Goal: Task Accomplishment & Management: Complete application form

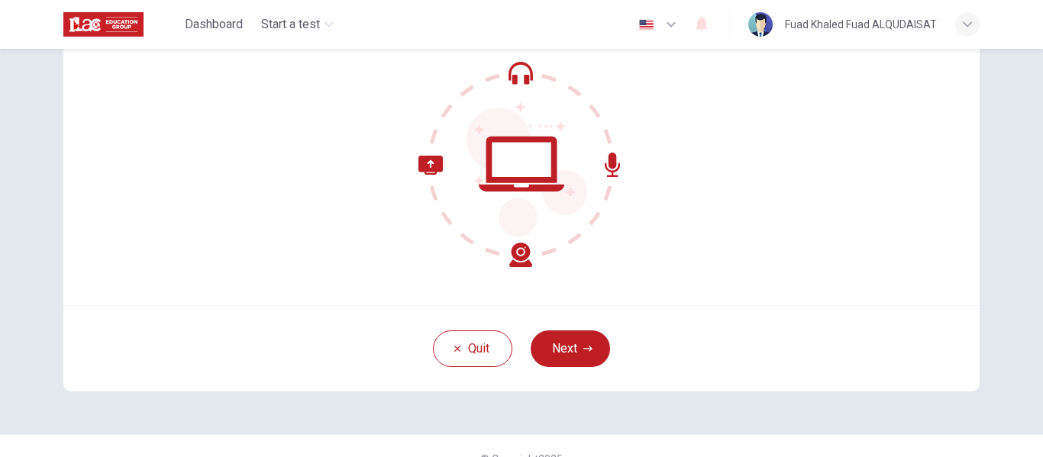
scroll to position [76, 0]
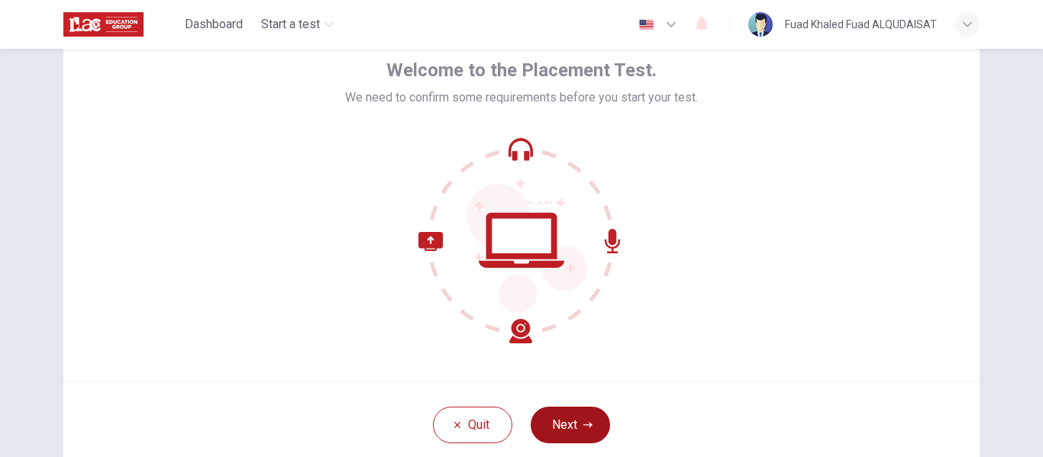
click at [559, 424] on button "Next" at bounding box center [570, 425] width 79 height 37
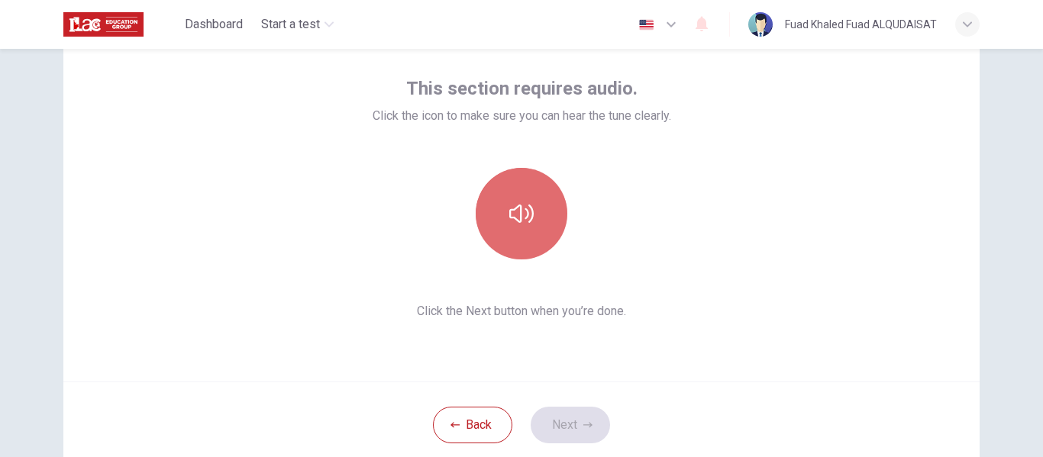
click at [521, 221] on icon "button" at bounding box center [521, 214] width 24 height 24
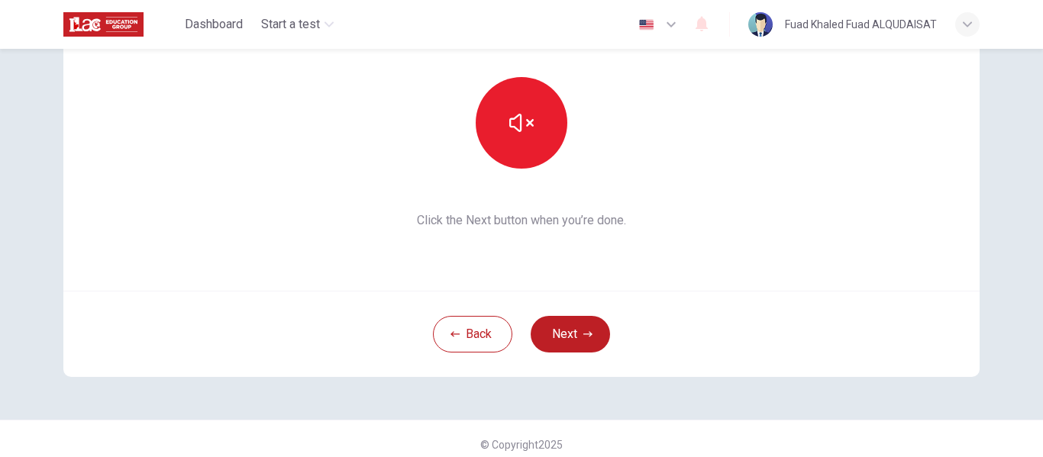
scroll to position [179, 0]
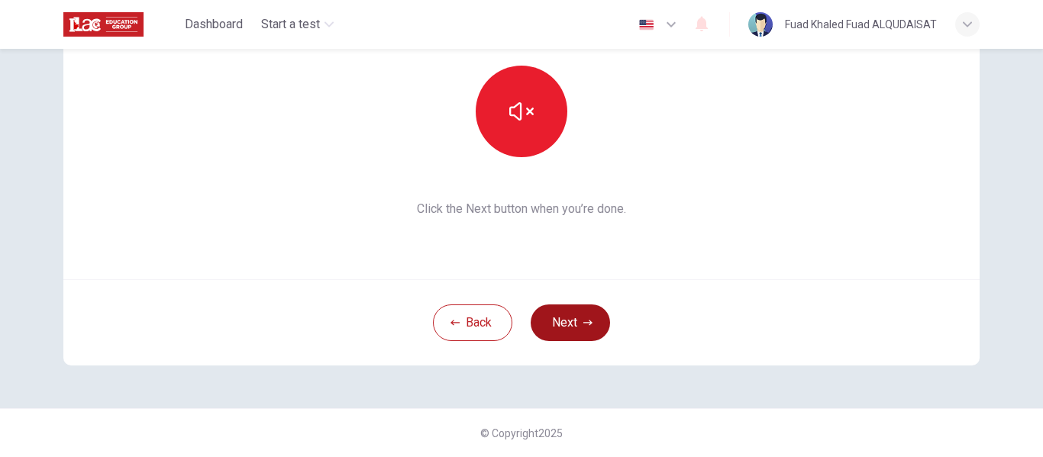
click at [566, 318] on button "Next" at bounding box center [570, 323] width 79 height 37
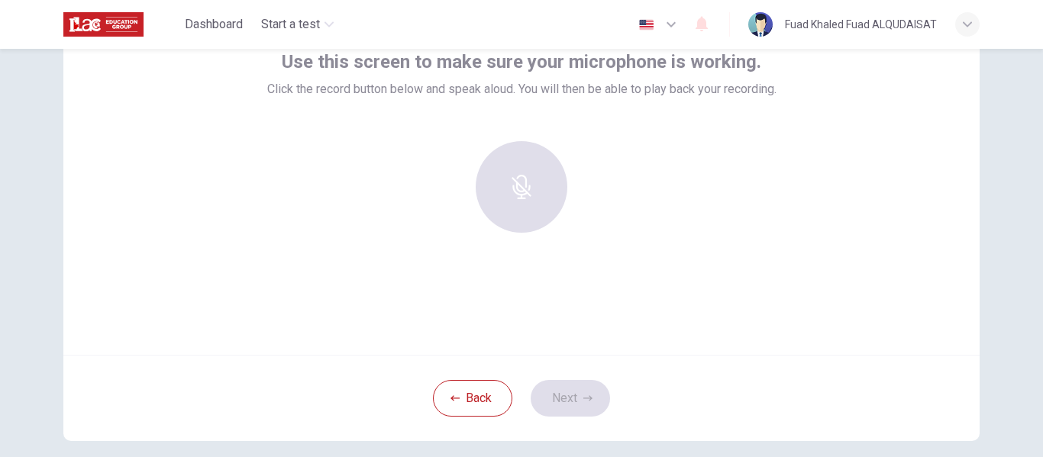
scroll to position [102, 0]
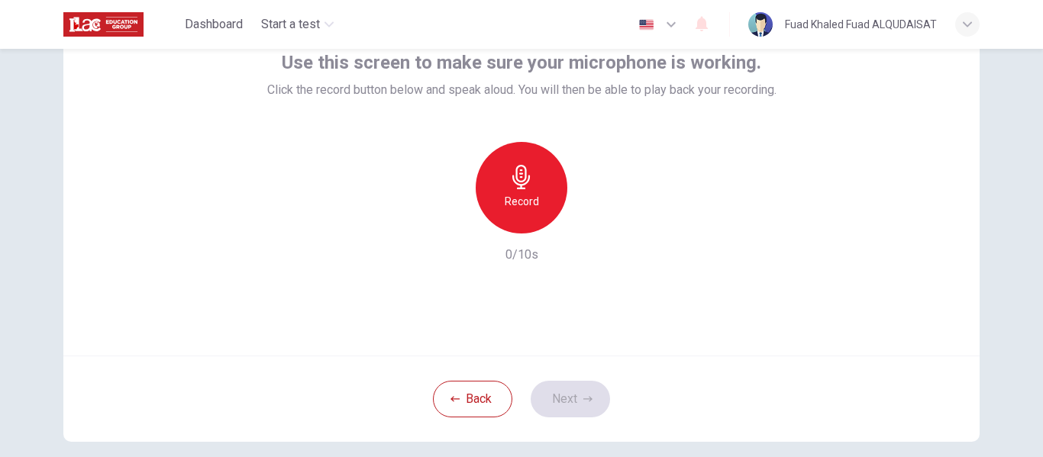
click at [519, 203] on h6 "Record" at bounding box center [522, 201] width 34 height 18
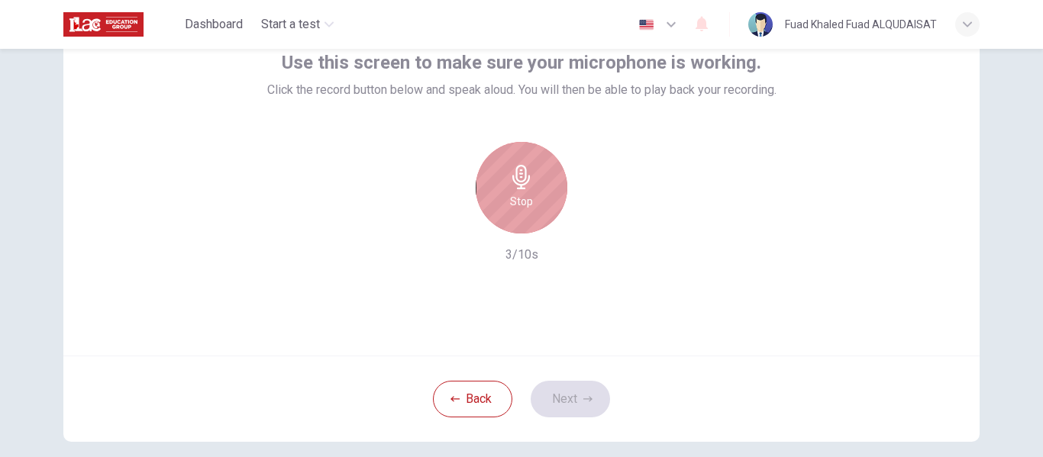
click at [502, 186] on div "Stop" at bounding box center [522, 188] width 92 height 92
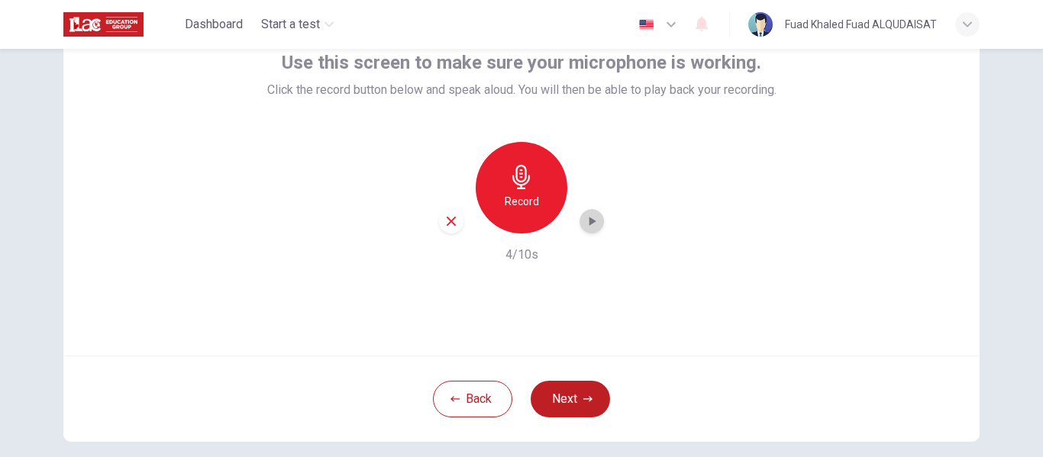
click at [597, 221] on div "button" at bounding box center [591, 221] width 24 height 24
click at [586, 393] on button "Next" at bounding box center [570, 399] width 79 height 37
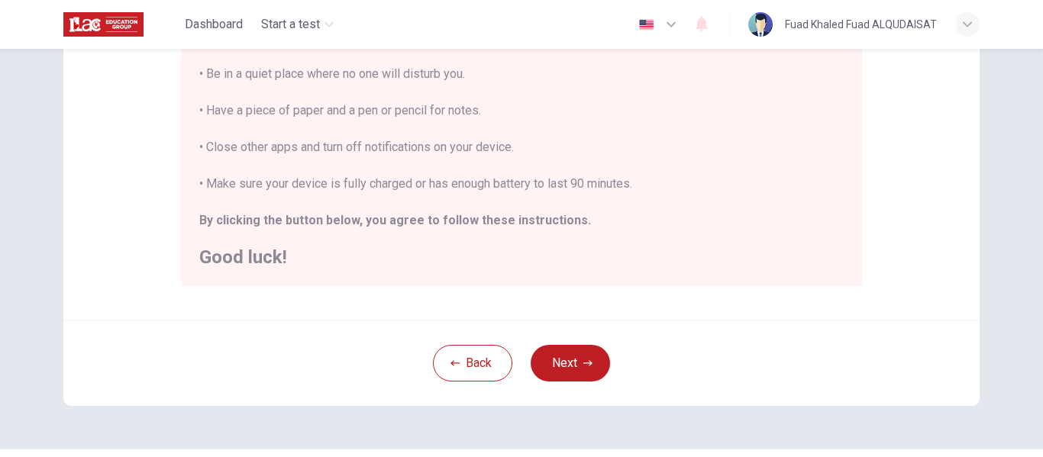
scroll to position [315, 0]
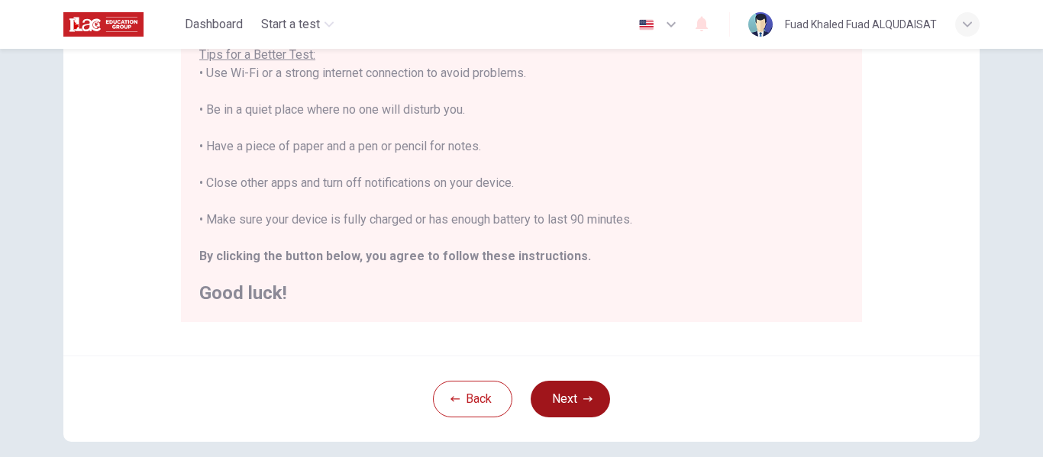
click at [545, 387] on button "Next" at bounding box center [570, 399] width 79 height 37
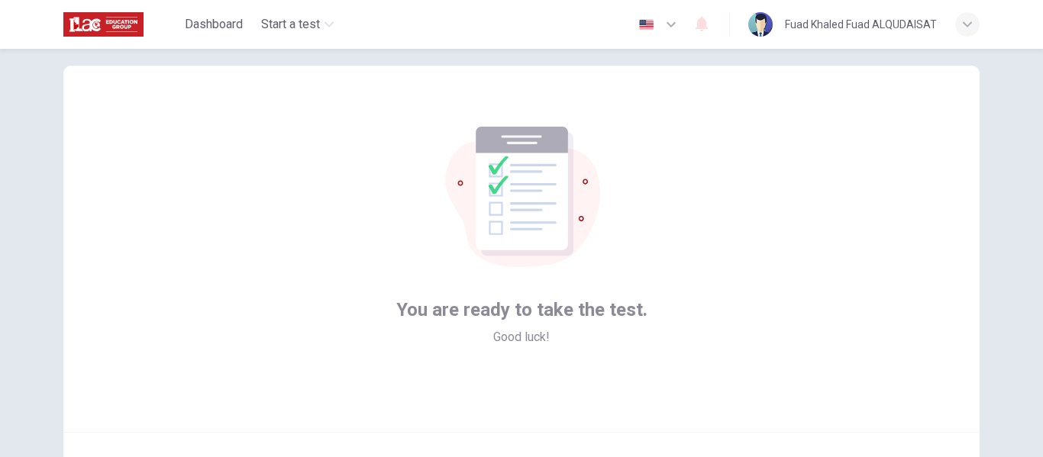
scroll to position [102, 0]
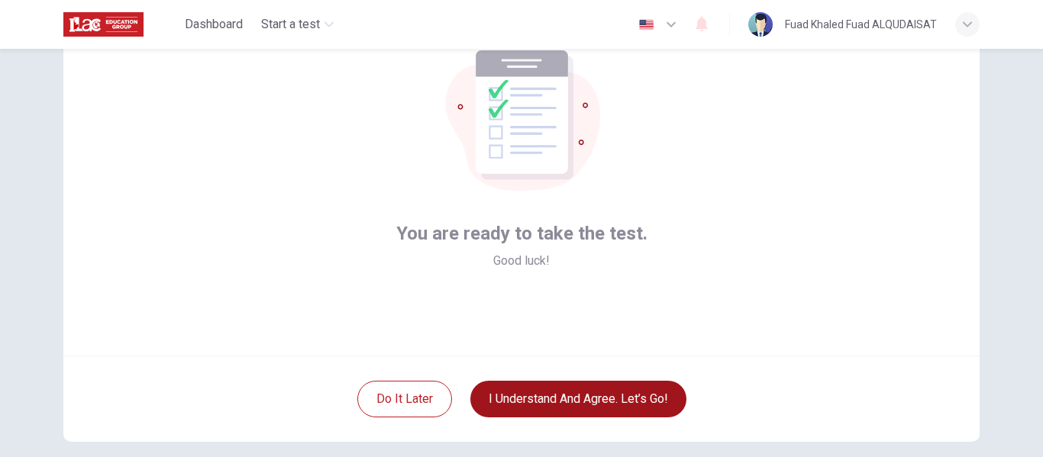
click at [624, 405] on button "I understand and agree. Let’s go!" at bounding box center [578, 399] width 216 height 37
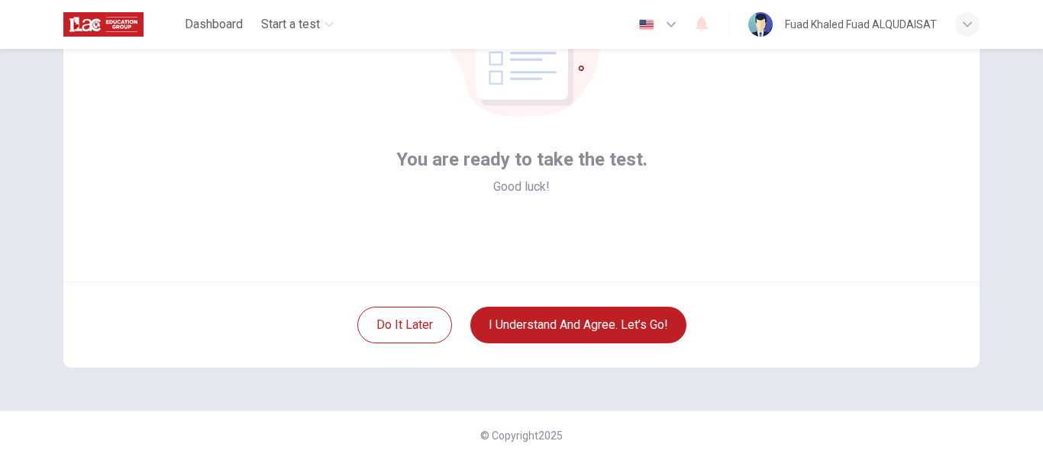
scroll to position [179, 0]
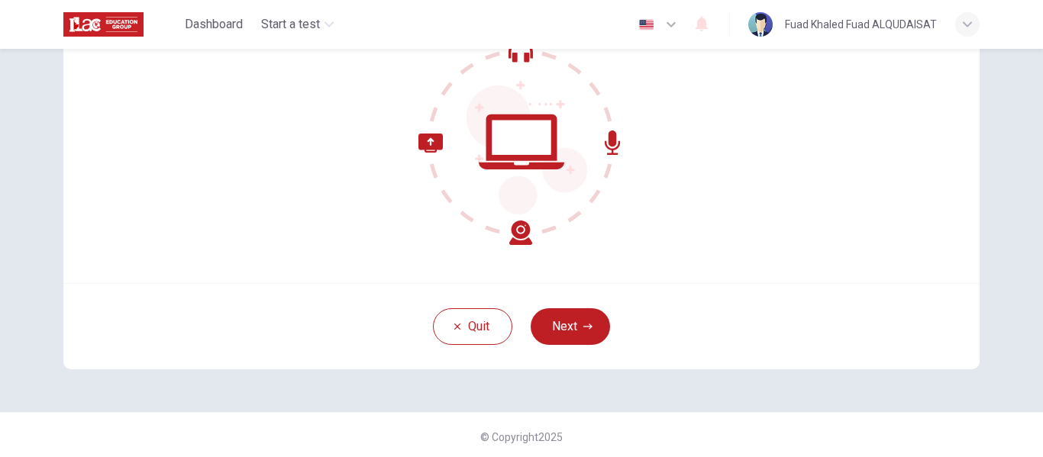
scroll to position [179, 0]
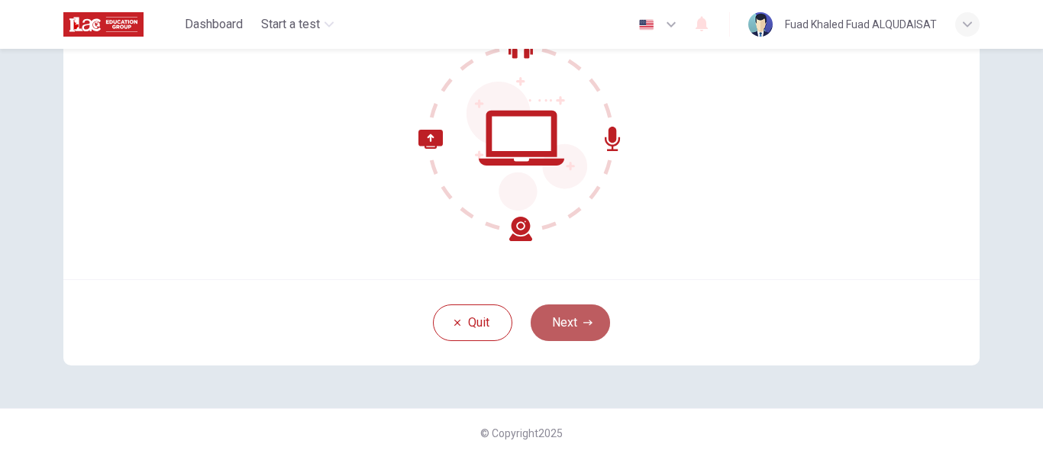
click at [556, 320] on button "Next" at bounding box center [570, 323] width 79 height 37
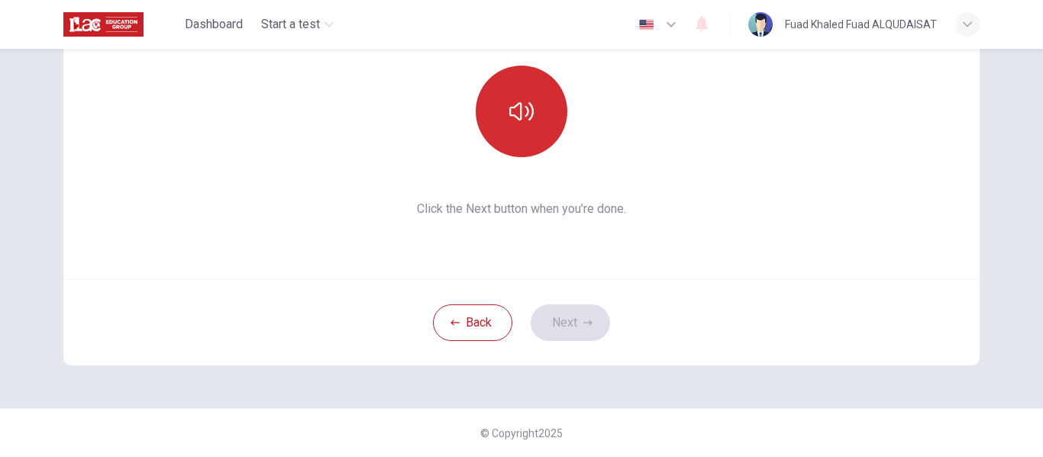
click at [520, 127] on button "button" at bounding box center [522, 112] width 92 height 92
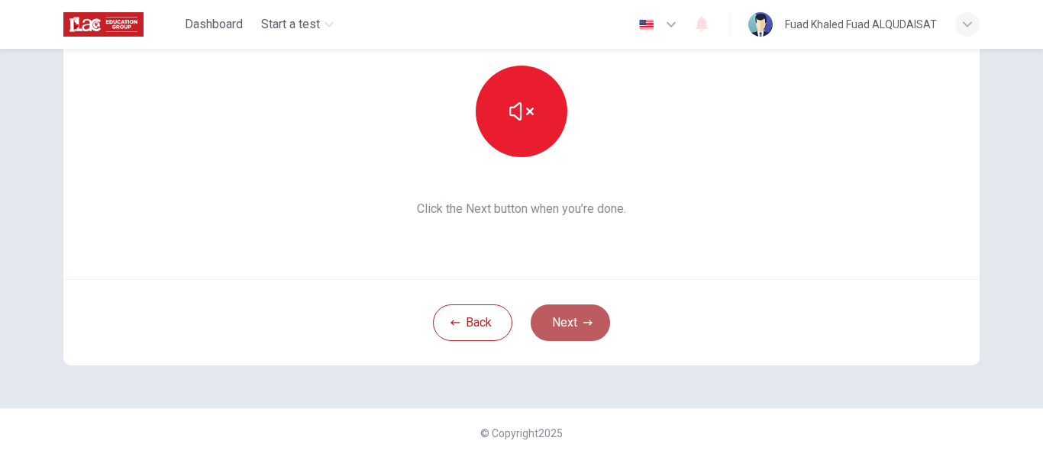
click at [553, 315] on button "Next" at bounding box center [570, 323] width 79 height 37
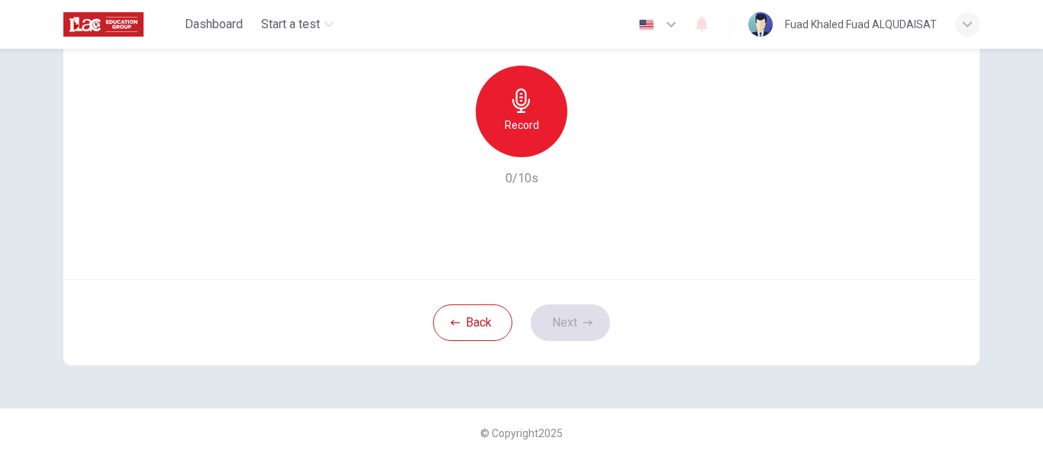
click at [506, 124] on h6 "Record" at bounding box center [522, 125] width 34 height 18
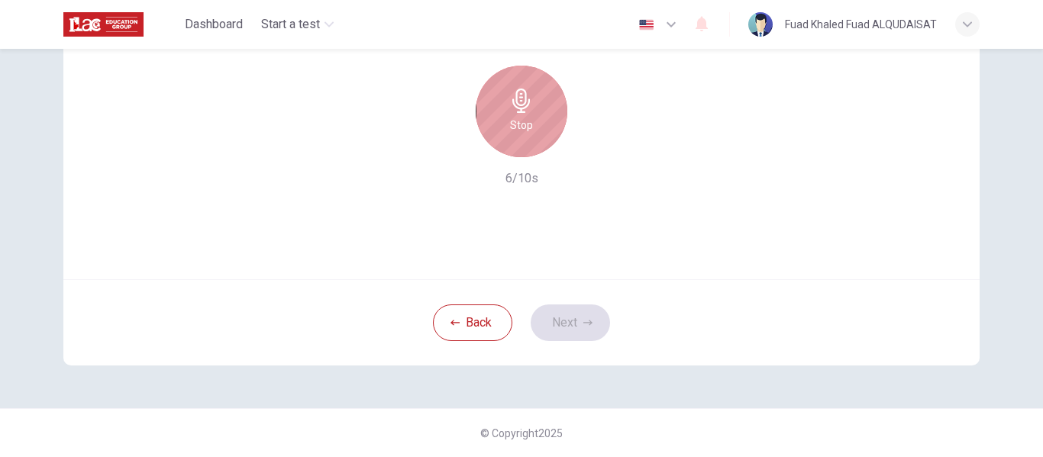
click at [528, 135] on div "Stop" at bounding box center [522, 112] width 92 height 92
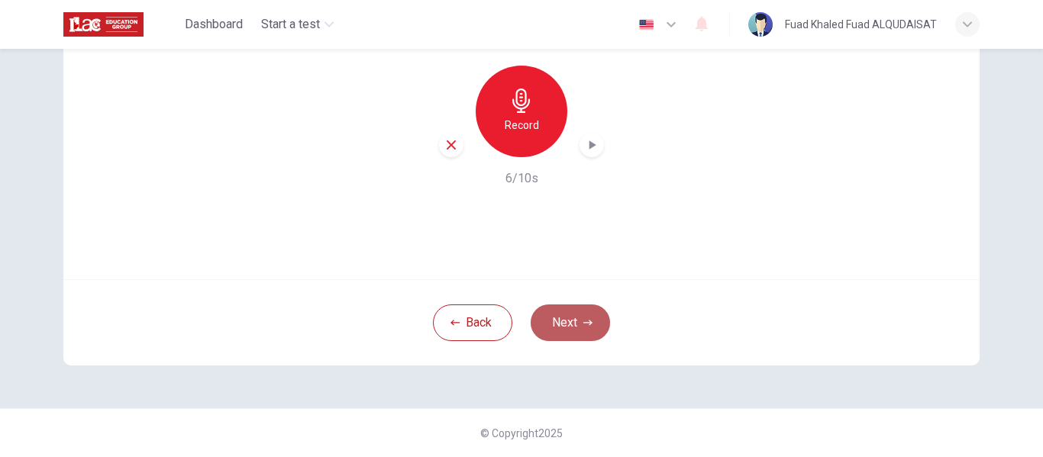
click at [567, 318] on button "Next" at bounding box center [570, 323] width 79 height 37
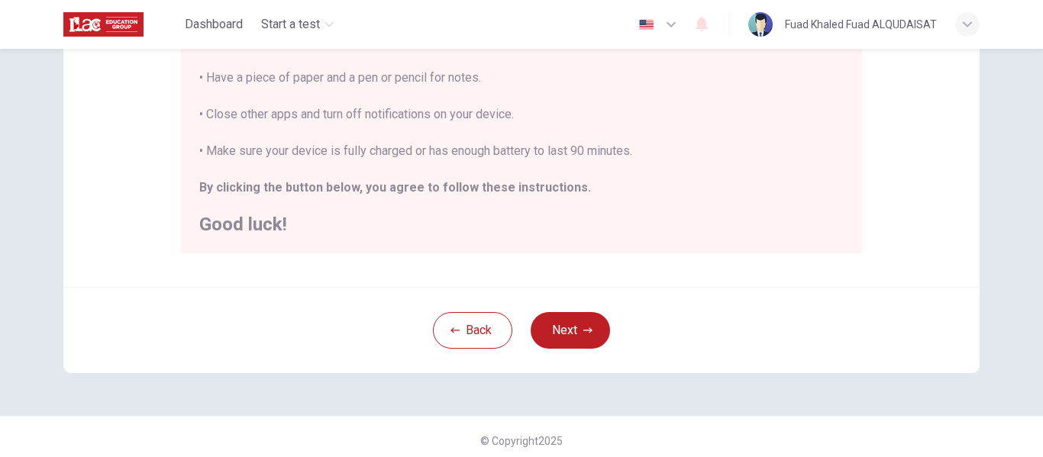
scroll to position [392, 0]
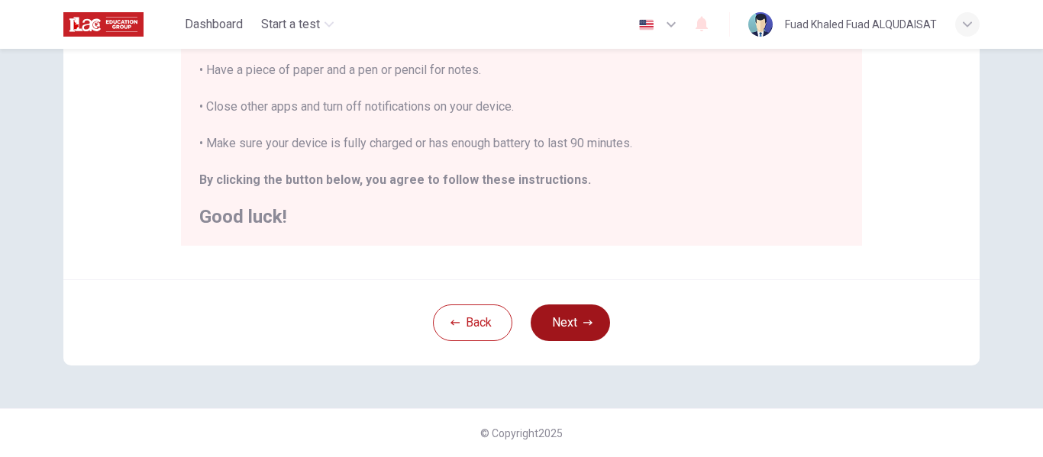
click at [563, 321] on button "Next" at bounding box center [570, 323] width 79 height 37
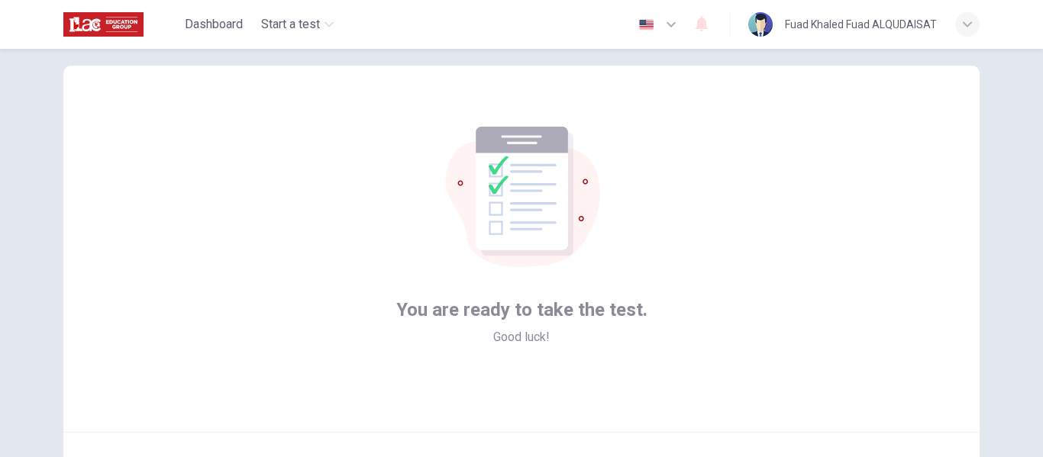
scroll to position [102, 0]
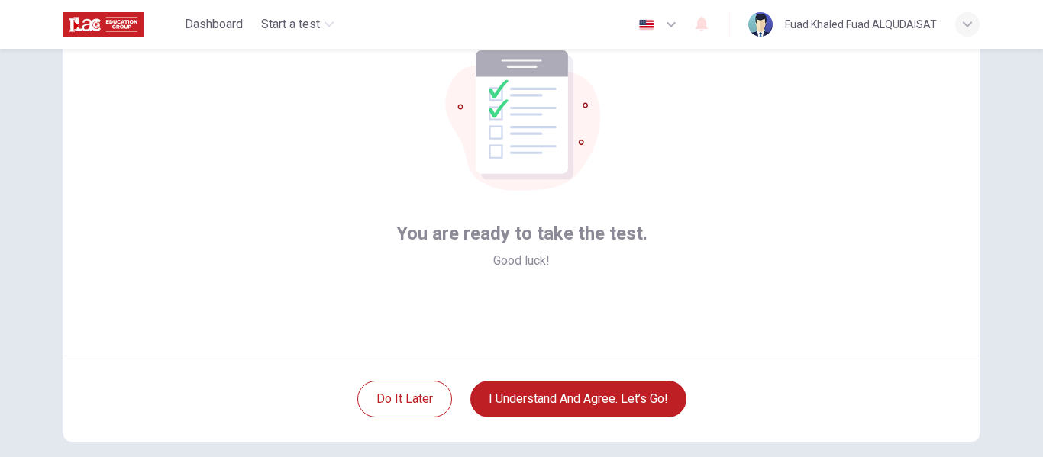
click at [493, 131] on icon at bounding box center [522, 112] width 92 height 124
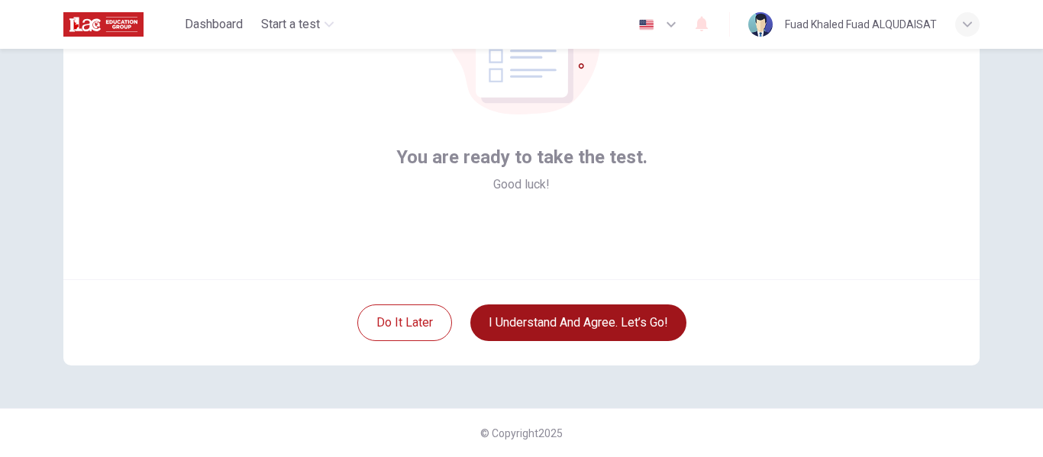
click at [620, 334] on button "I understand and agree. Let’s go!" at bounding box center [578, 323] width 216 height 37
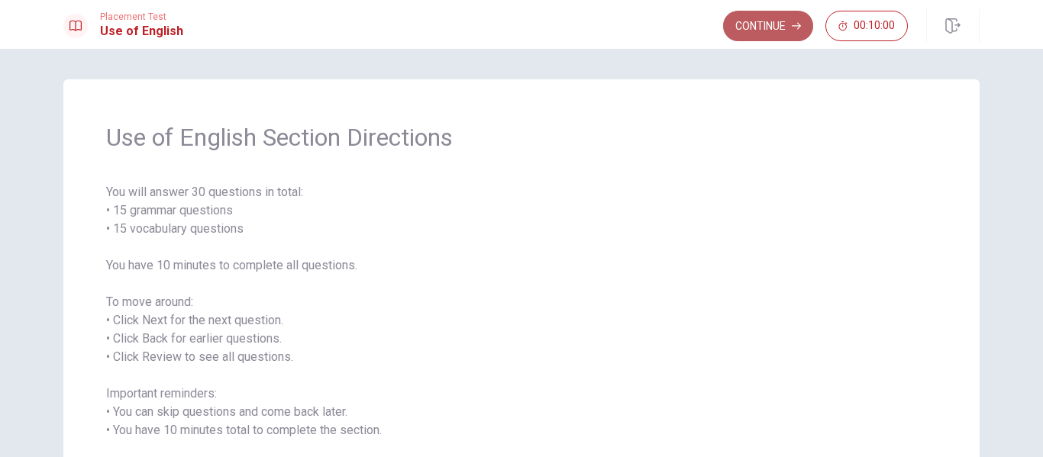
click at [786, 29] on button "Continue" at bounding box center [768, 26] width 90 height 31
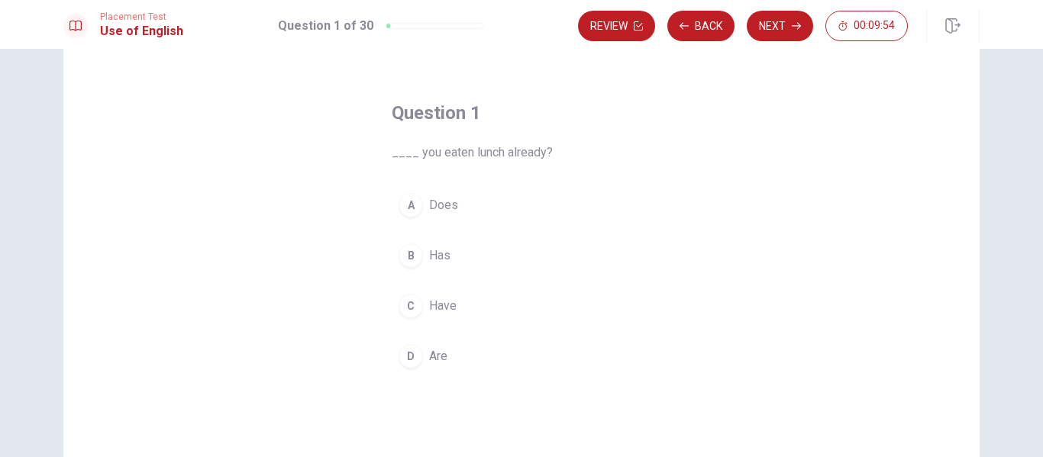
scroll to position [76, 0]
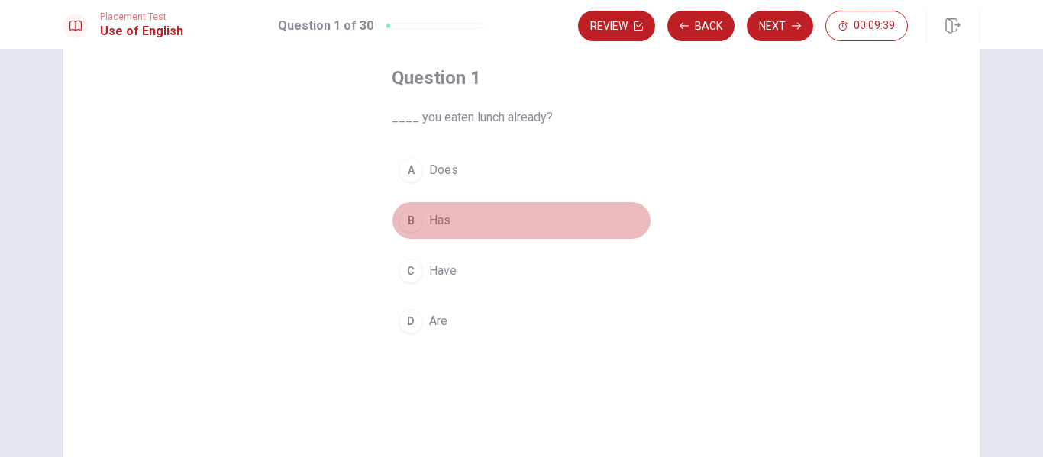
click at [404, 217] on div "B" at bounding box center [410, 220] width 24 height 24
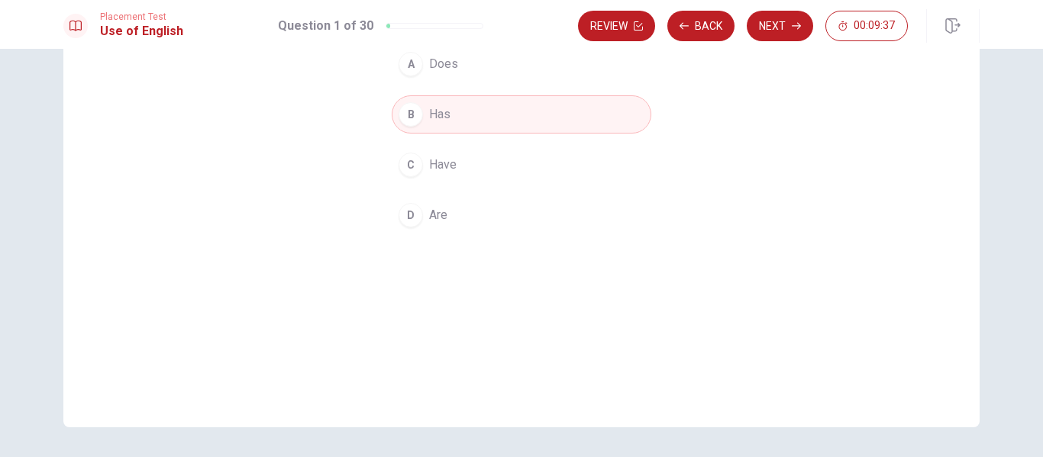
scroll to position [156, 0]
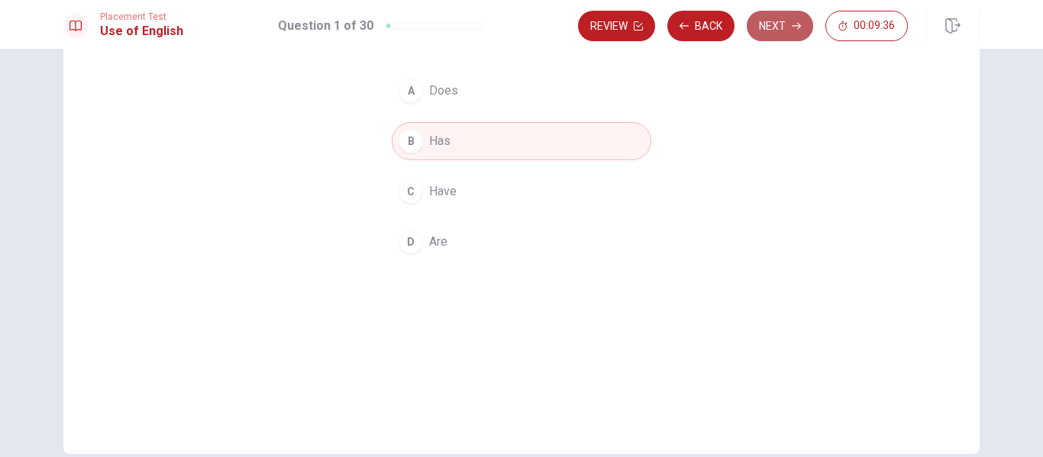
click at [779, 24] on button "Next" at bounding box center [780, 26] width 66 height 31
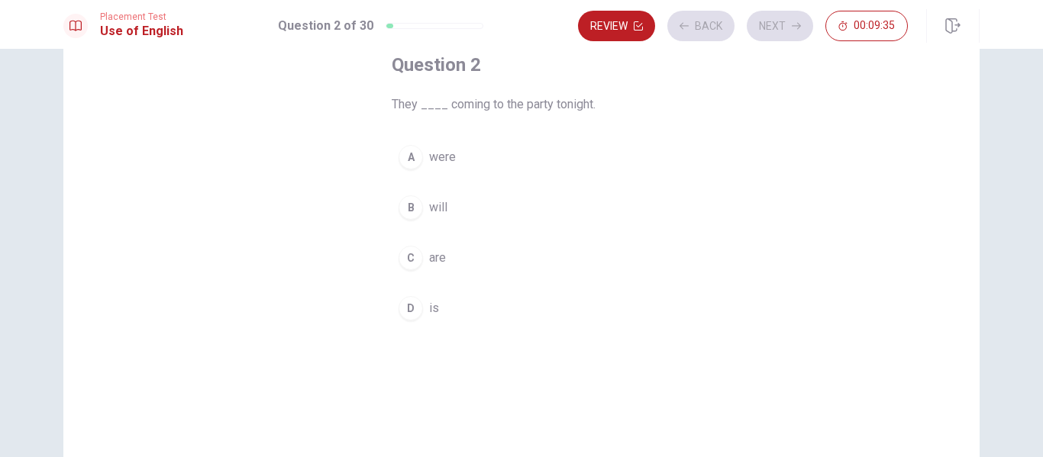
scroll to position [3, 0]
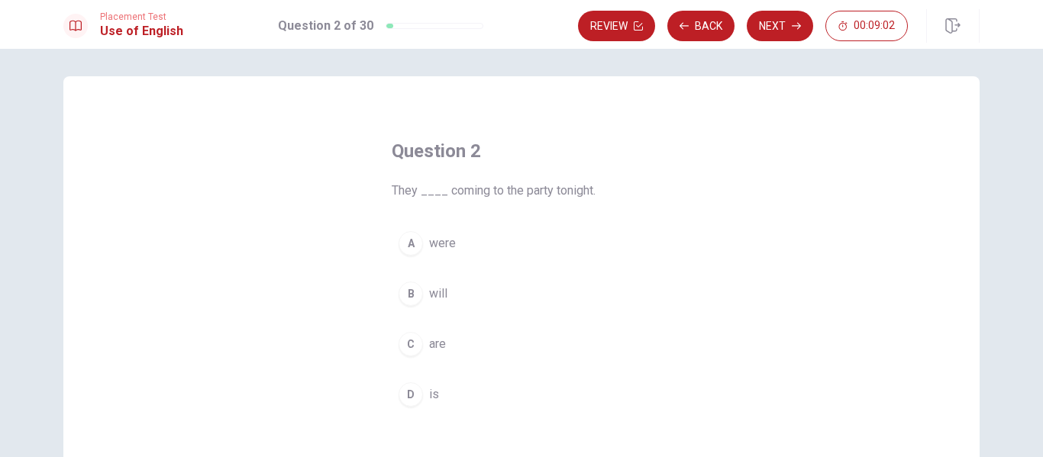
click at [414, 340] on div "C" at bounding box center [410, 344] width 24 height 24
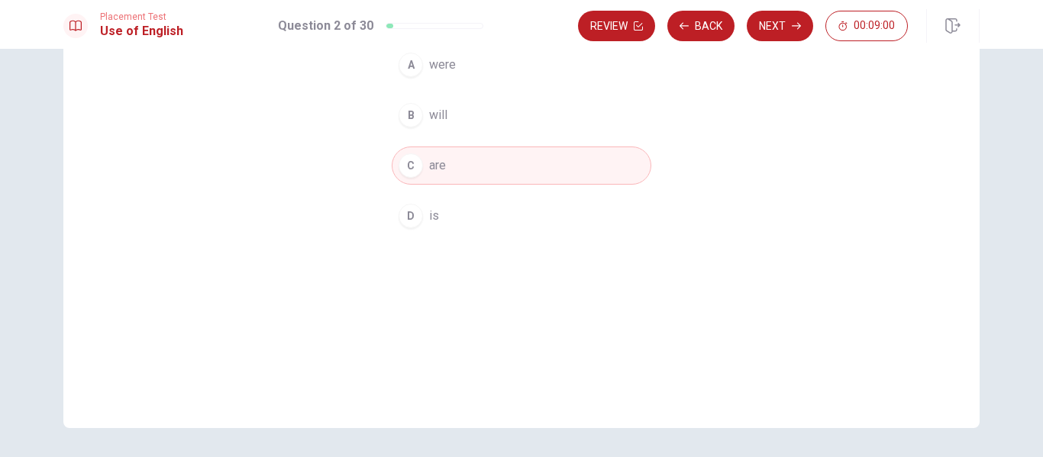
scroll to position [156, 0]
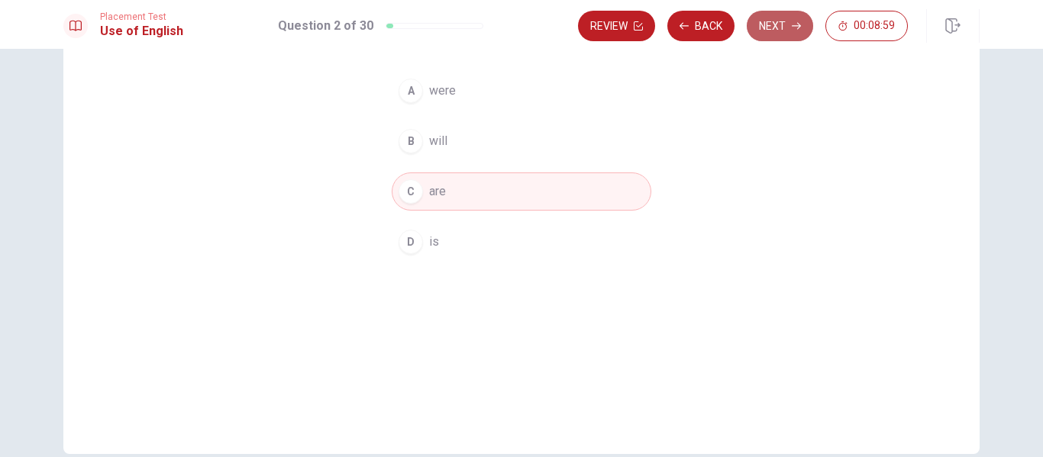
click at [768, 15] on button "Next" at bounding box center [780, 26] width 66 height 31
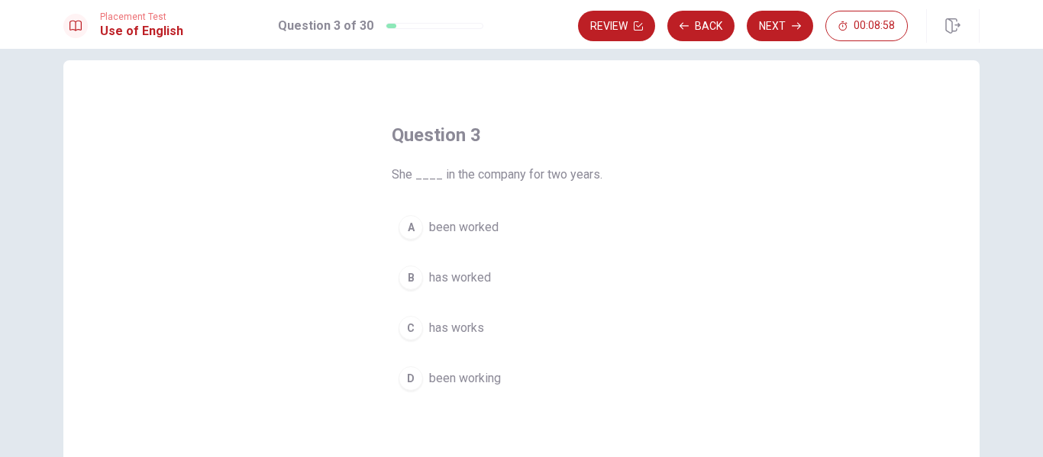
scroll to position [3, 0]
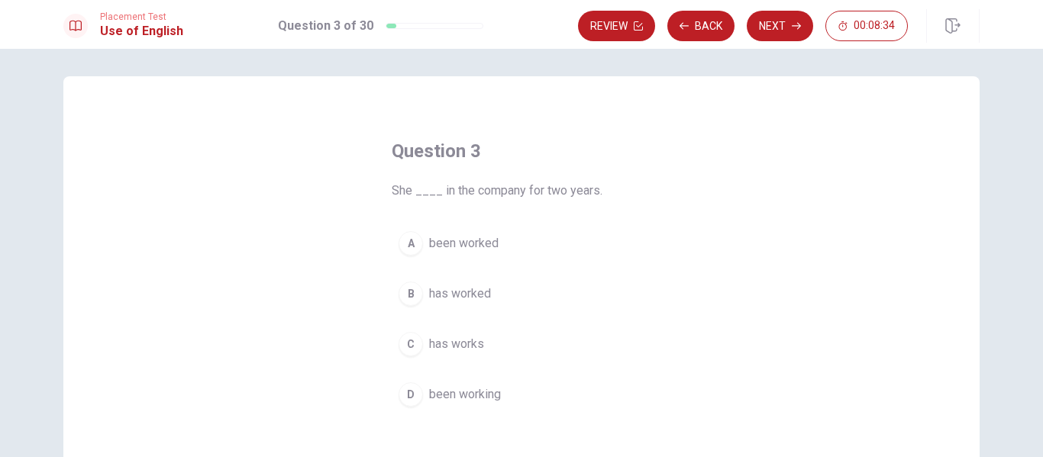
drag, startPoint x: 413, startPoint y: 292, endPoint x: 440, endPoint y: 305, distance: 30.1
click at [417, 296] on div "B" at bounding box center [410, 294] width 24 height 24
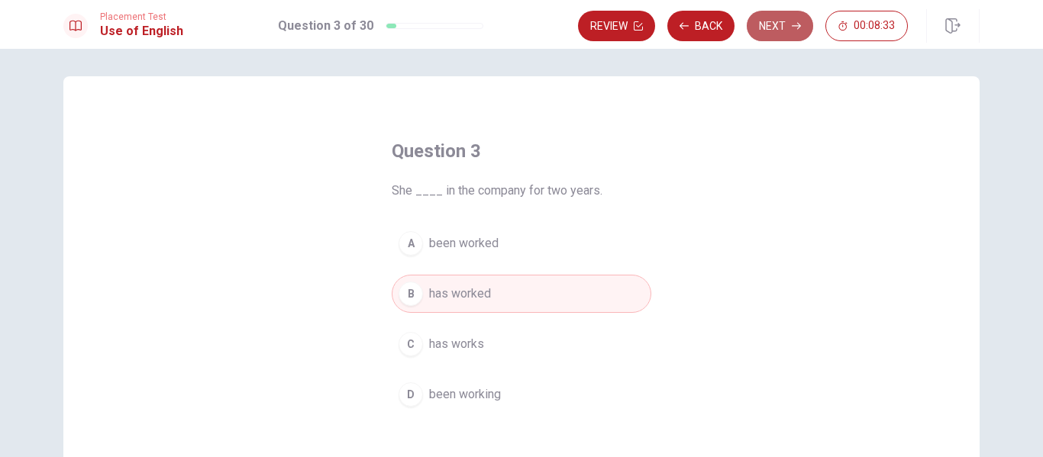
click at [773, 24] on button "Next" at bounding box center [780, 26] width 66 height 31
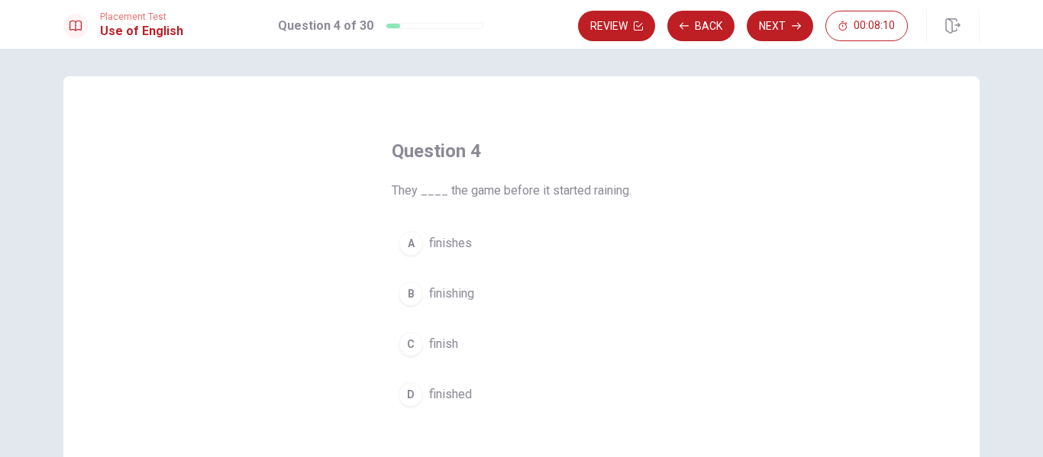
click at [418, 394] on div "D" at bounding box center [410, 394] width 24 height 24
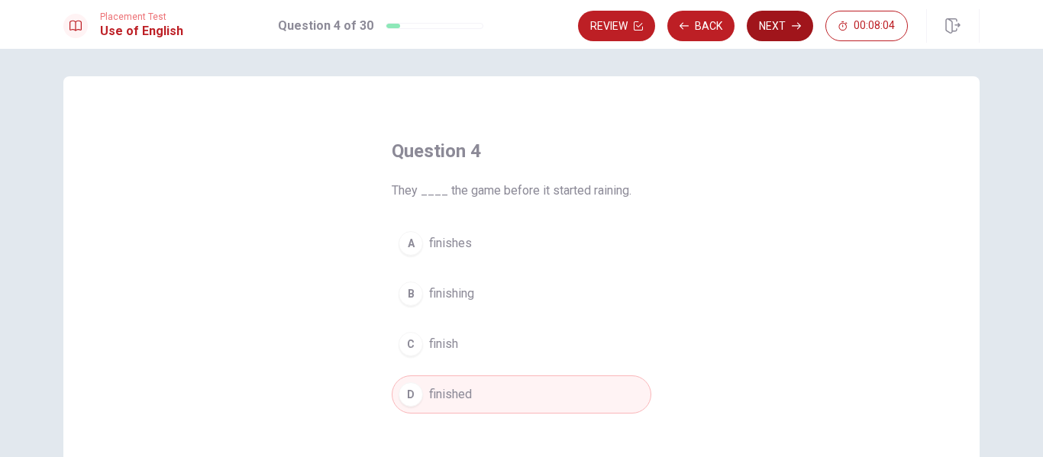
click at [789, 21] on button "Next" at bounding box center [780, 26] width 66 height 31
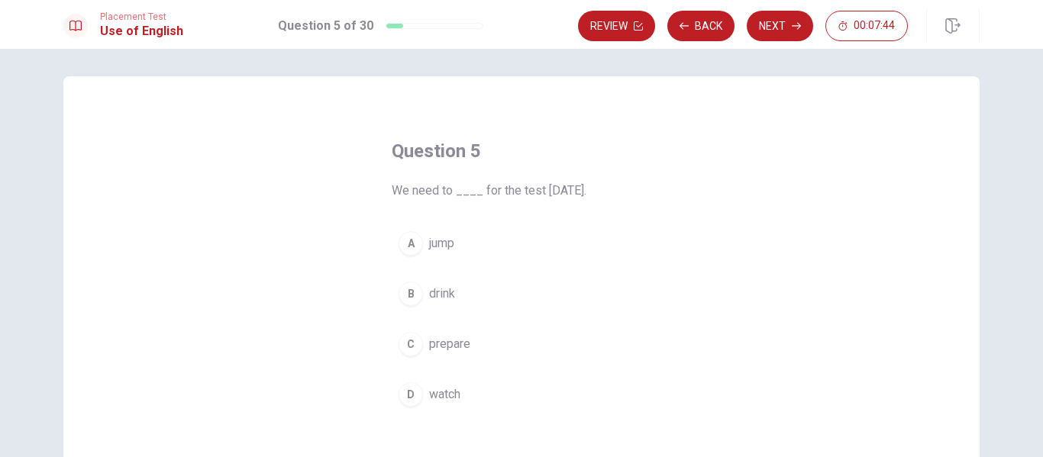
click at [392, 347] on button "C prepare" at bounding box center [522, 344] width 260 height 38
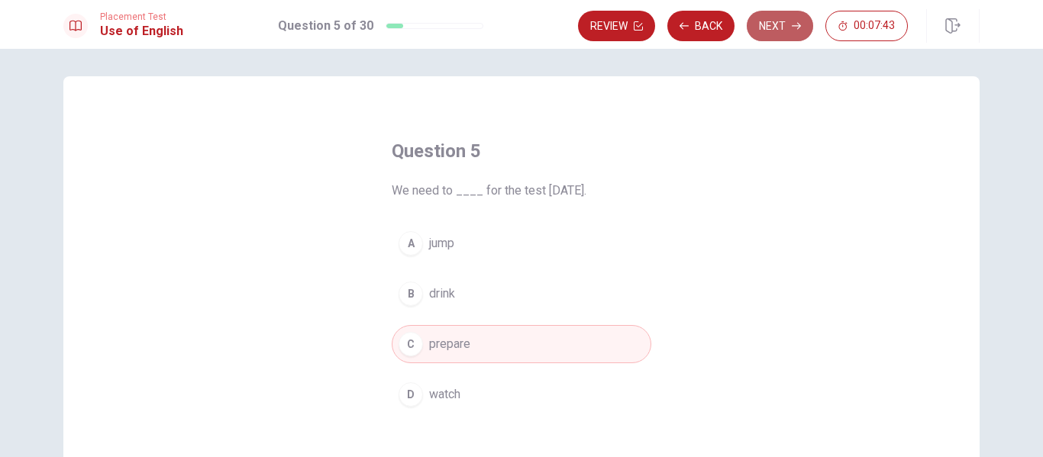
click at [772, 26] on button "Next" at bounding box center [780, 26] width 66 height 31
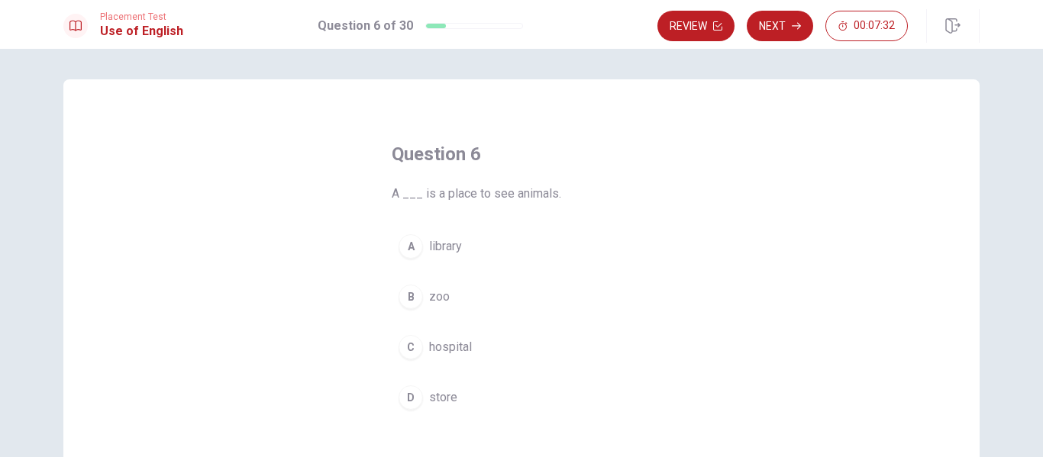
scroll to position [76, 0]
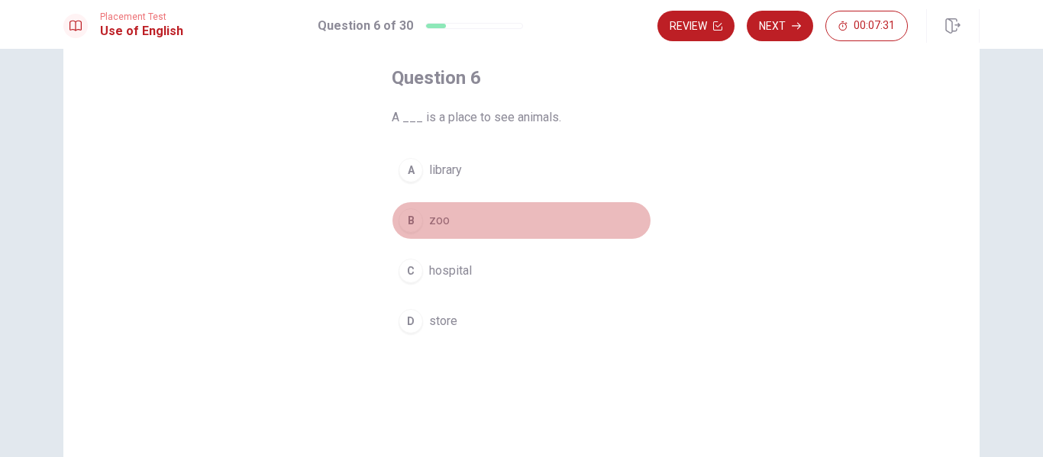
click at [404, 223] on div "B" at bounding box center [410, 220] width 24 height 24
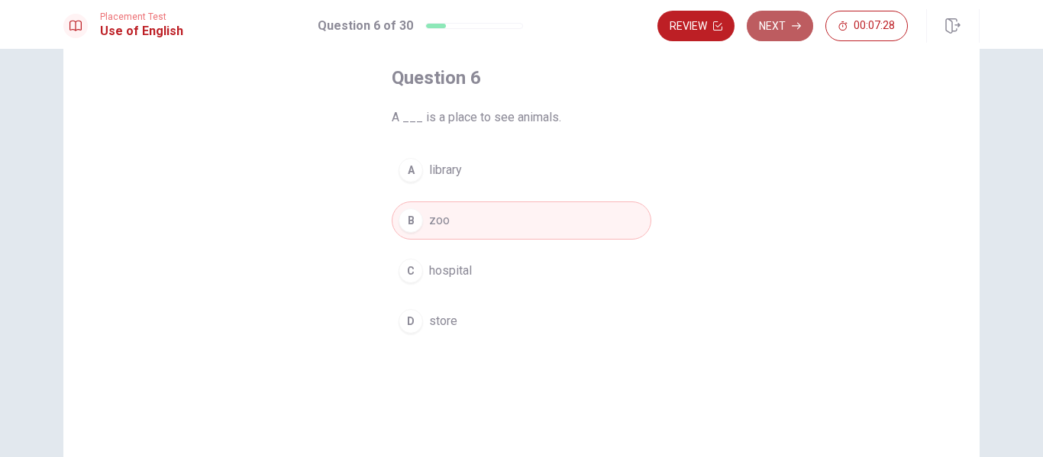
click at [773, 31] on button "Next" at bounding box center [780, 26] width 66 height 31
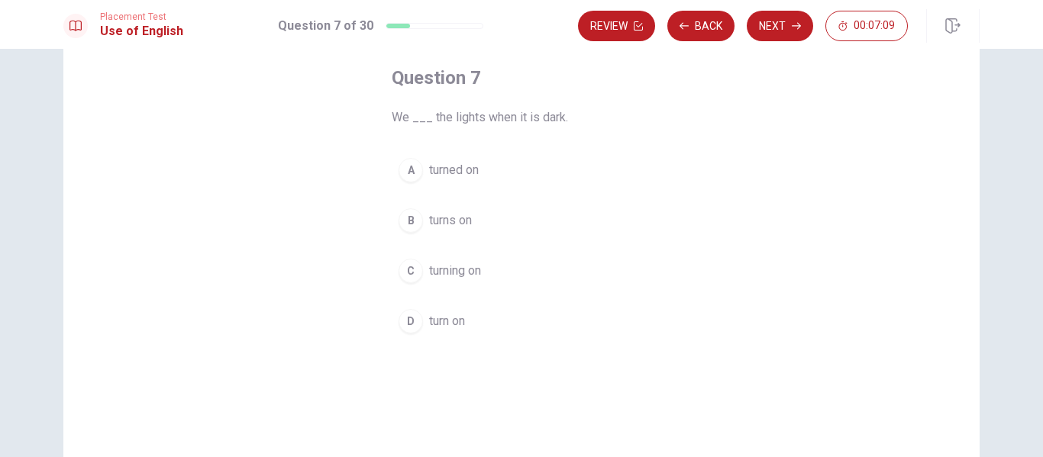
click at [411, 183] on button "A turned on" at bounding box center [522, 170] width 260 height 38
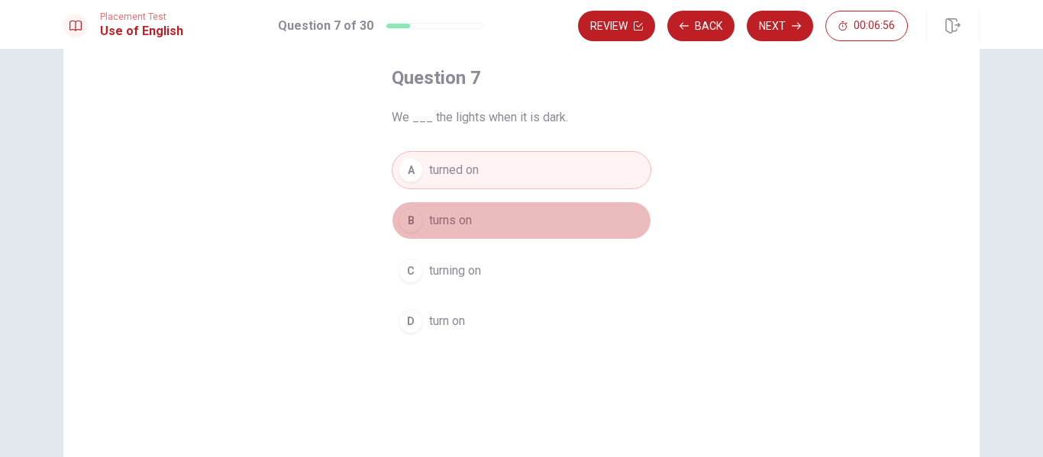
click at [402, 218] on div "B" at bounding box center [410, 220] width 24 height 24
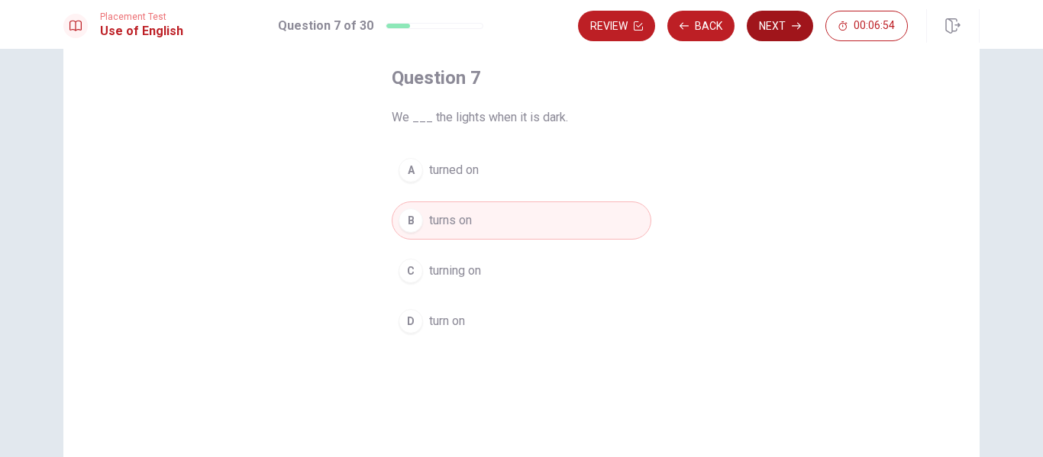
click at [774, 28] on button "Next" at bounding box center [780, 26] width 66 height 31
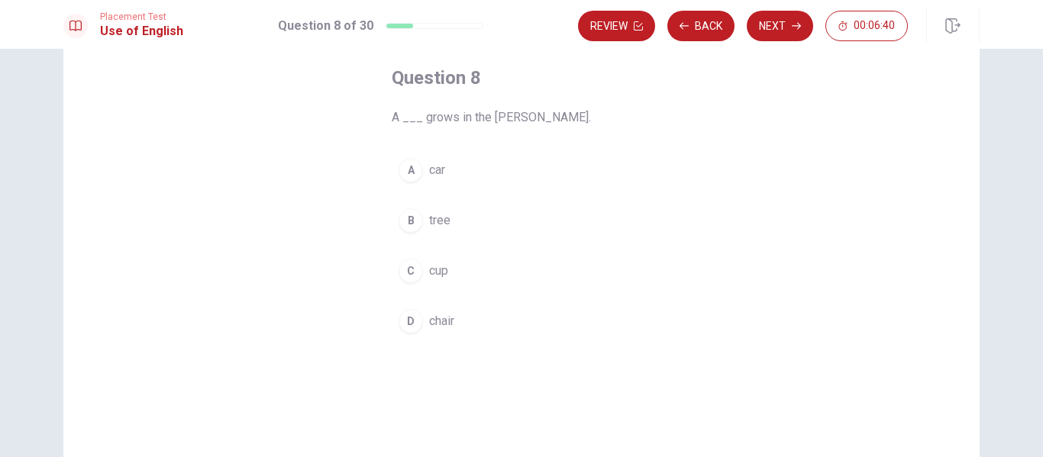
click at [401, 217] on div "B" at bounding box center [410, 220] width 24 height 24
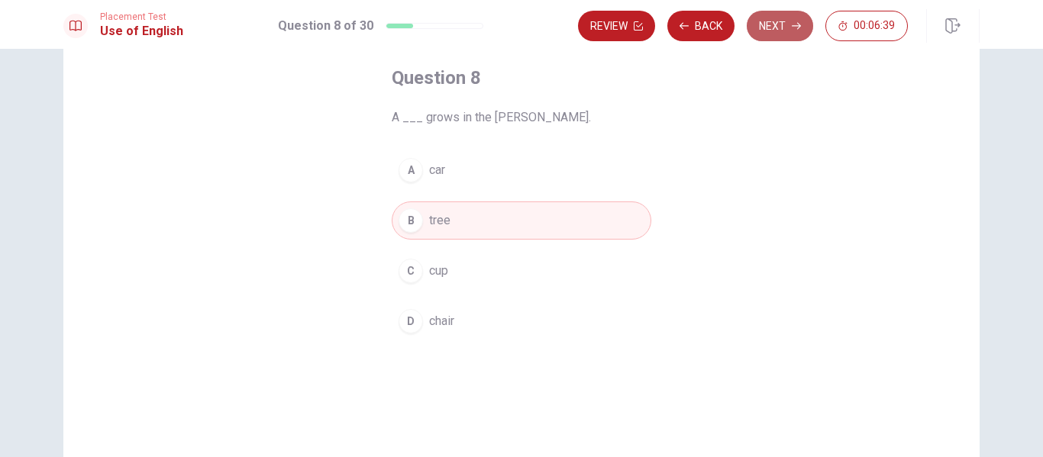
click at [773, 24] on button "Next" at bounding box center [780, 26] width 66 height 31
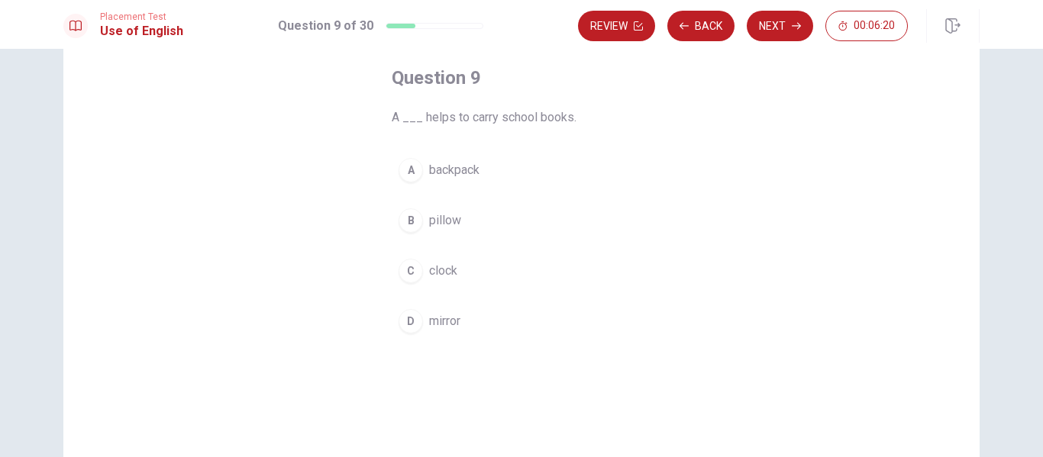
click at [417, 171] on div "A" at bounding box center [410, 170] width 24 height 24
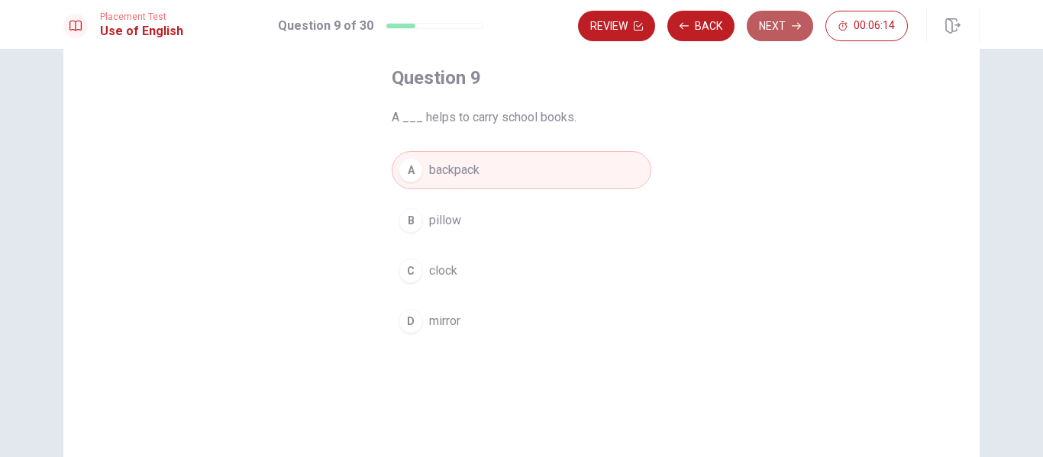
click at [794, 35] on button "Next" at bounding box center [780, 26] width 66 height 31
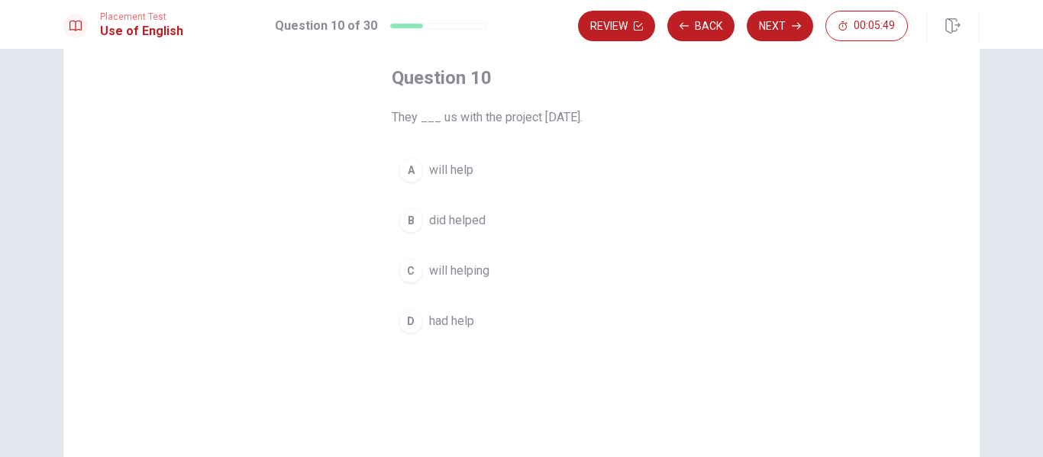
click at [392, 172] on button "A will help" at bounding box center [522, 170] width 260 height 38
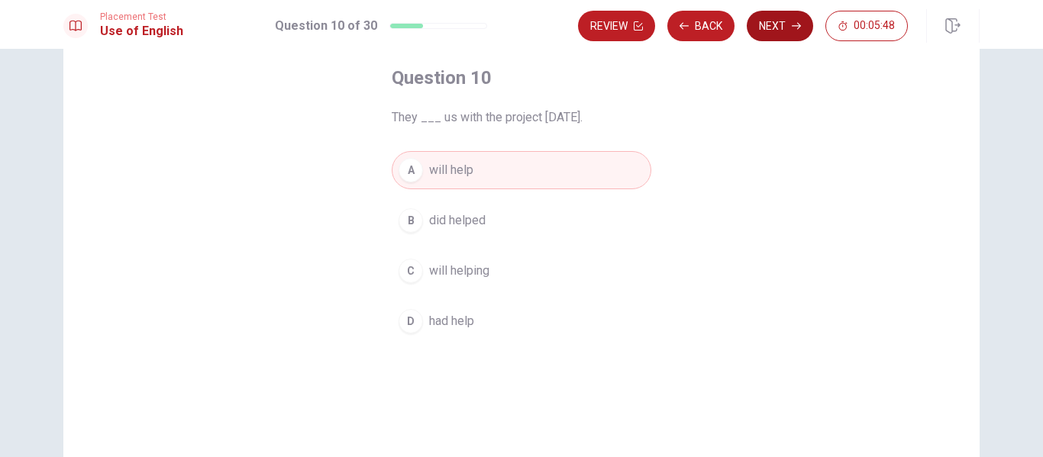
click at [795, 26] on icon "button" at bounding box center [796, 26] width 9 height 7
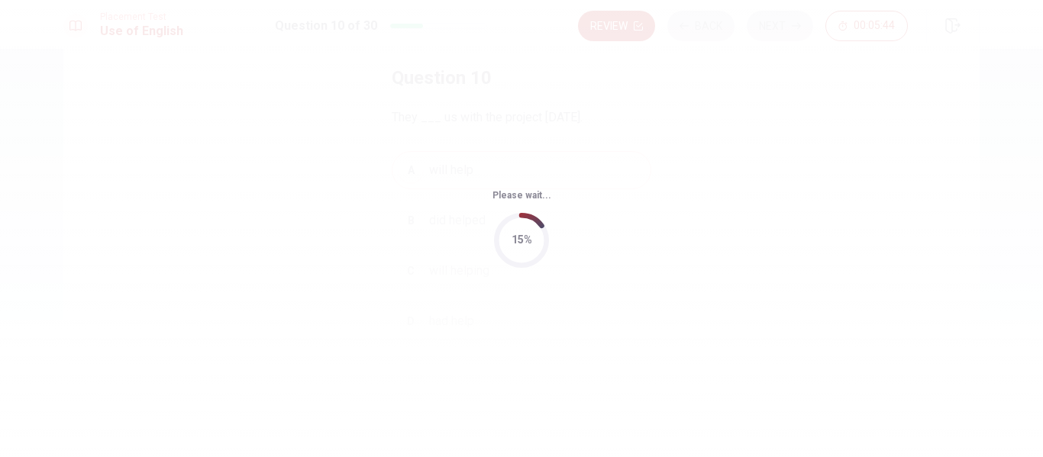
scroll to position [0, 0]
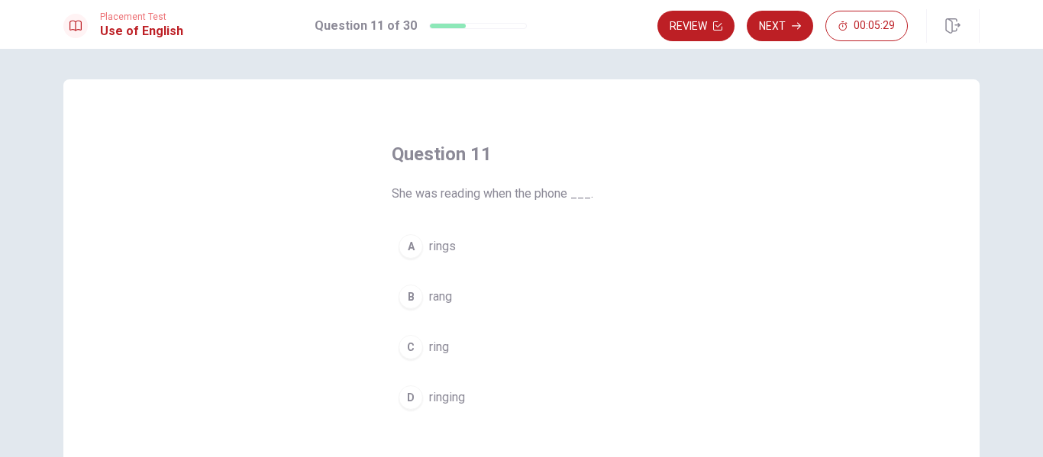
drag, startPoint x: 402, startPoint y: 293, endPoint x: 429, endPoint y: 276, distance: 31.6
click at [403, 292] on div "B" at bounding box center [410, 297] width 24 height 24
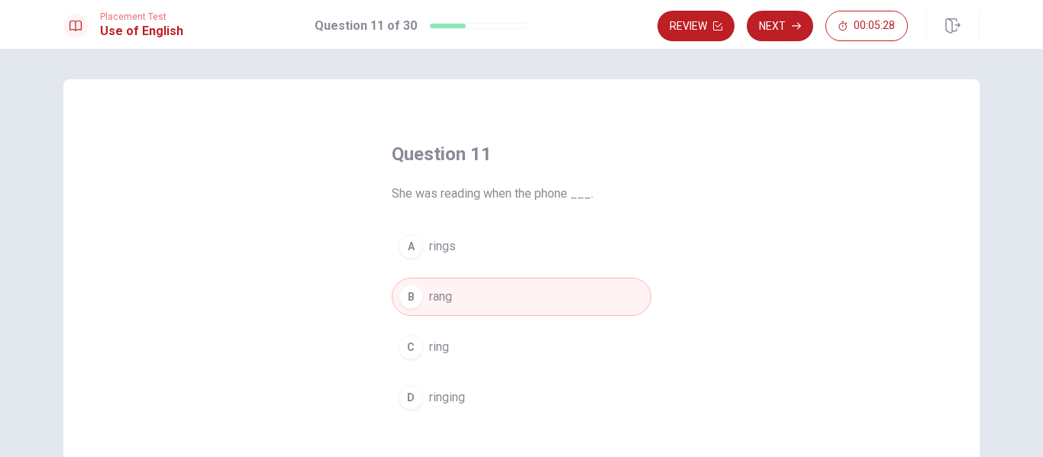
click at [795, 27] on icon "button" at bounding box center [796, 25] width 9 height 9
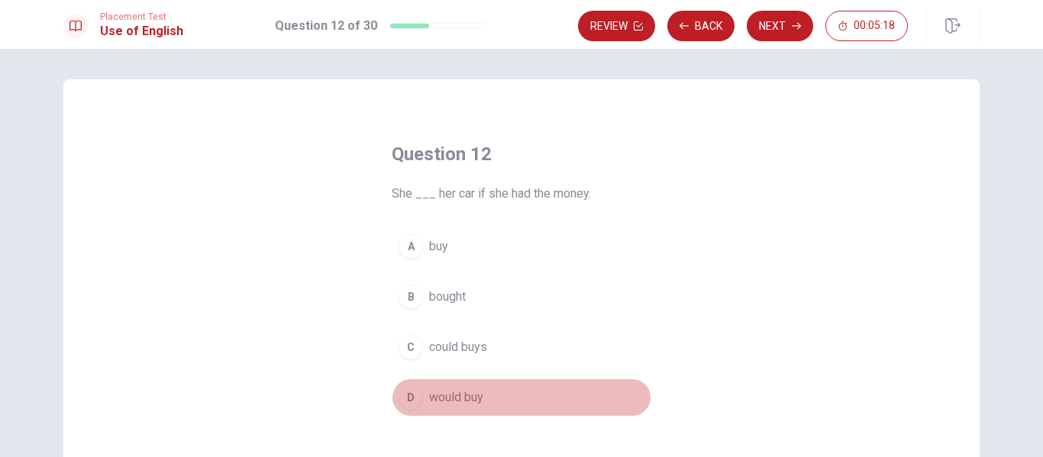
click at [411, 406] on div "D" at bounding box center [410, 398] width 24 height 24
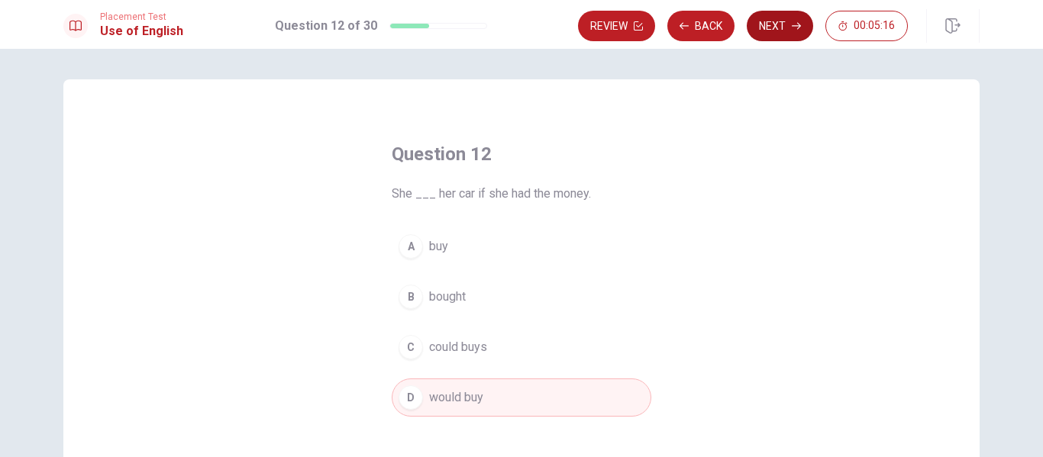
click at [796, 25] on icon "button" at bounding box center [796, 25] width 9 height 9
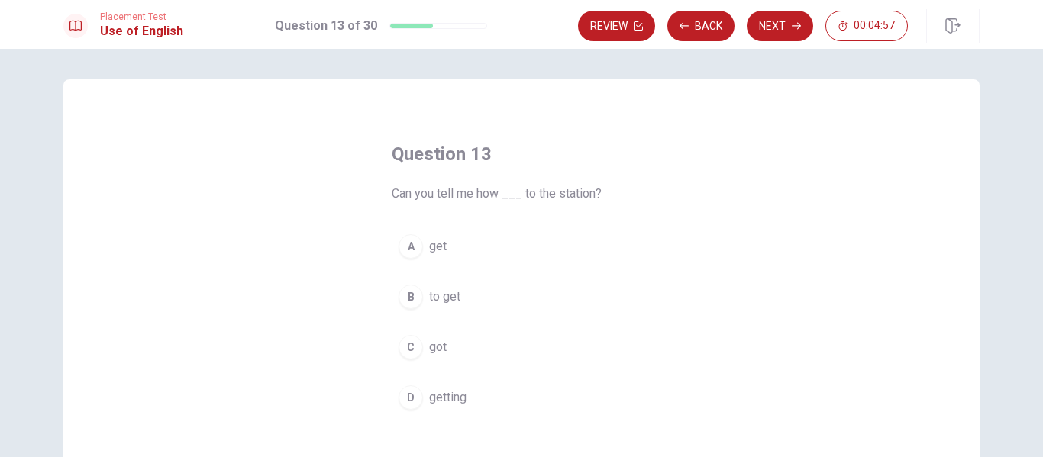
click at [413, 291] on div "B" at bounding box center [410, 297] width 24 height 24
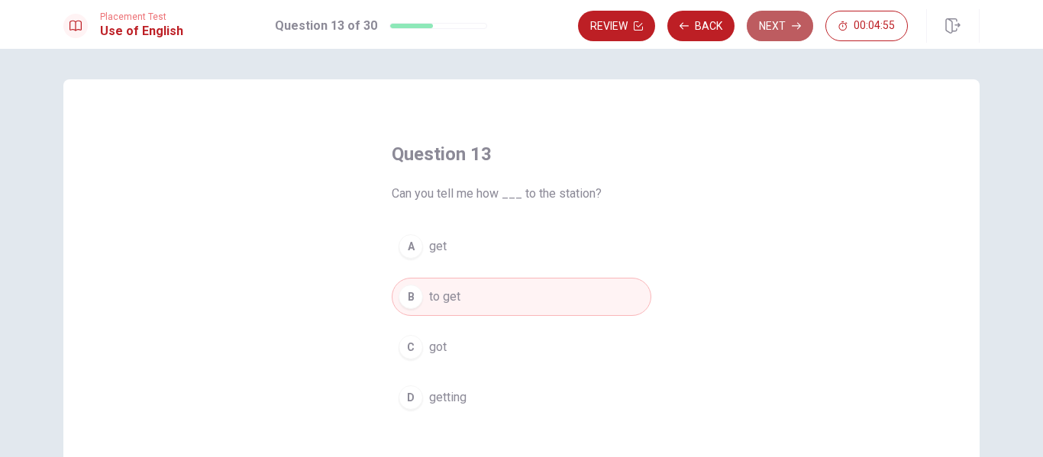
click at [793, 20] on button "Next" at bounding box center [780, 26] width 66 height 31
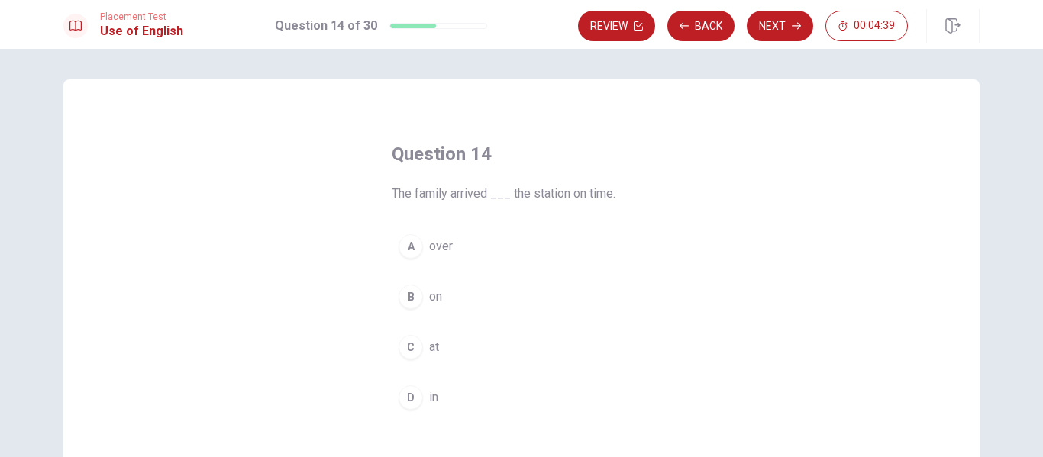
click at [408, 345] on div "C" at bounding box center [410, 347] width 24 height 24
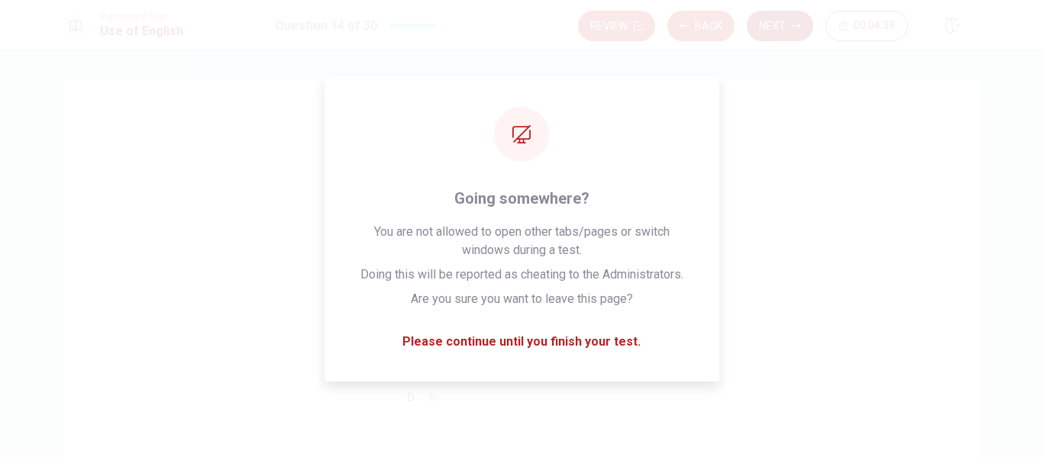
click at [792, 16] on button "Next" at bounding box center [780, 26] width 66 height 31
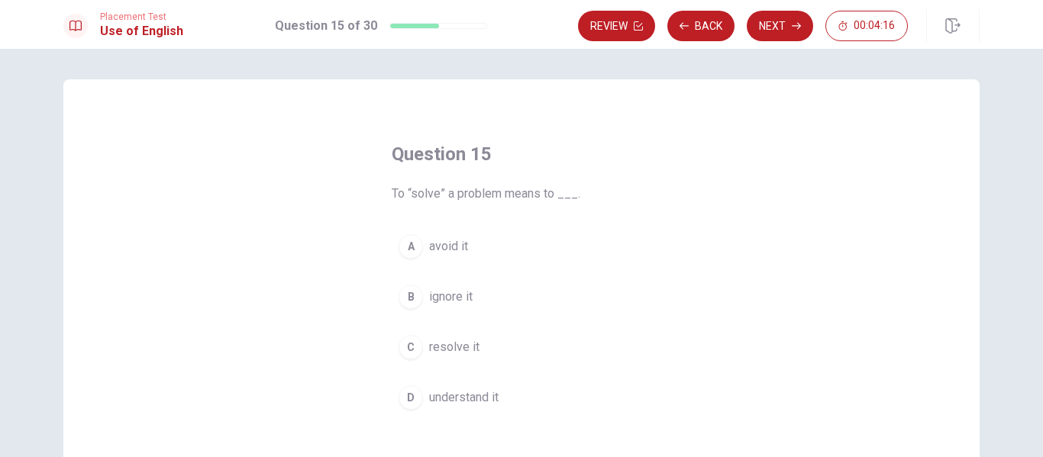
click at [411, 350] on div "C" at bounding box center [410, 347] width 24 height 24
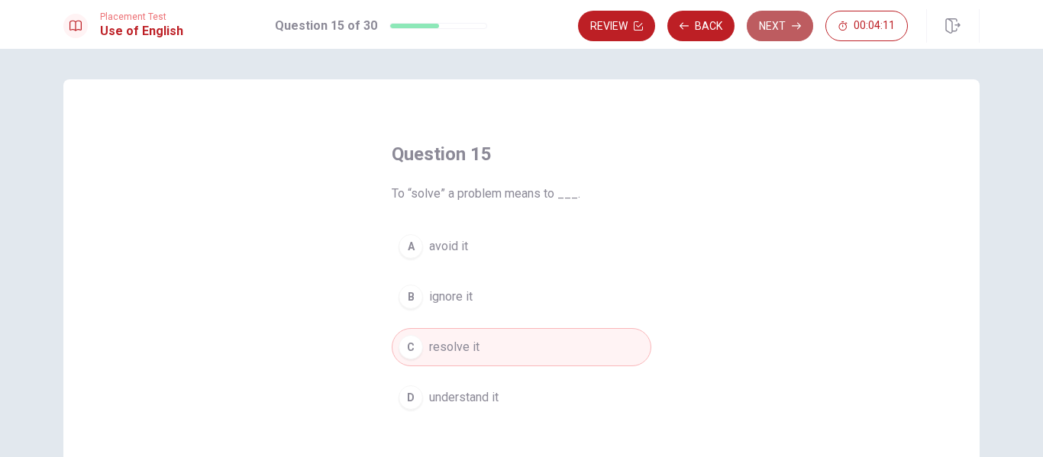
click at [767, 35] on button "Next" at bounding box center [780, 26] width 66 height 31
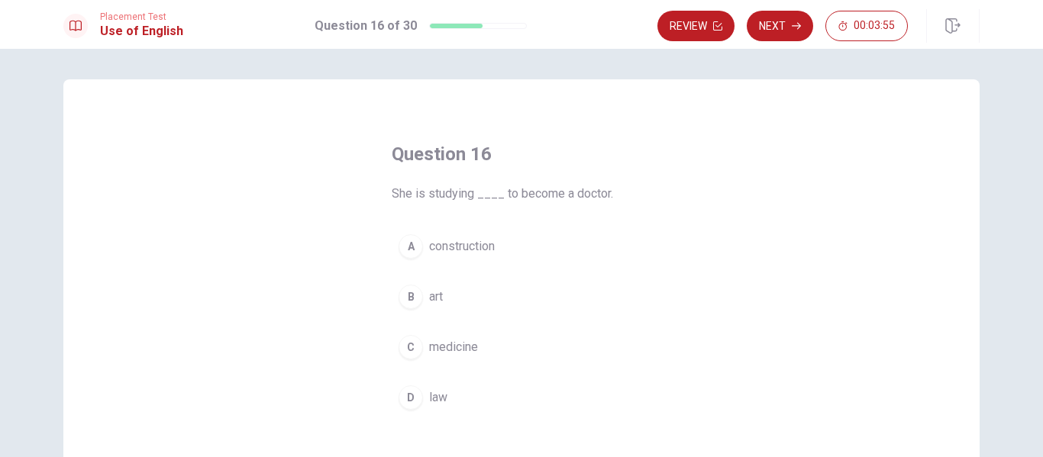
click at [415, 350] on div "C" at bounding box center [410, 347] width 24 height 24
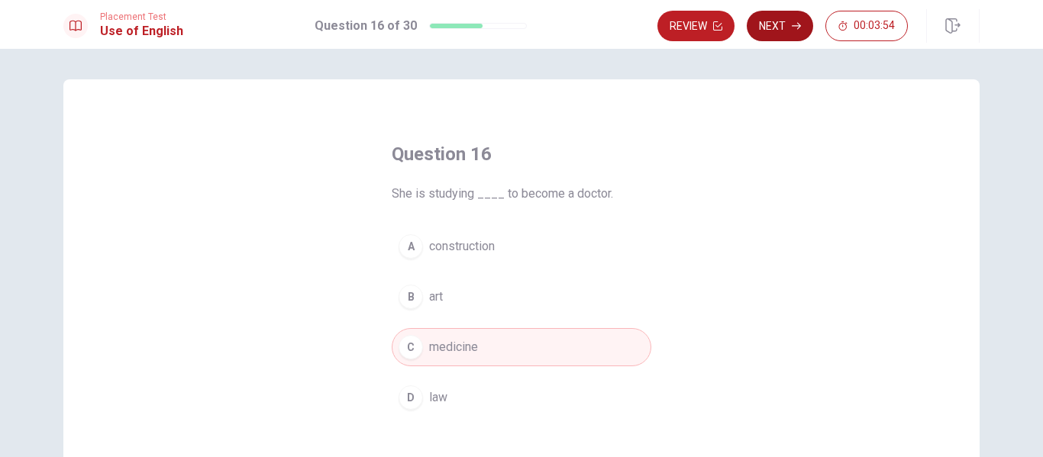
click at [781, 24] on button "Next" at bounding box center [780, 26] width 66 height 31
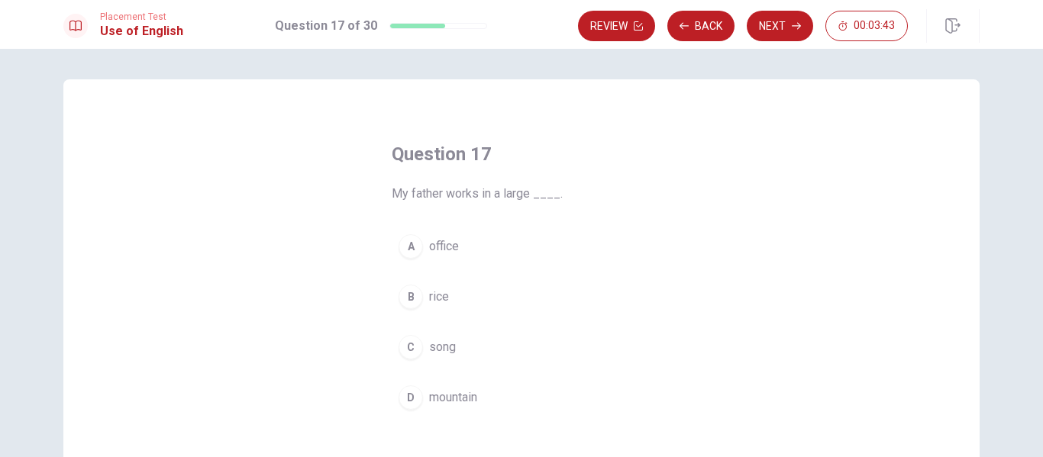
click at [414, 252] on div "A" at bounding box center [410, 246] width 24 height 24
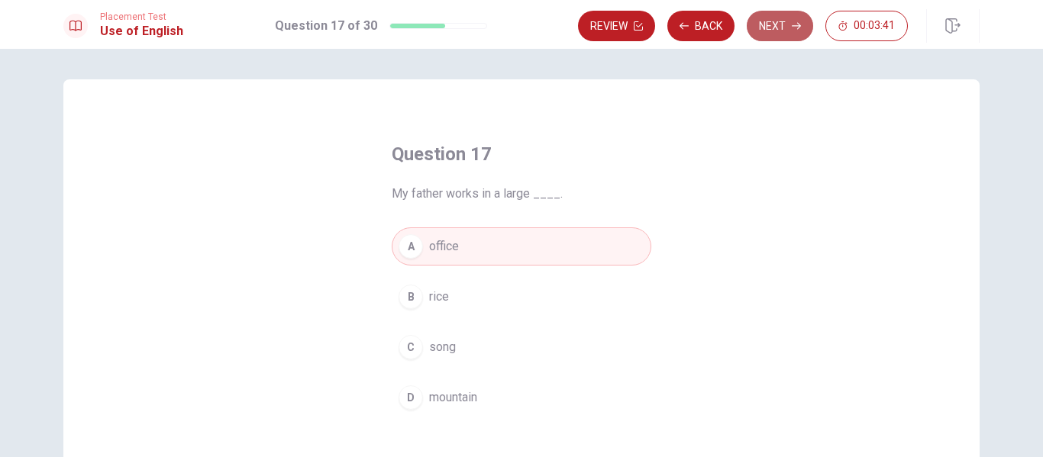
click at [783, 28] on button "Next" at bounding box center [780, 26] width 66 height 31
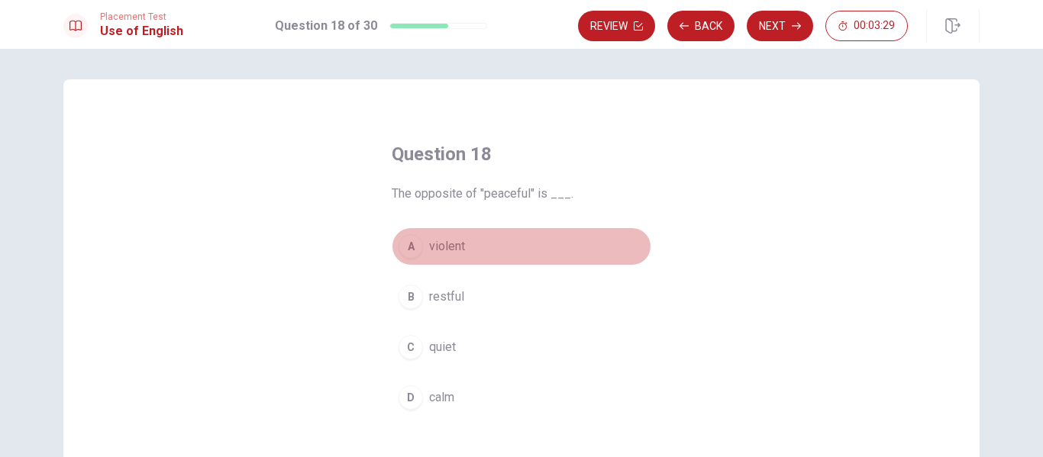
click at [402, 239] on div "A" at bounding box center [410, 246] width 24 height 24
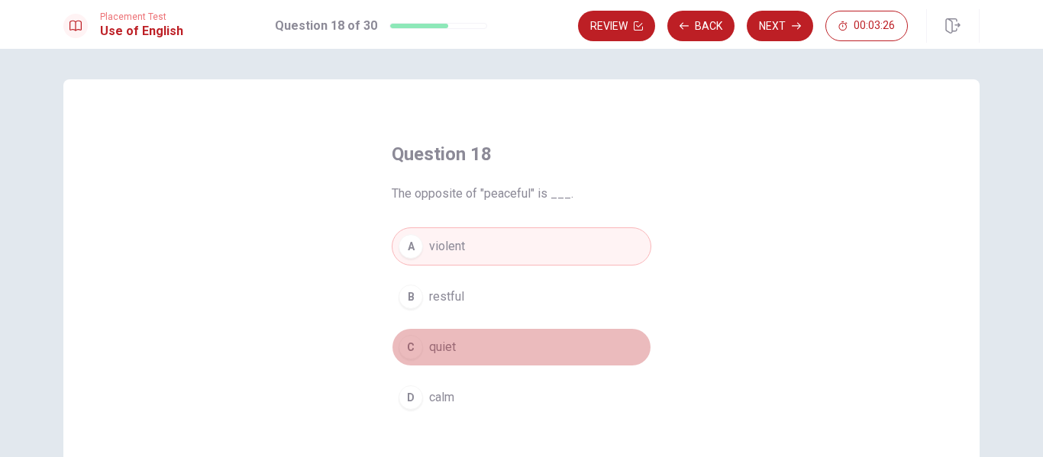
click at [413, 353] on div "C" at bounding box center [410, 347] width 24 height 24
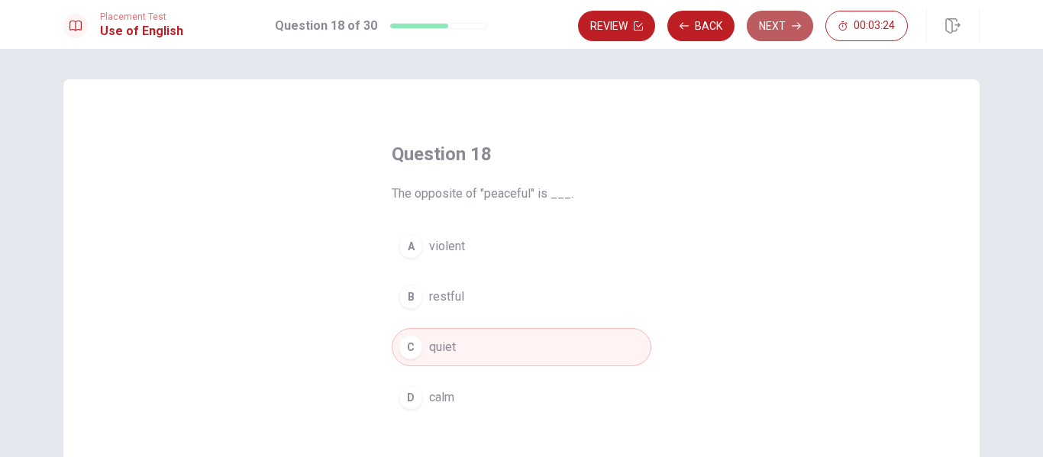
click at [763, 20] on button "Next" at bounding box center [780, 26] width 66 height 31
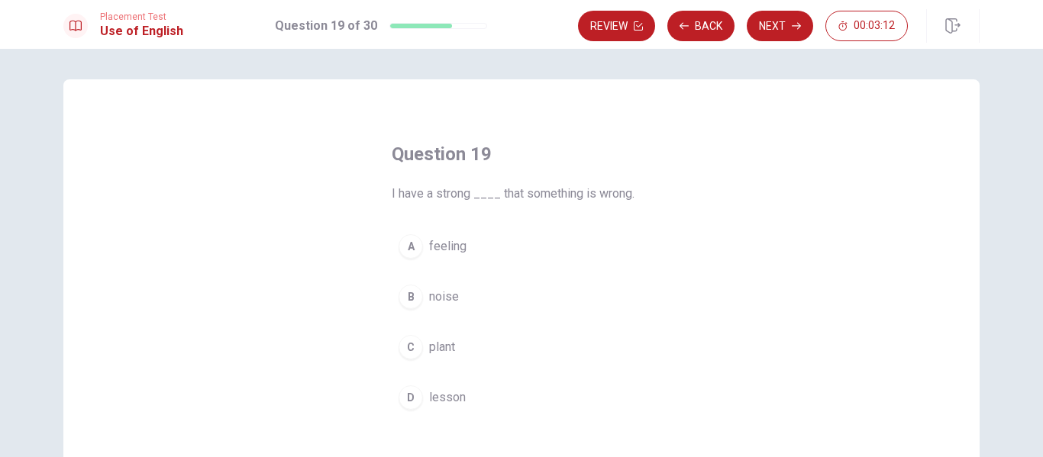
click at [405, 252] on div "A" at bounding box center [410, 246] width 24 height 24
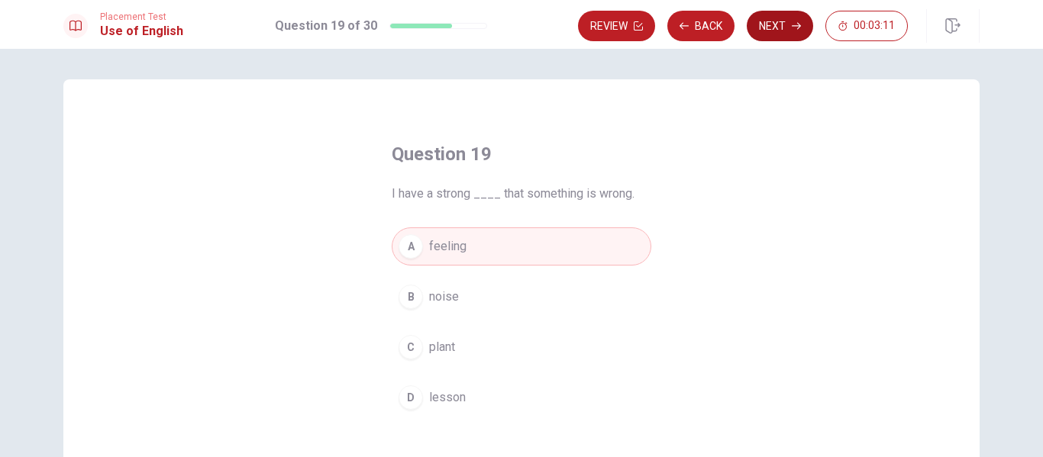
click at [777, 31] on button "Next" at bounding box center [780, 26] width 66 height 31
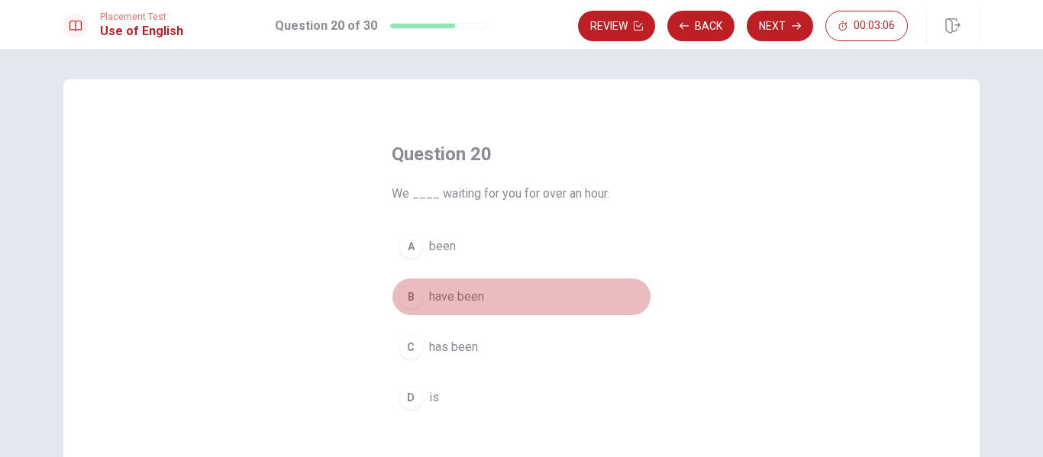
click at [411, 305] on div "B" at bounding box center [410, 297] width 24 height 24
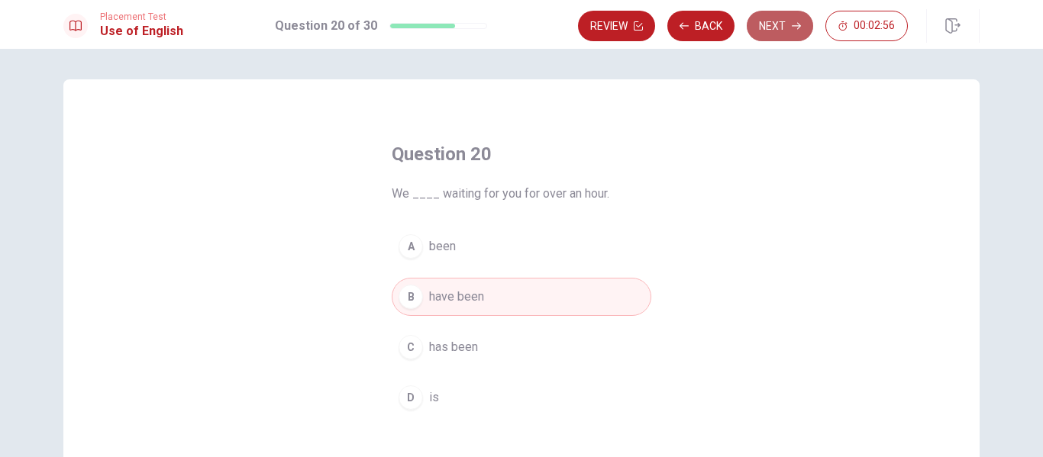
click at [784, 18] on button "Next" at bounding box center [780, 26] width 66 height 31
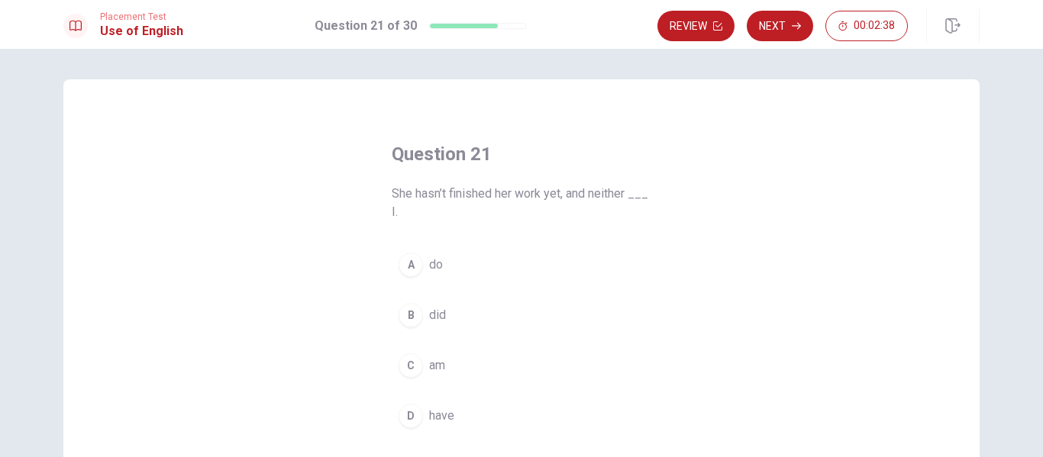
click at [413, 416] on div "D" at bounding box center [410, 416] width 24 height 24
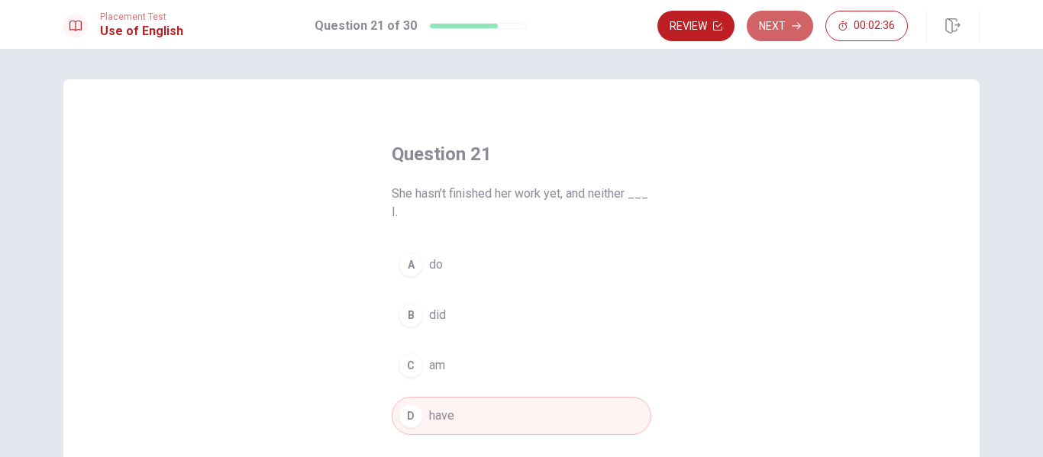
click at [792, 22] on icon "button" at bounding box center [796, 25] width 9 height 9
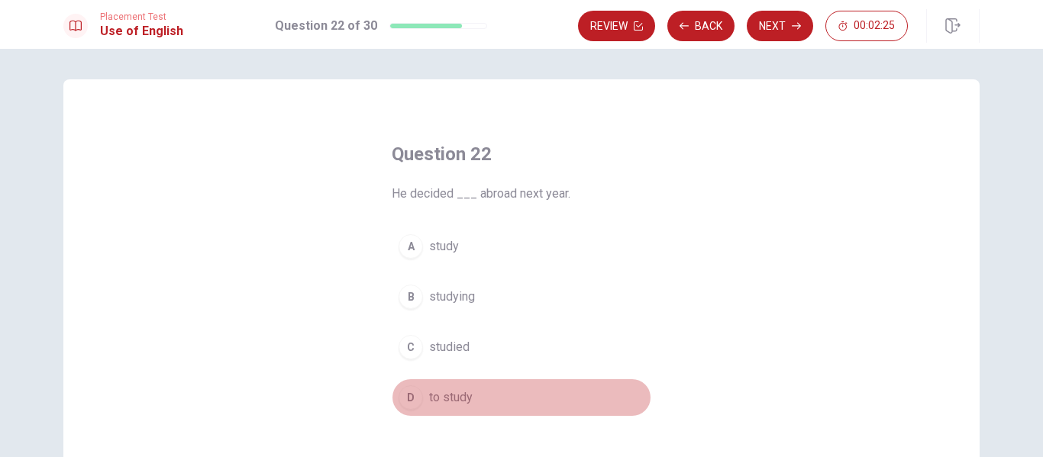
click at [419, 399] on button "D to study" at bounding box center [522, 398] width 260 height 38
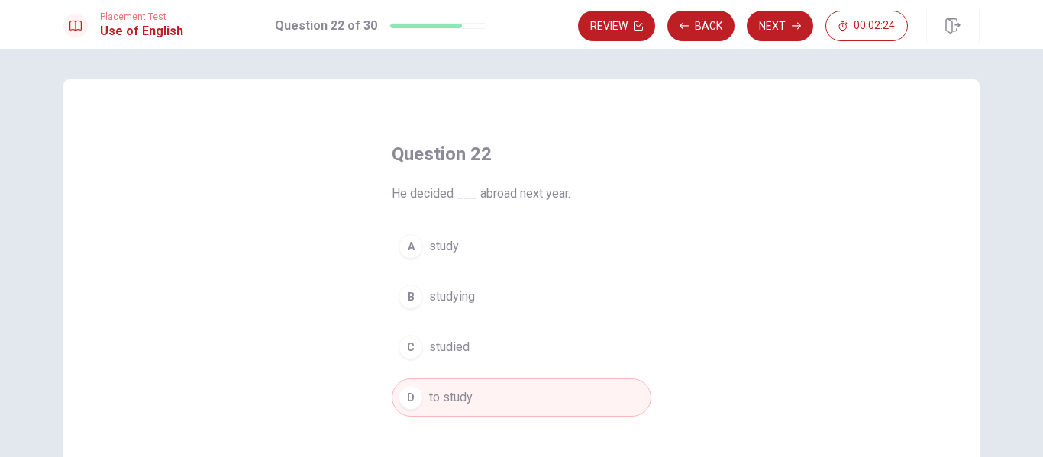
click at [785, 29] on button "Next" at bounding box center [780, 26] width 66 height 31
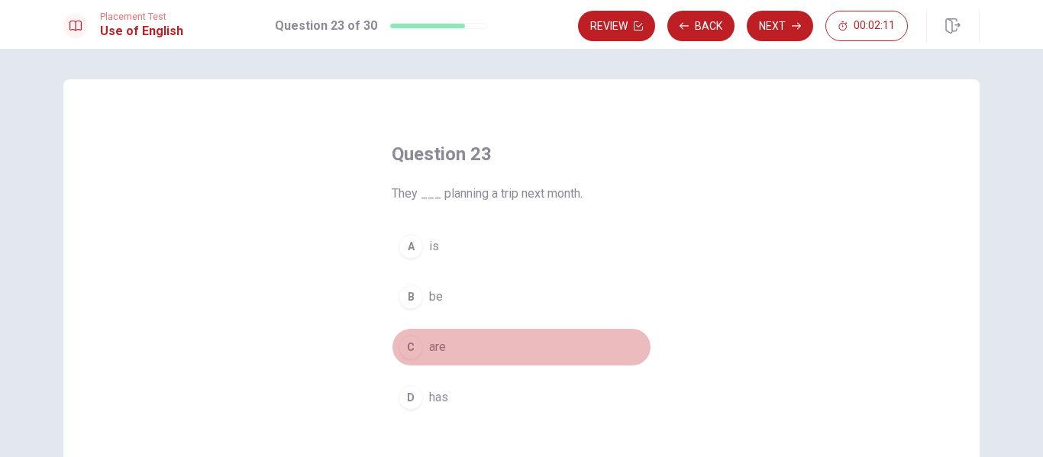
drag, startPoint x: 400, startPoint y: 346, endPoint x: 424, endPoint y: 327, distance: 29.9
click at [401, 345] on div "C" at bounding box center [410, 347] width 24 height 24
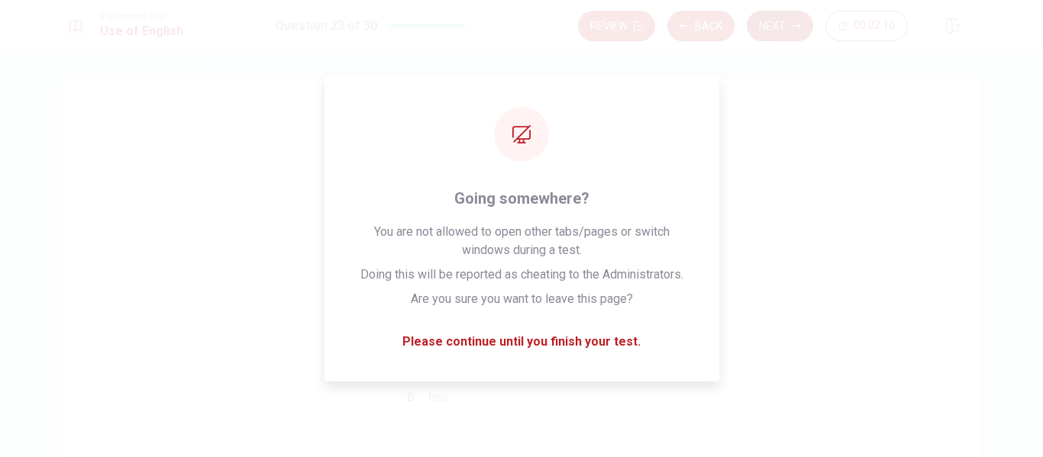
click at [773, 24] on button "Next" at bounding box center [780, 26] width 66 height 31
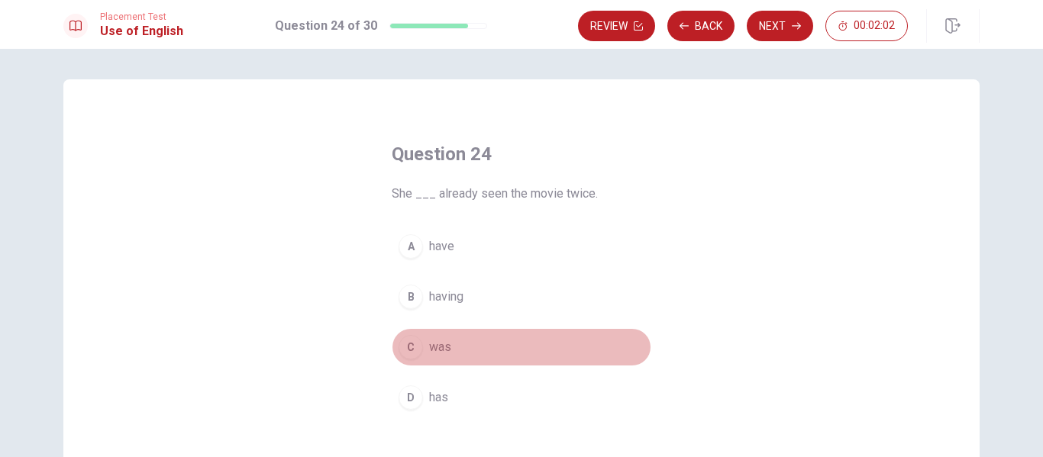
click at [412, 354] on div "C" at bounding box center [410, 347] width 24 height 24
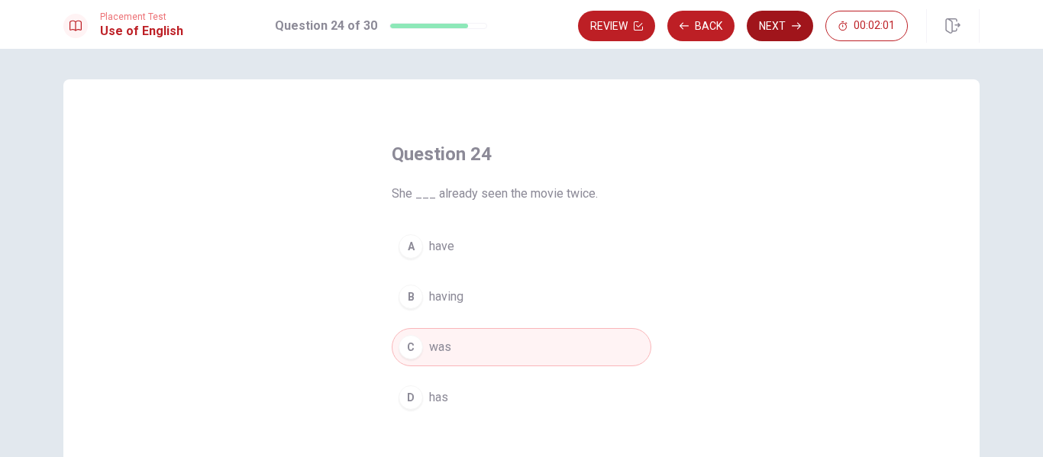
click at [771, 24] on button "Next" at bounding box center [780, 26] width 66 height 31
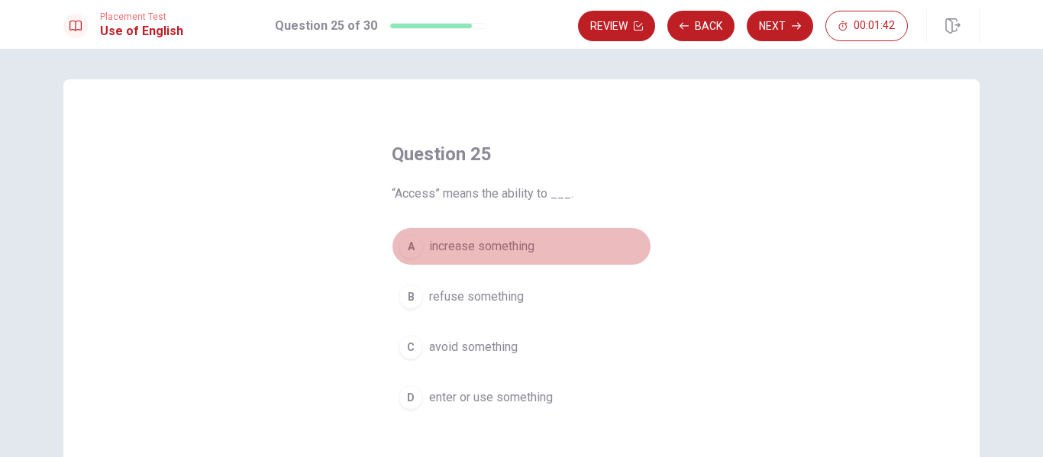
click at [416, 255] on button "A increase something" at bounding box center [522, 246] width 260 height 38
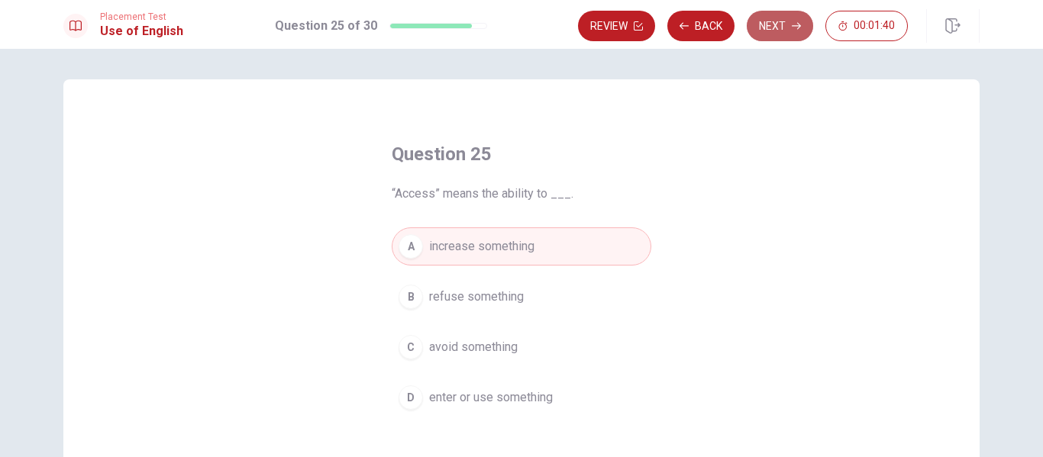
click at [786, 14] on button "Next" at bounding box center [780, 26] width 66 height 31
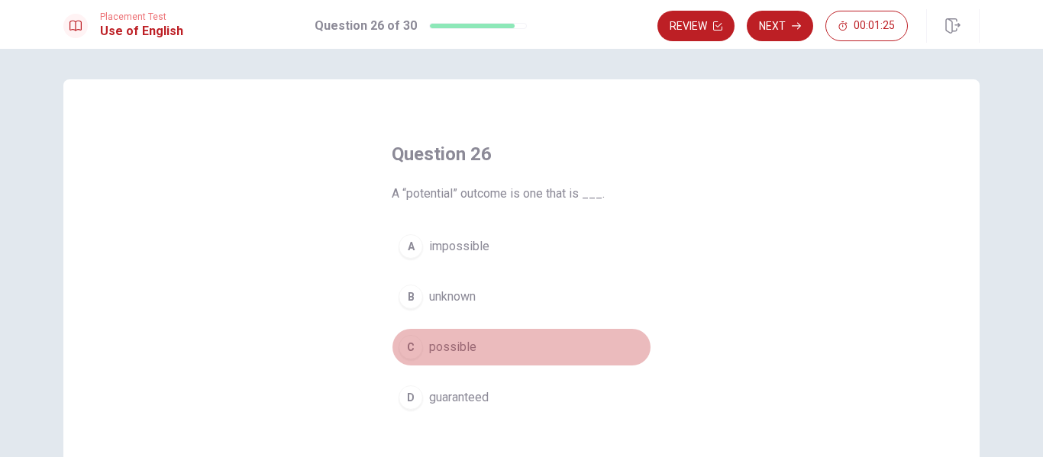
drag, startPoint x: 412, startPoint y: 344, endPoint x: 478, endPoint y: 272, distance: 97.8
click at [412, 341] on div "C" at bounding box center [410, 347] width 24 height 24
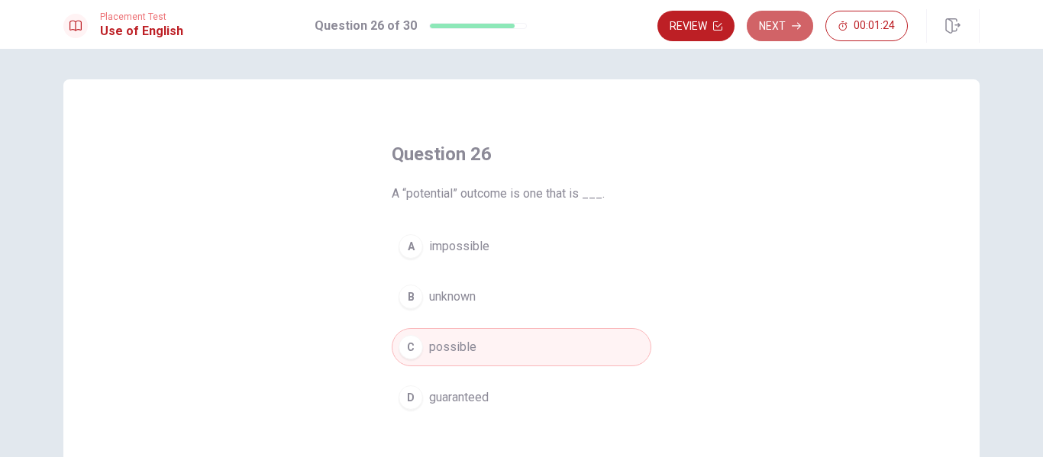
drag, startPoint x: 793, startPoint y: 24, endPoint x: 786, endPoint y: 31, distance: 10.8
click at [792, 24] on icon "button" at bounding box center [796, 25] width 9 height 9
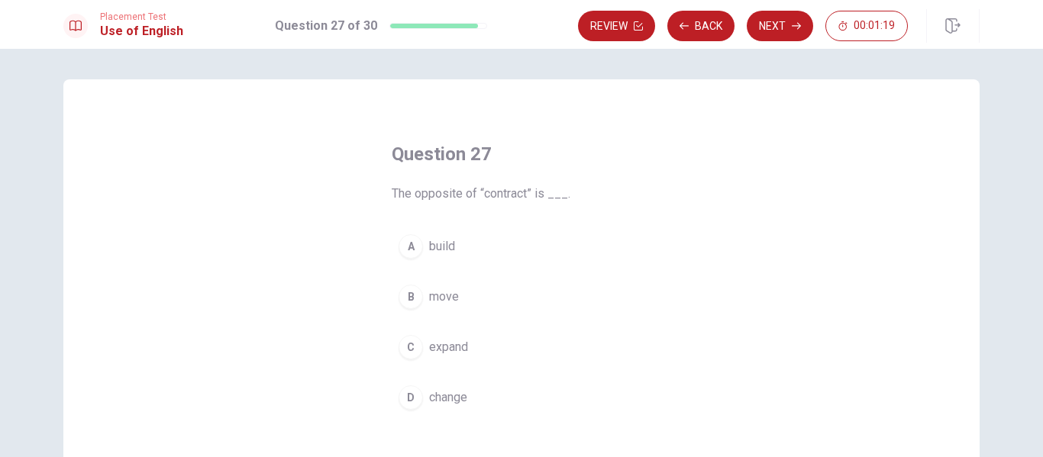
click at [405, 398] on div "D" at bounding box center [410, 398] width 24 height 24
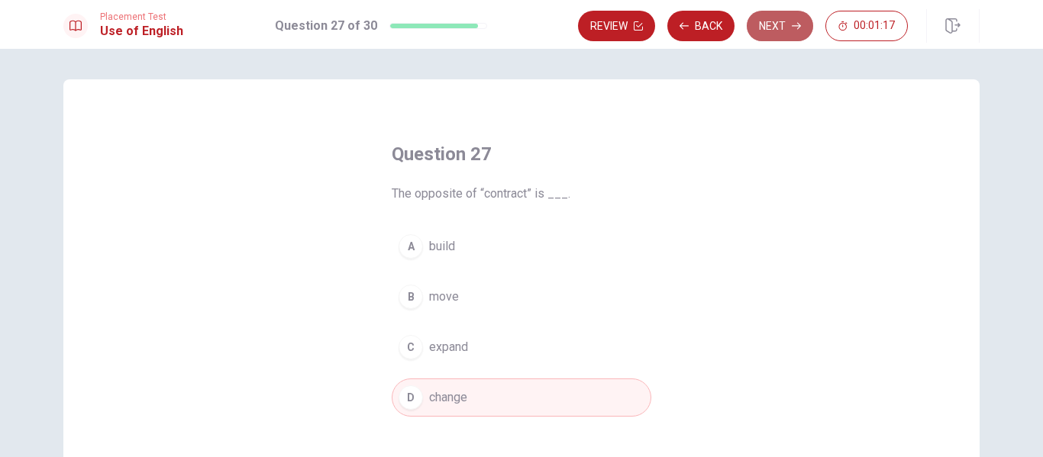
click at [783, 30] on button "Next" at bounding box center [780, 26] width 66 height 31
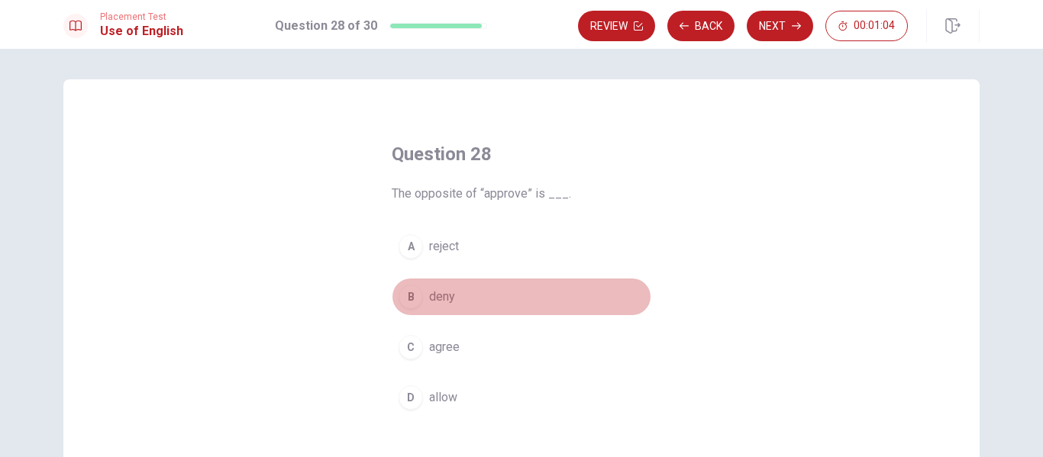
click at [417, 308] on button "B deny" at bounding box center [522, 297] width 260 height 38
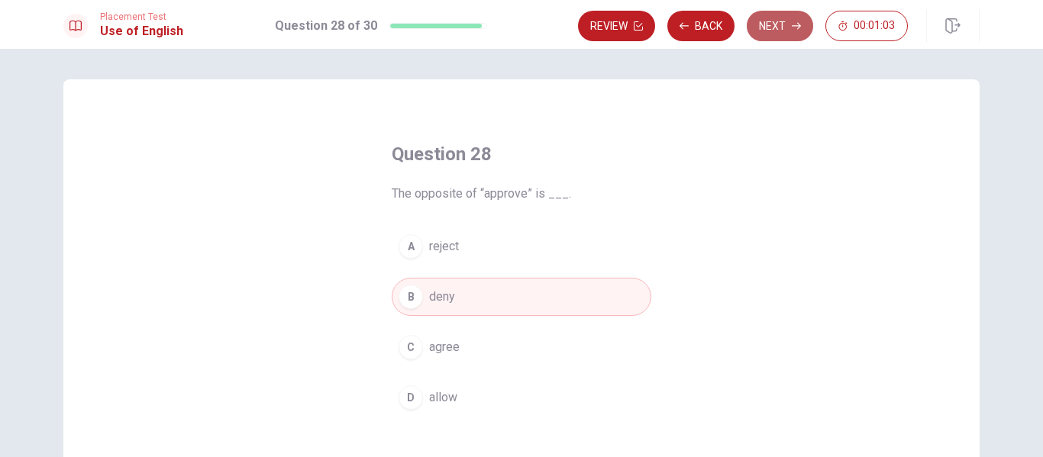
click at [798, 27] on icon "button" at bounding box center [796, 25] width 9 height 9
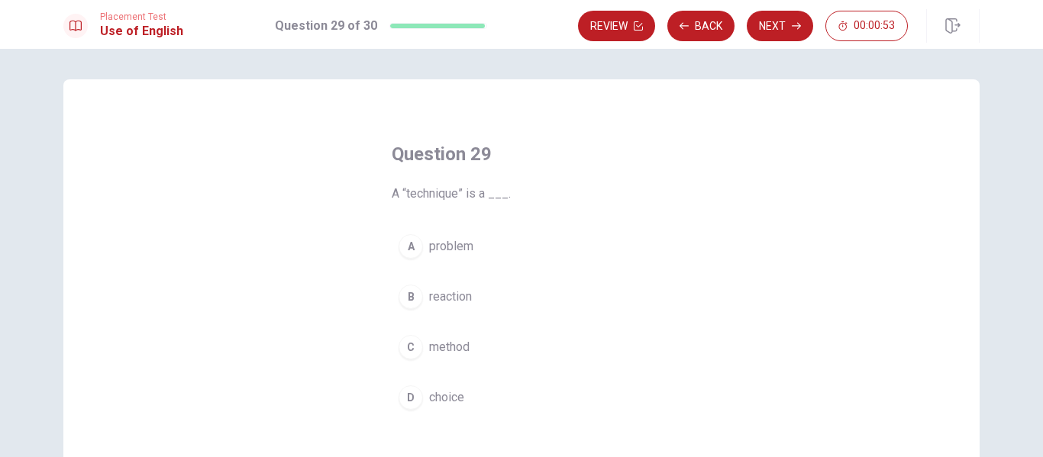
click at [398, 344] on div "C" at bounding box center [410, 347] width 24 height 24
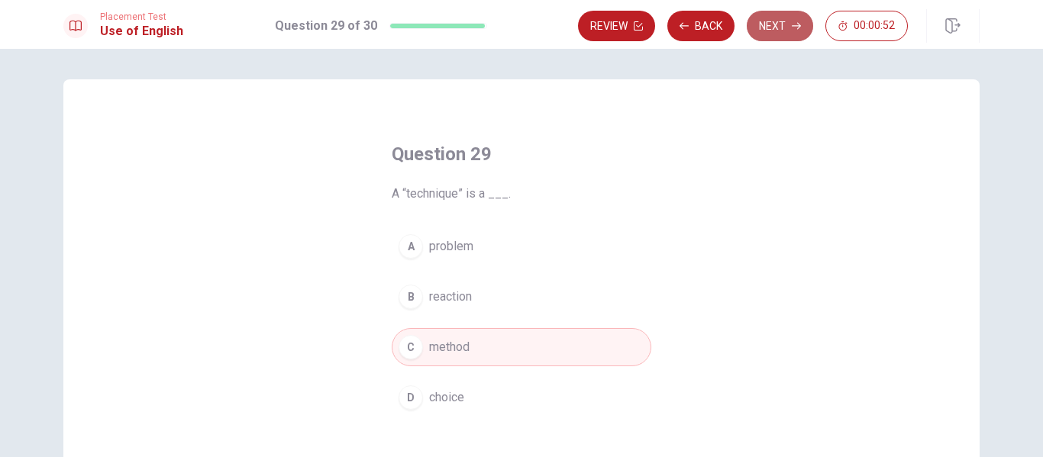
click at [784, 26] on button "Next" at bounding box center [780, 26] width 66 height 31
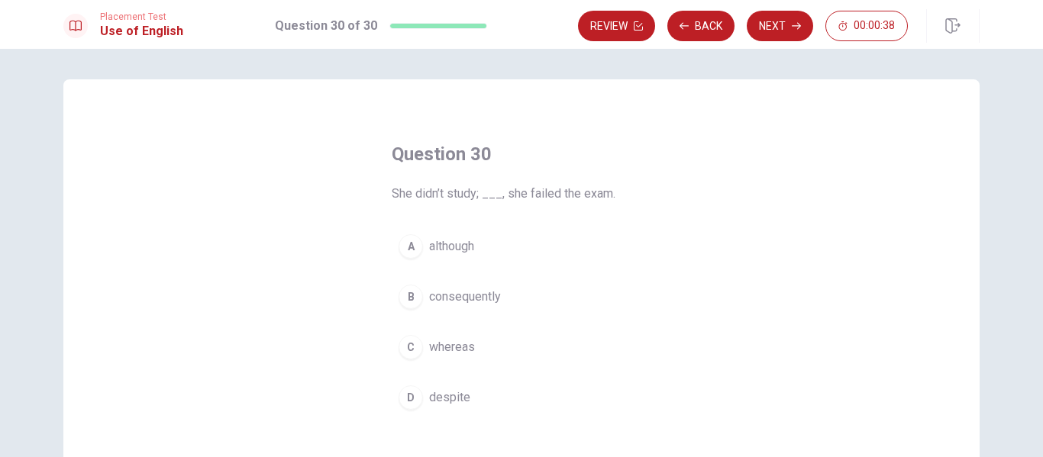
click at [414, 304] on div "B" at bounding box center [410, 297] width 24 height 24
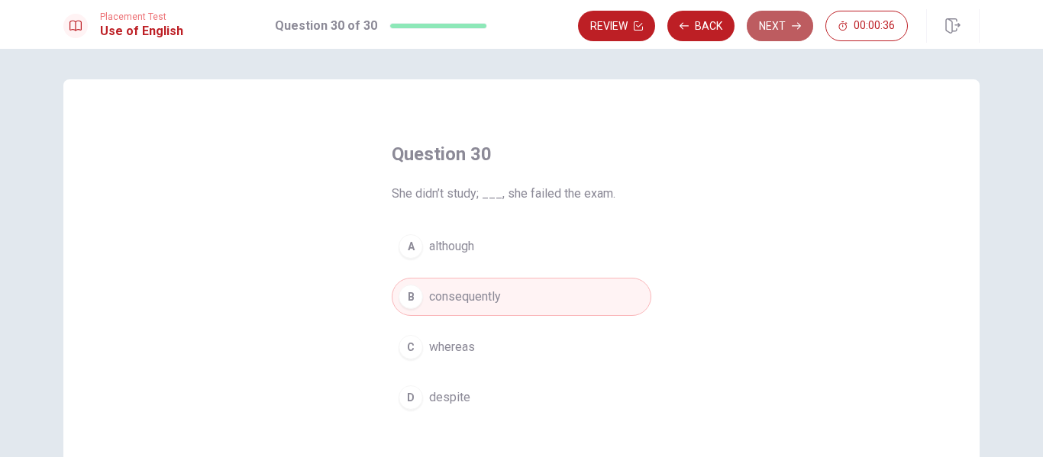
click at [801, 24] on button "Next" at bounding box center [780, 26] width 66 height 31
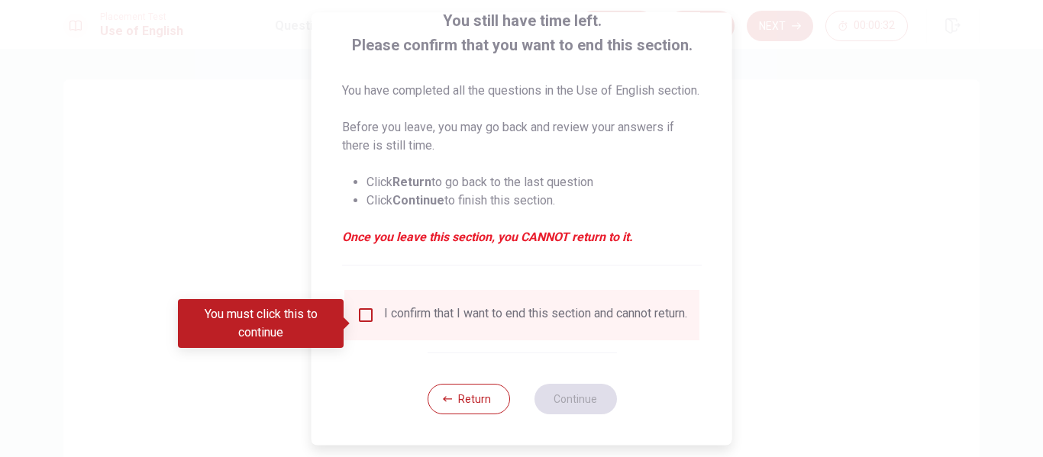
scroll to position [131, 0]
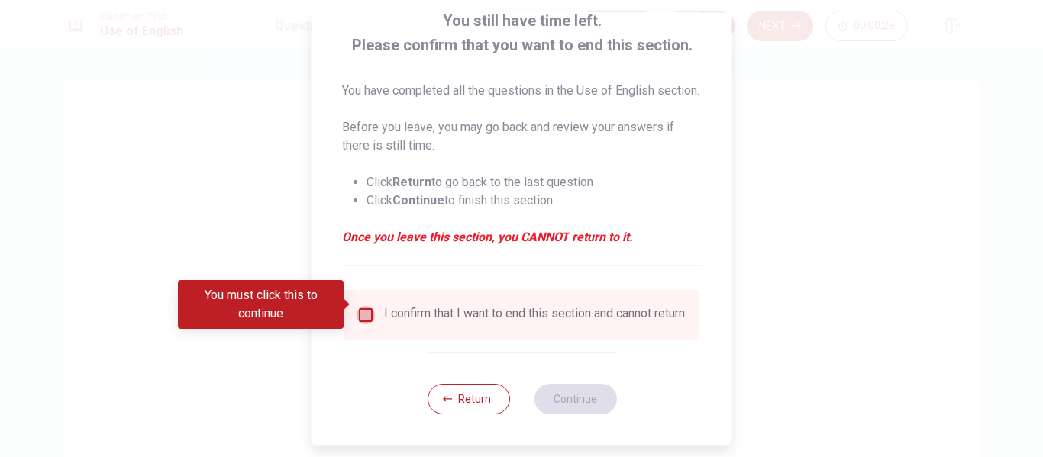
click at [368, 311] on input "You must click this to continue" at bounding box center [366, 315] width 18 height 18
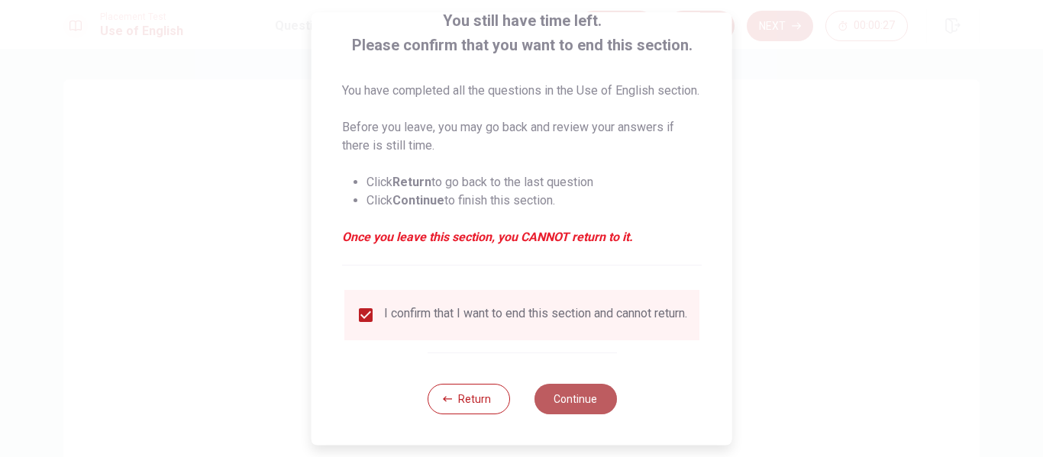
click at [582, 403] on button "Continue" at bounding box center [575, 399] width 82 height 31
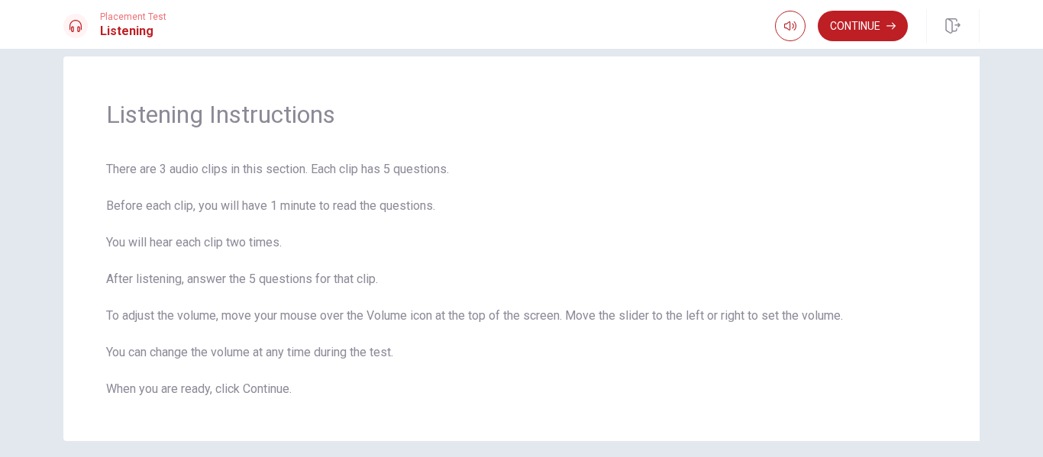
scroll to position [0, 0]
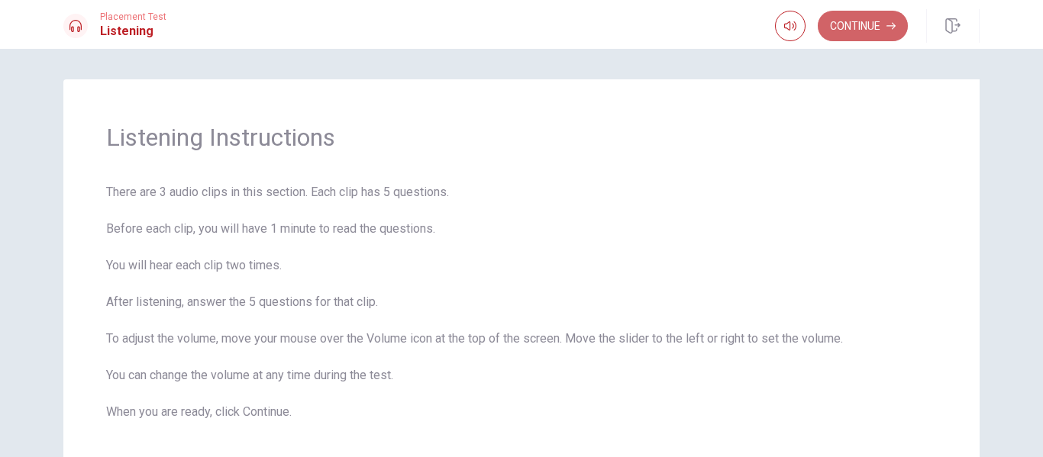
click at [850, 27] on button "Continue" at bounding box center [863, 26] width 90 height 31
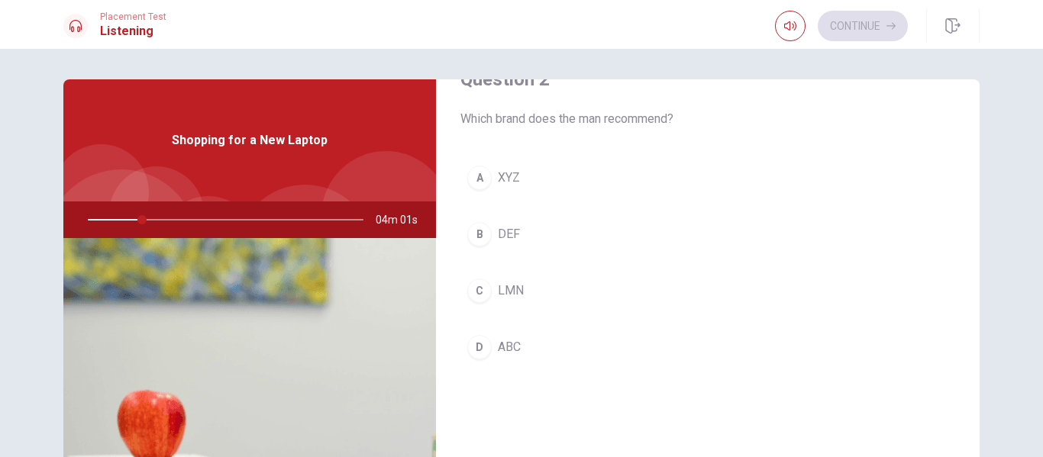
scroll to position [431, 0]
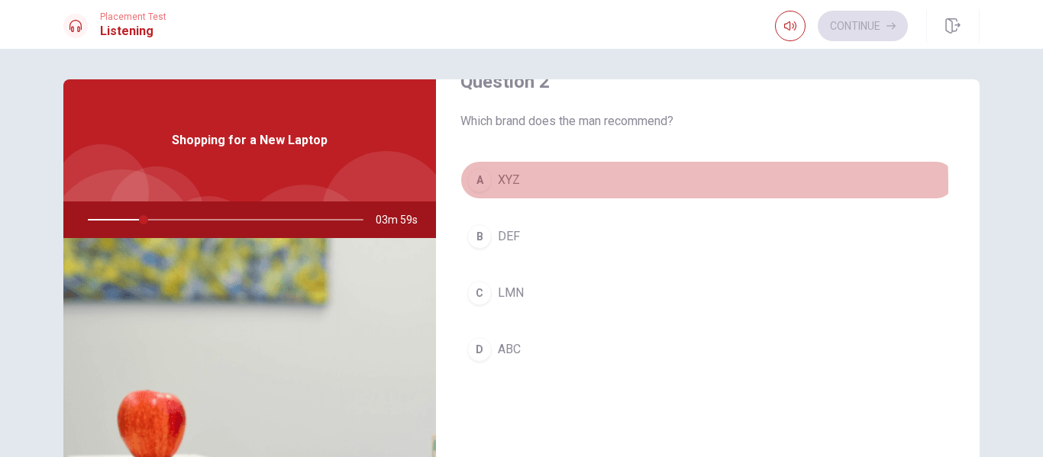
click at [481, 184] on div "A" at bounding box center [479, 180] width 24 height 24
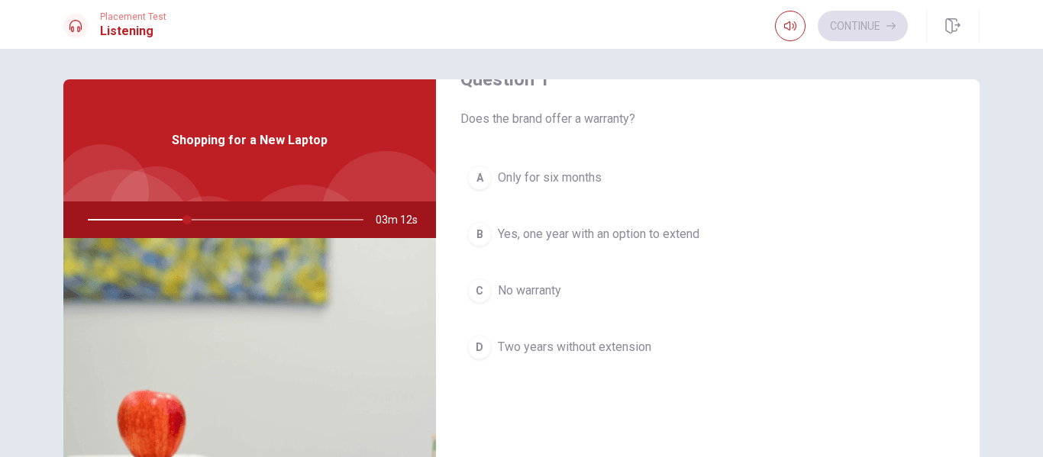
scroll to position [76, 0]
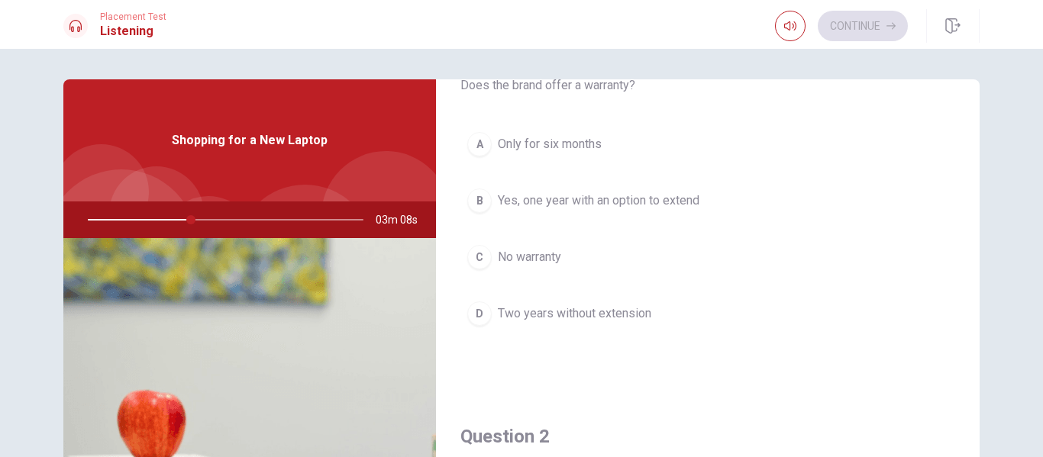
click at [486, 199] on div "B" at bounding box center [479, 201] width 24 height 24
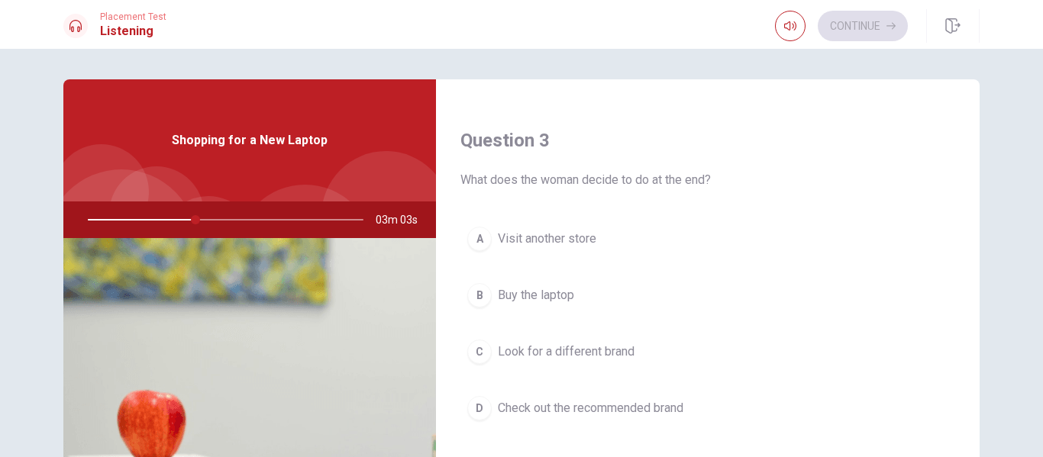
scroll to position [840, 0]
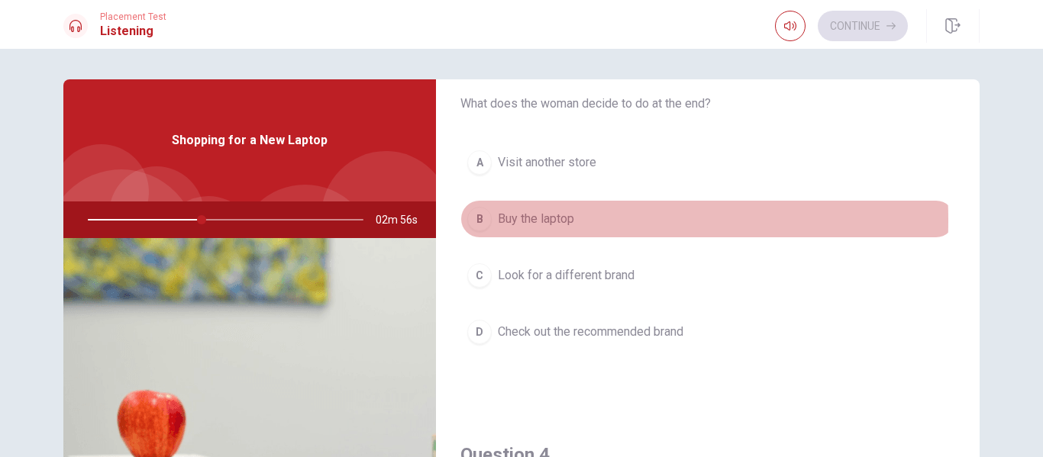
click at [484, 220] on div "B" at bounding box center [479, 219] width 24 height 24
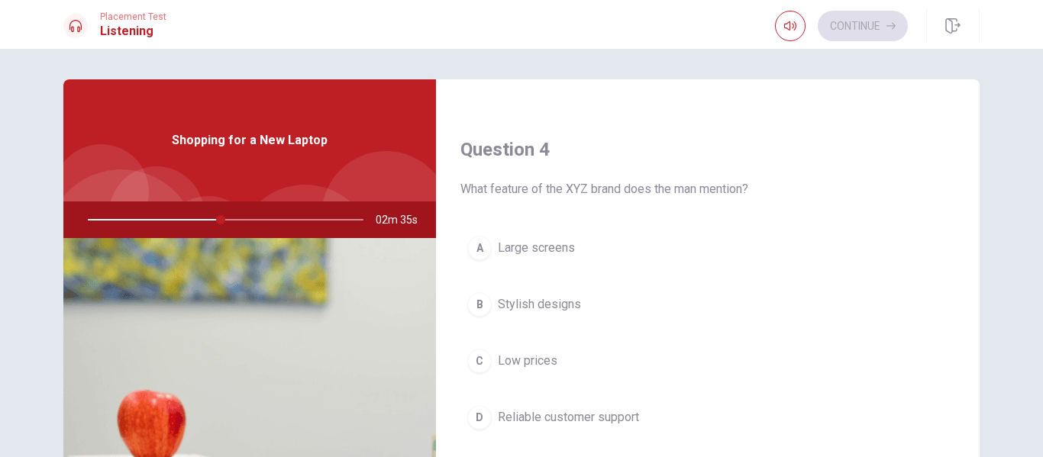
scroll to position [1221, 0]
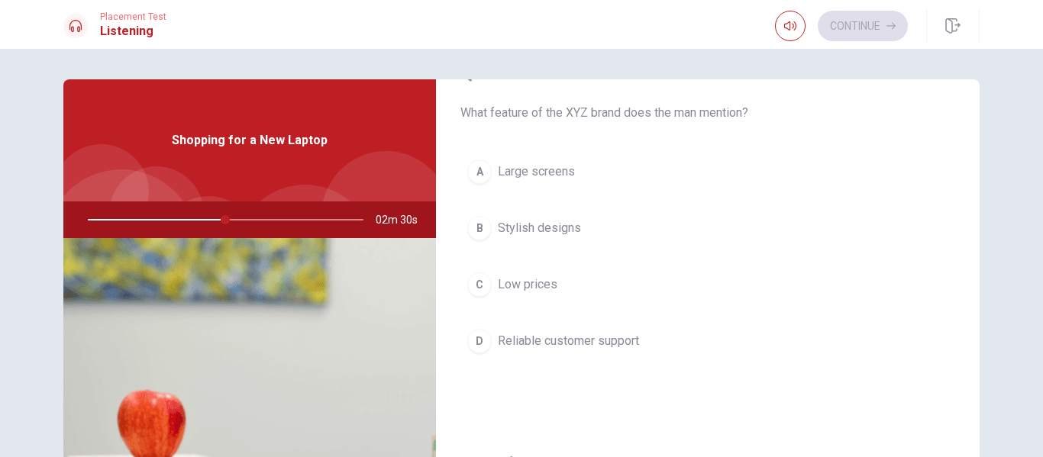
click at [467, 224] on div "B" at bounding box center [479, 228] width 24 height 24
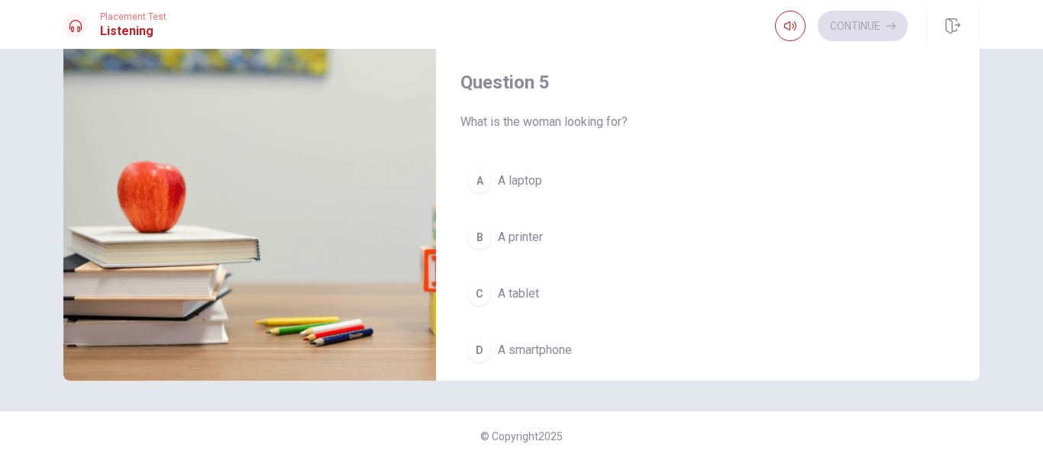
scroll to position [1347, 0]
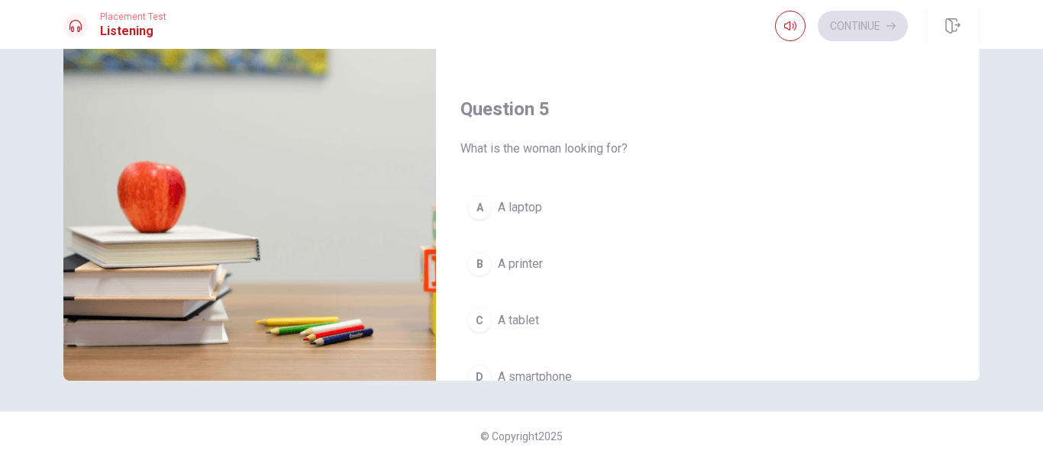
click at [481, 211] on div "A" at bounding box center [479, 207] width 24 height 24
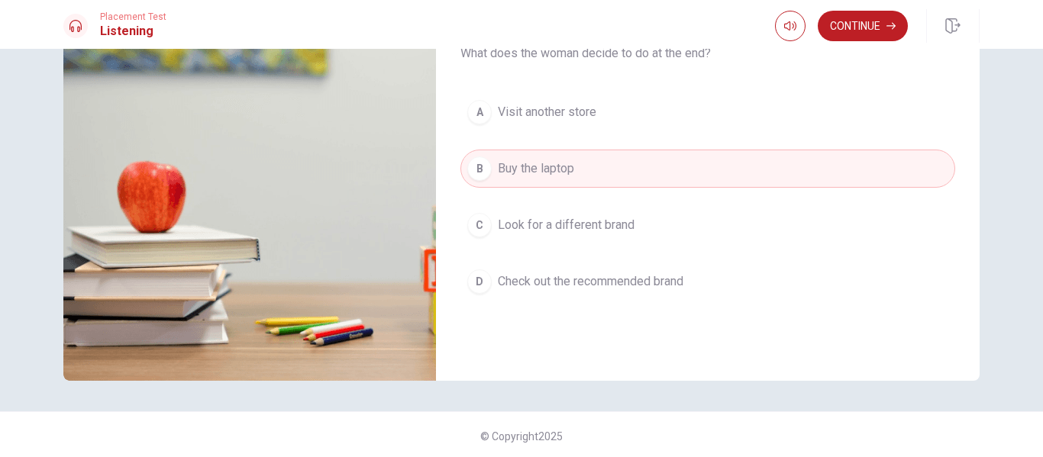
scroll to position [660, 0]
click at [836, 29] on button "Continue" at bounding box center [863, 26] width 90 height 31
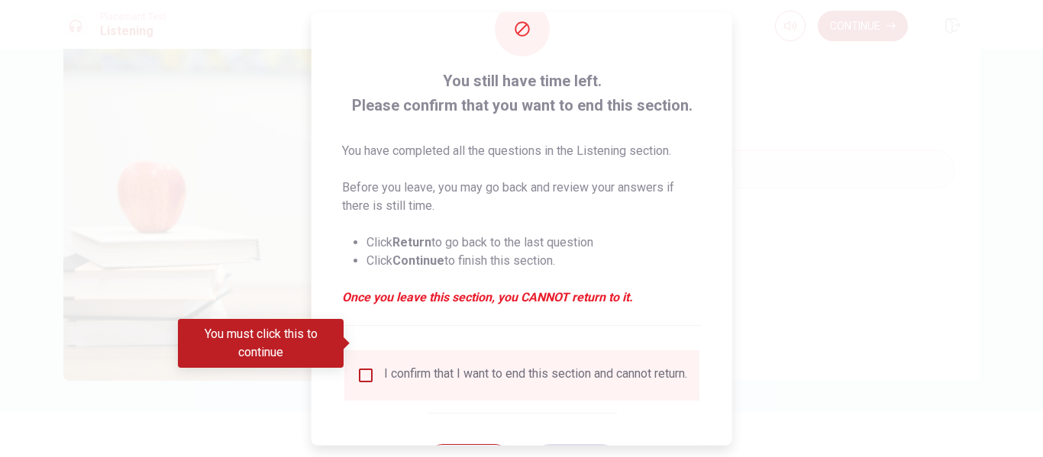
scroll to position [76, 0]
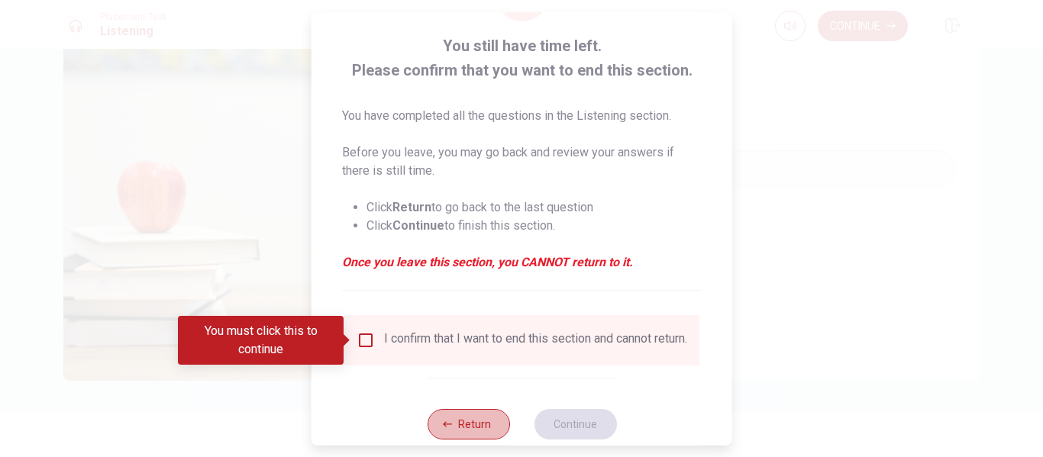
click at [447, 429] on icon "button" at bounding box center [447, 424] width 9 height 9
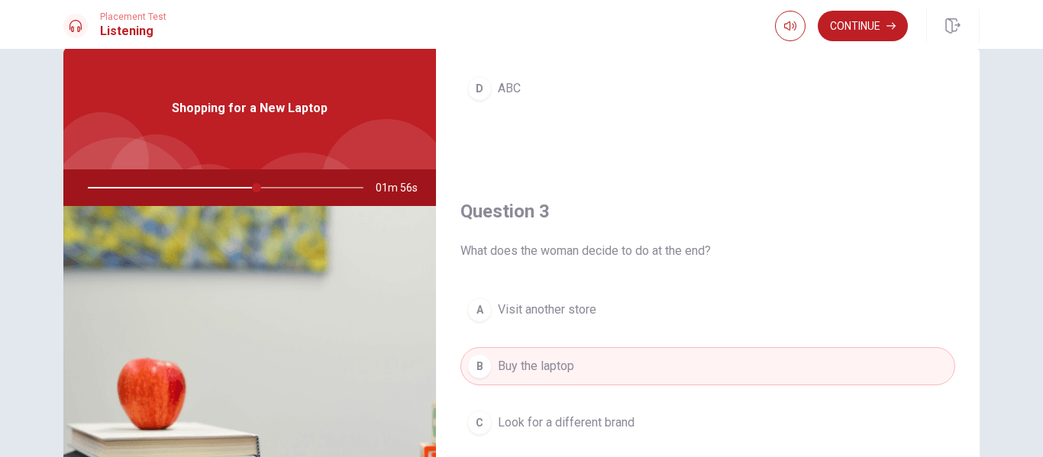
scroll to position [0, 0]
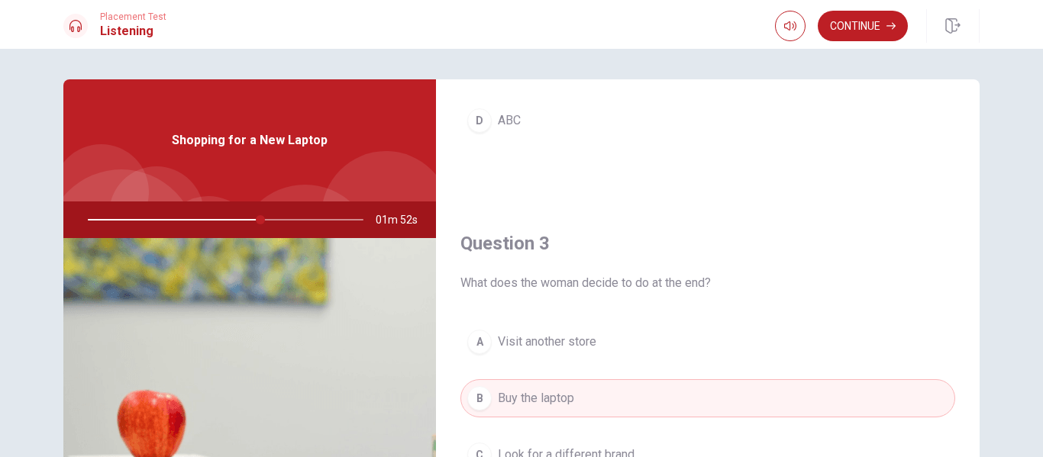
click at [260, 228] on div at bounding box center [222, 220] width 306 height 37
click at [267, 218] on div at bounding box center [222, 220] width 306 height 37
drag, startPoint x: 262, startPoint y: 220, endPoint x: 289, endPoint y: 221, distance: 27.5
click at [289, 221] on div at bounding box center [222, 220] width 306 height 37
click at [306, 211] on div at bounding box center [222, 220] width 306 height 37
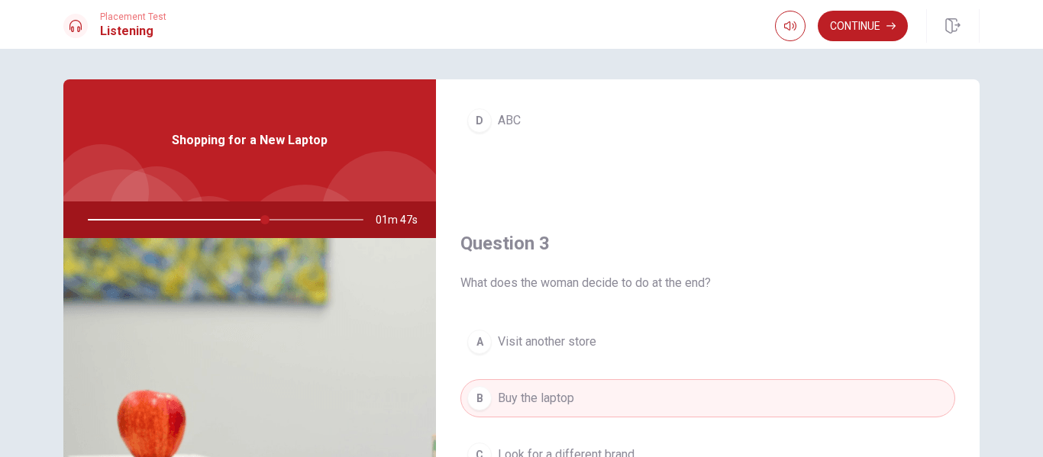
drag, startPoint x: 244, startPoint y: 215, endPoint x: 224, endPoint y: 215, distance: 19.9
click at [224, 215] on div at bounding box center [222, 220] width 306 height 37
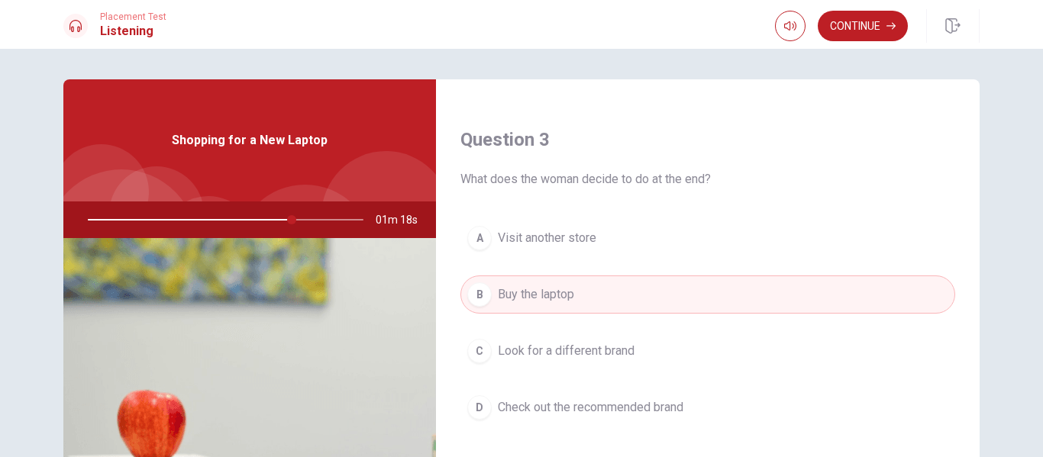
scroll to position [763, 0]
click at [215, 216] on div at bounding box center [222, 220] width 306 height 37
drag, startPoint x: 253, startPoint y: 215, endPoint x: 236, endPoint y: 215, distance: 16.8
click at [228, 222] on div at bounding box center [222, 220] width 306 height 37
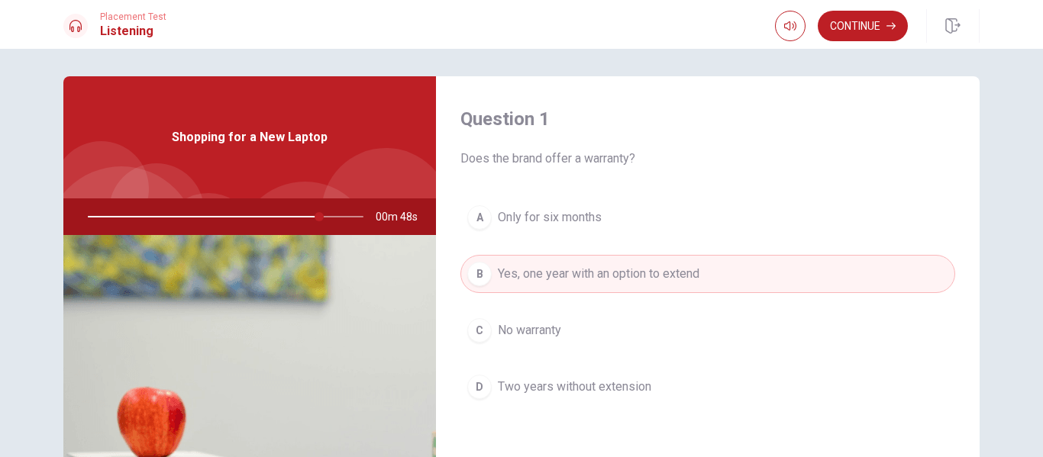
scroll to position [0, 0]
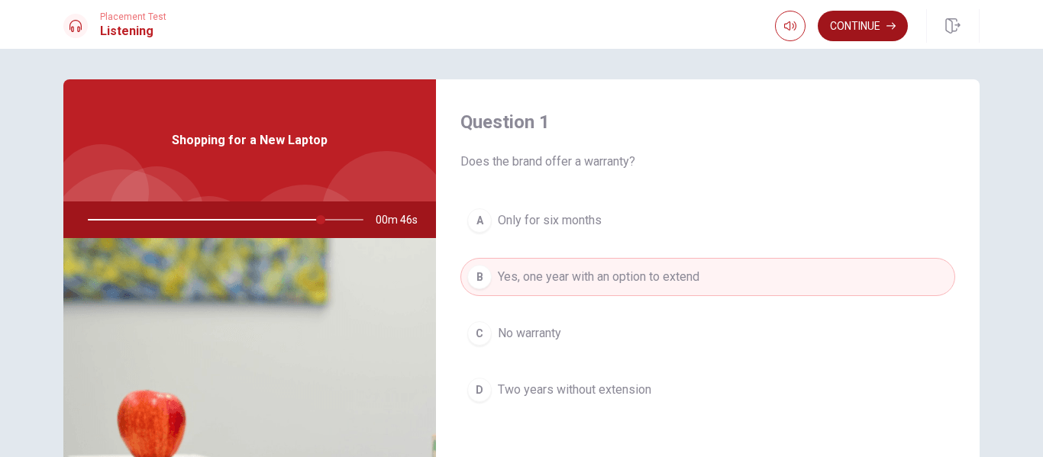
click at [856, 25] on button "Continue" at bounding box center [863, 26] width 90 height 31
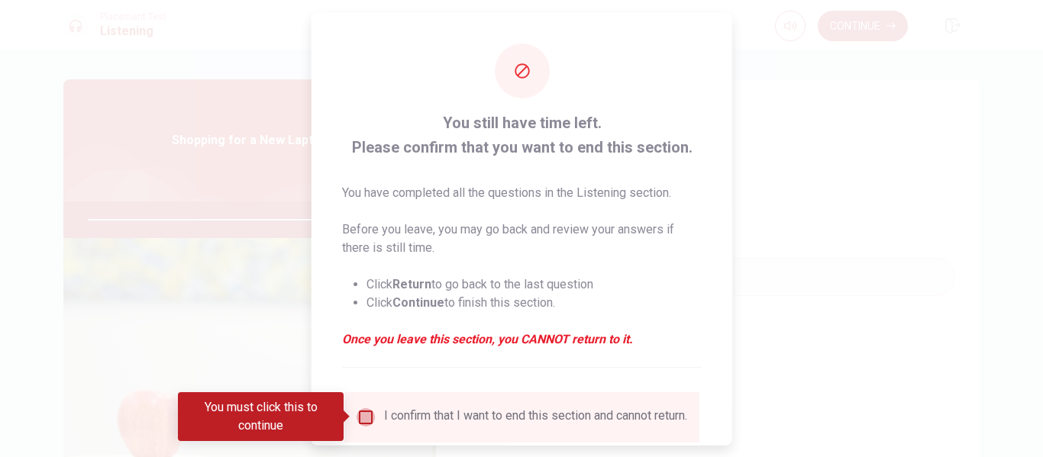
click at [369, 412] on input "You must click this to continue" at bounding box center [366, 417] width 18 height 18
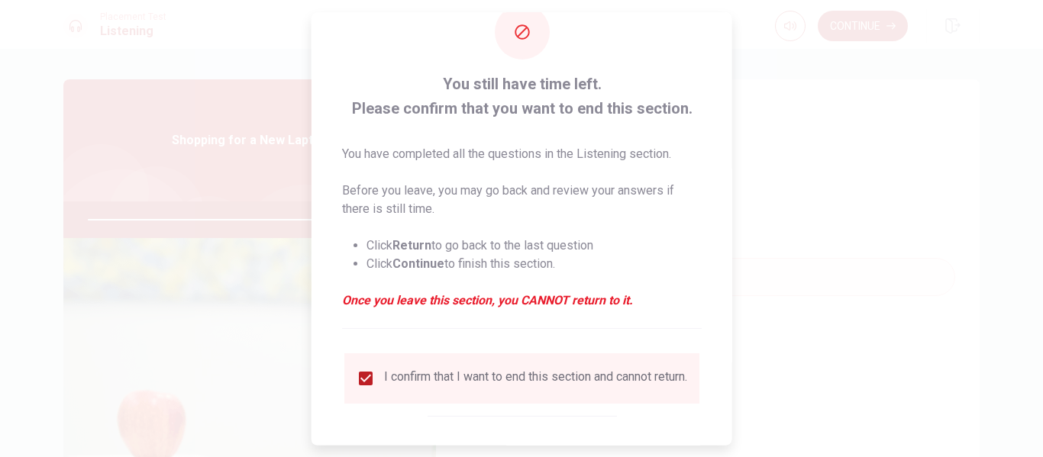
scroll to position [112, 0]
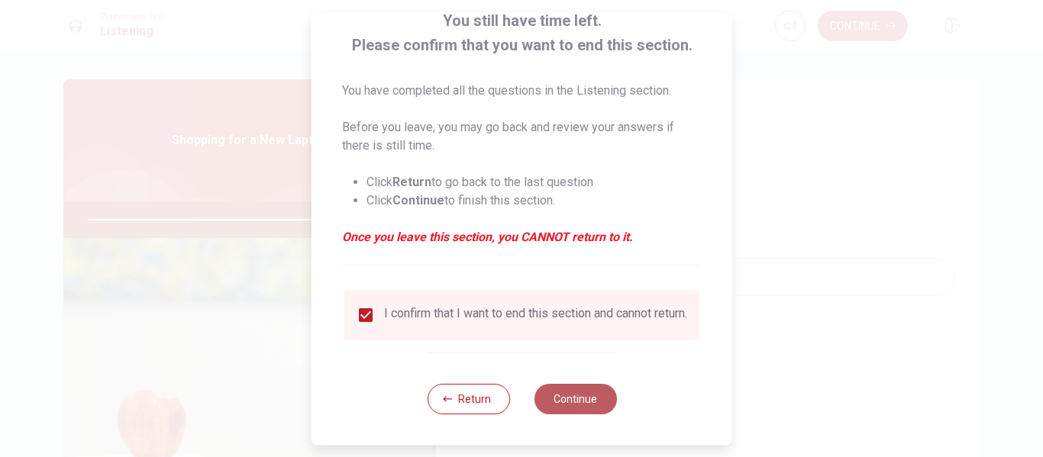
click at [580, 399] on button "Continue" at bounding box center [575, 399] width 82 height 31
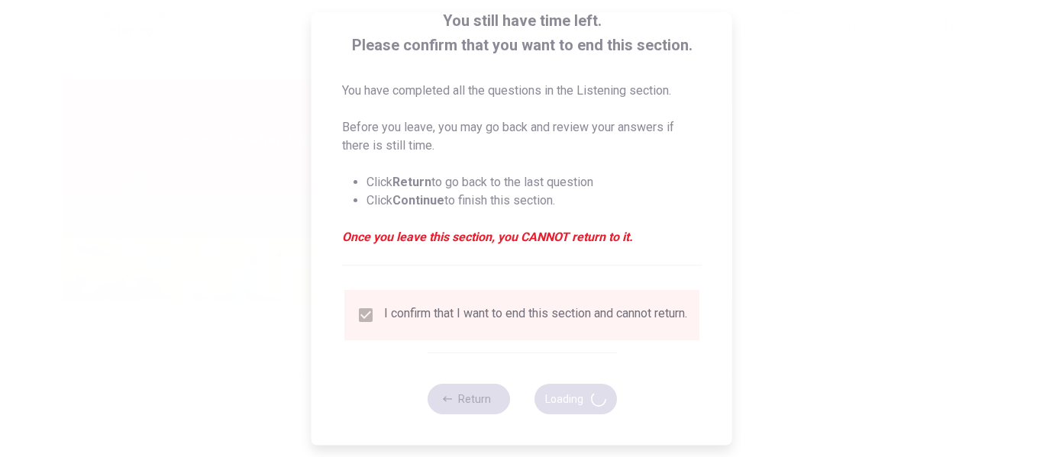
type input "87"
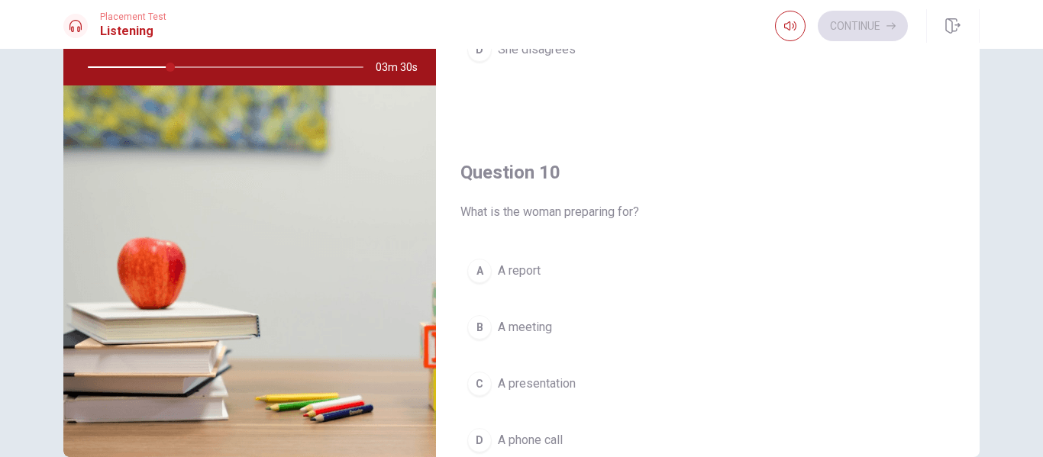
scroll to position [1424, 0]
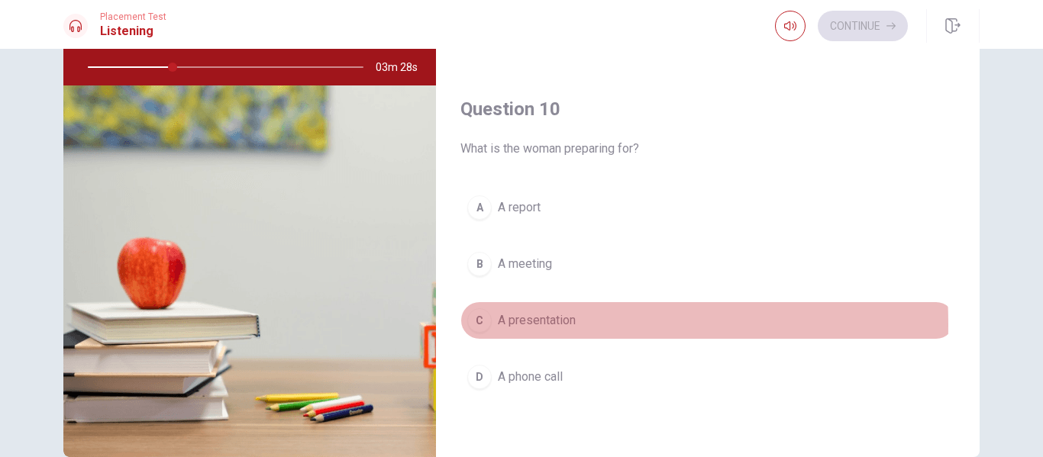
click at [486, 322] on div "C" at bounding box center [479, 320] width 24 height 24
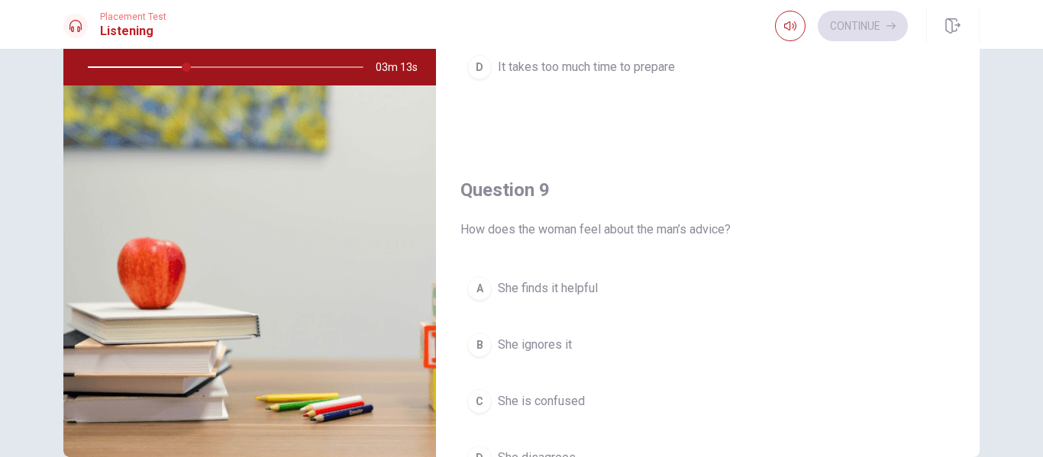
scroll to position [1042, 0]
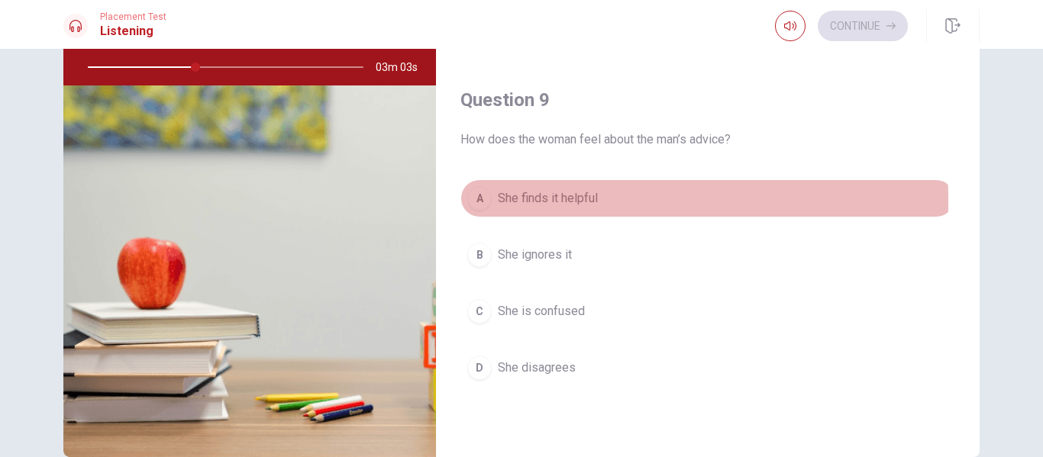
click at [482, 201] on div "A" at bounding box center [479, 198] width 24 height 24
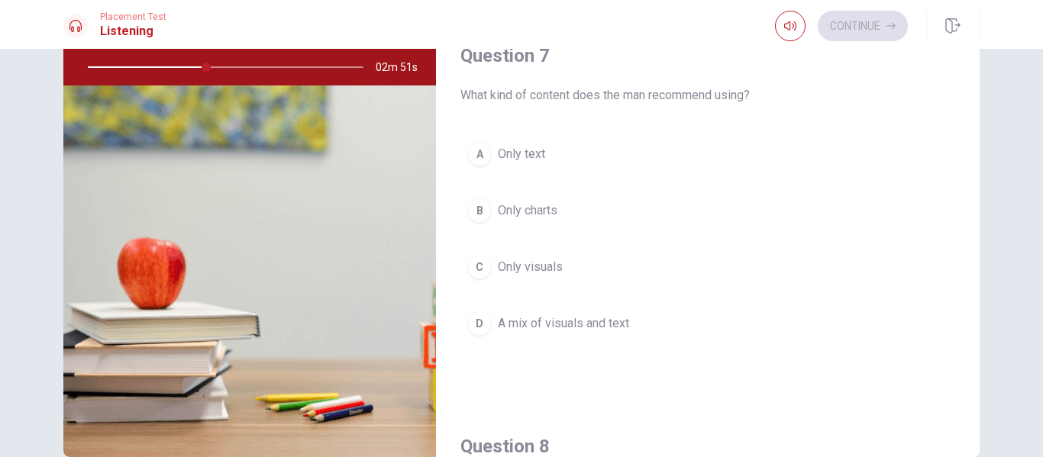
scroll to position [279, 0]
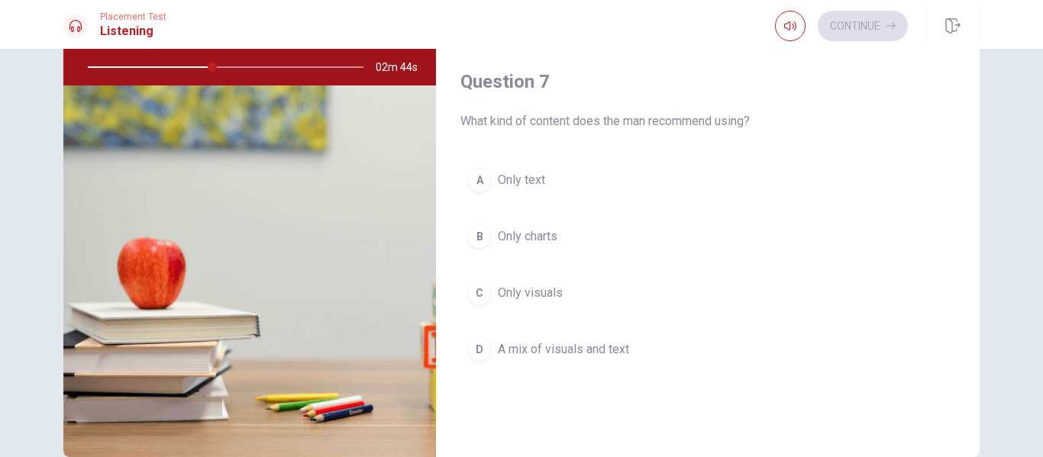
click at [482, 347] on div "D" at bounding box center [479, 349] width 24 height 24
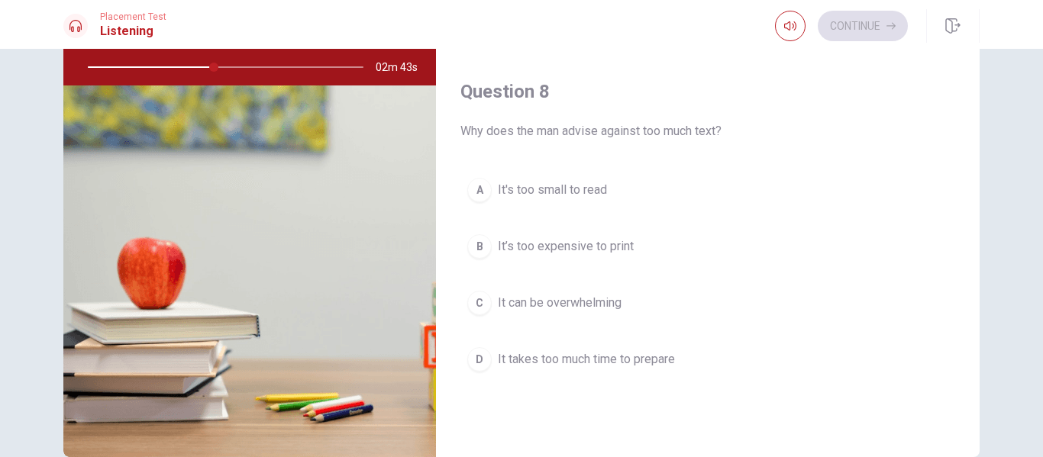
scroll to position [660, 0]
click at [479, 300] on div "C" at bounding box center [479, 302] width 24 height 24
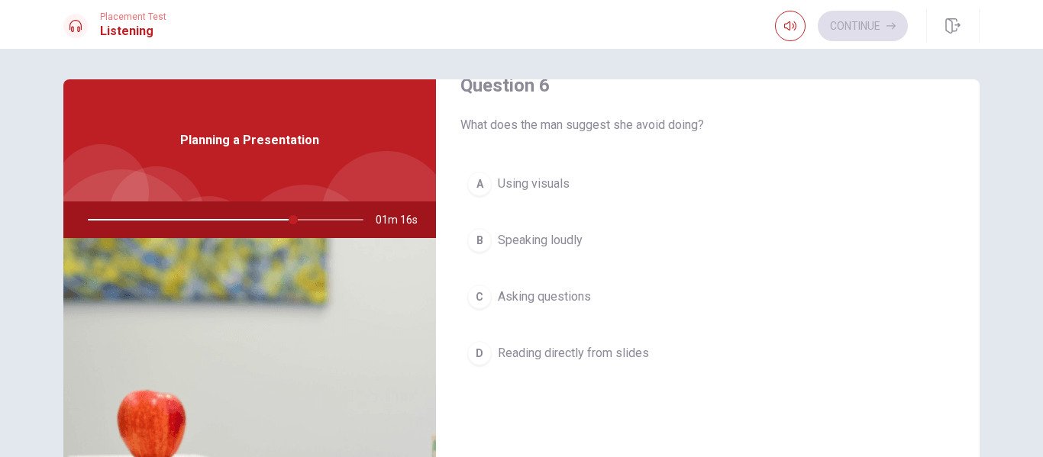
scroll to position [0, 0]
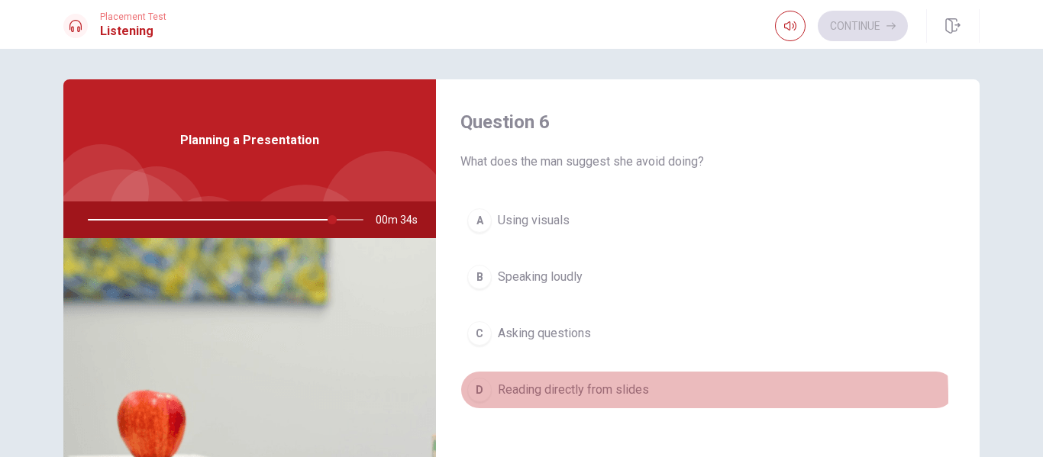
click at [486, 398] on button "D Reading directly from slides" at bounding box center [707, 390] width 495 height 38
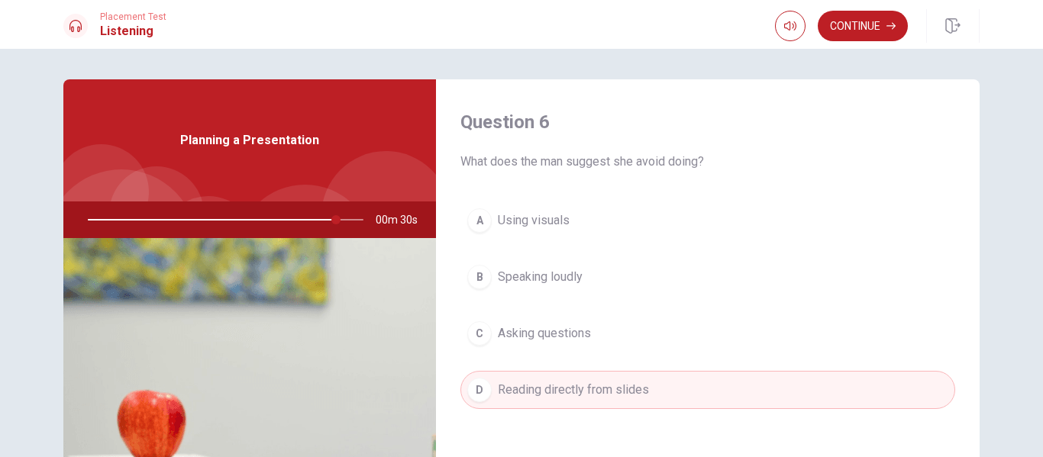
click at [498, 218] on span "Using visuals" at bounding box center [534, 220] width 72 height 18
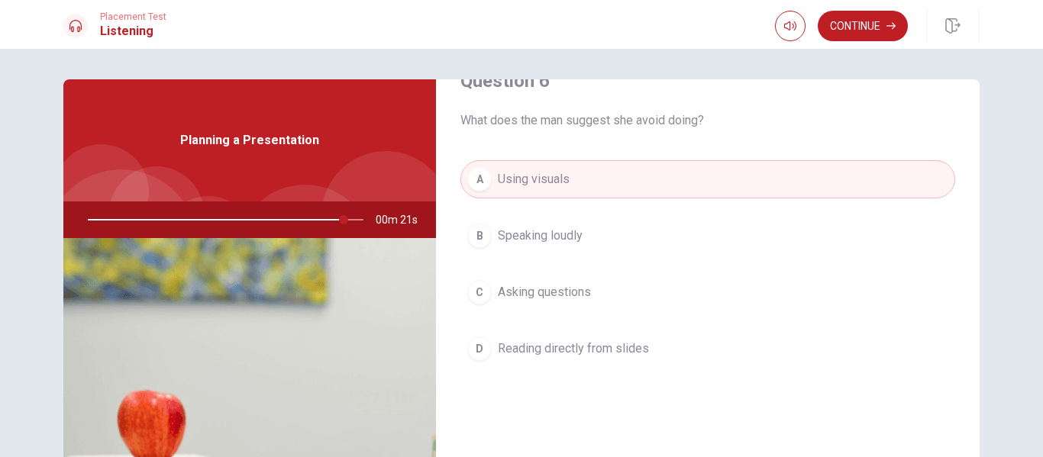
scroll to position [76, 0]
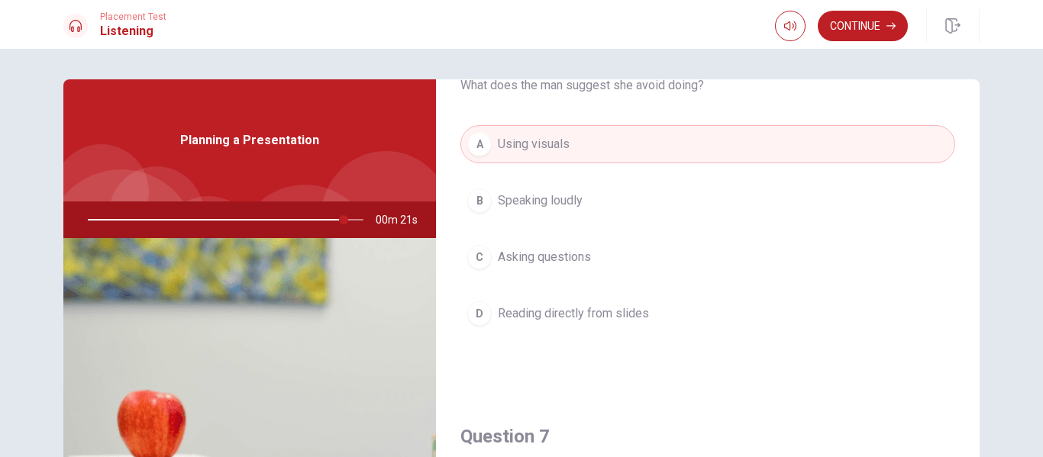
click at [482, 317] on div "D" at bounding box center [479, 314] width 24 height 24
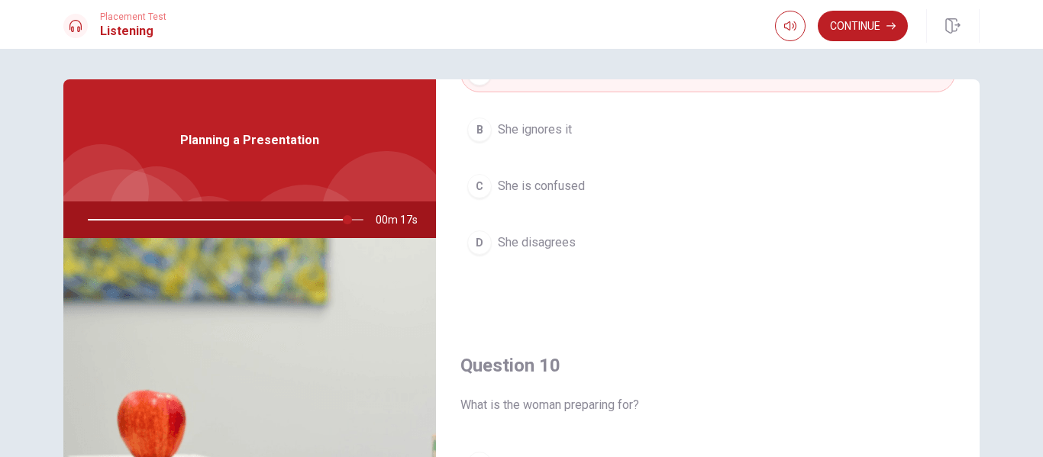
scroll to position [1424, 0]
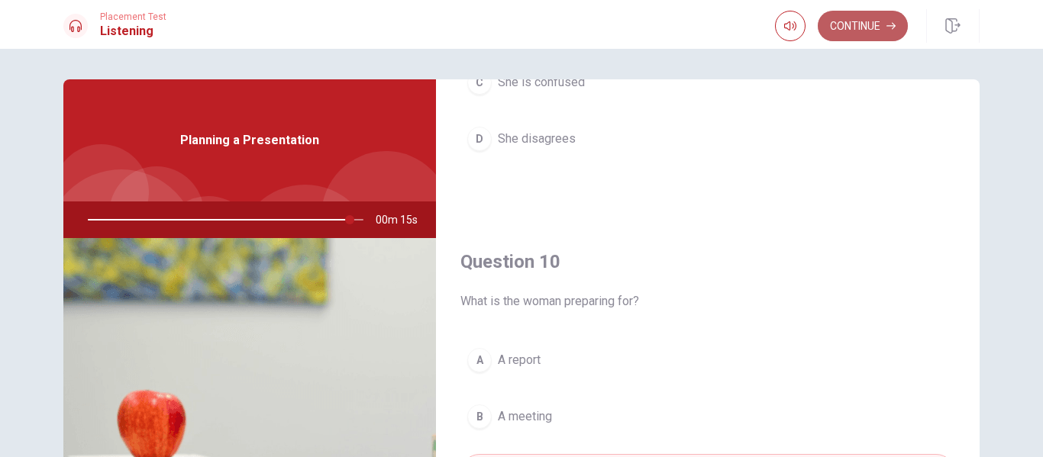
click at [845, 26] on button "Continue" at bounding box center [863, 26] width 90 height 31
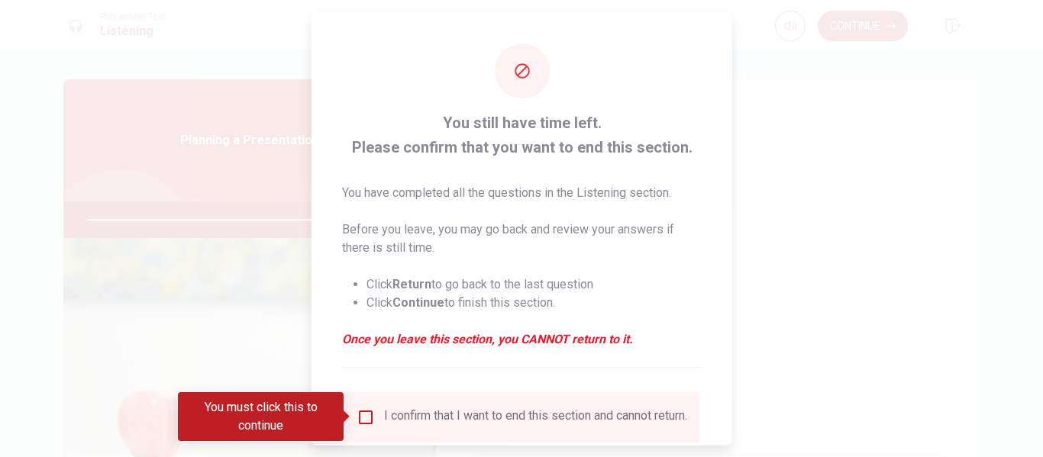
click at [374, 424] on div "I confirm that I want to end this section and cannot return." at bounding box center [522, 417] width 331 height 18
click at [363, 415] on input "You must click this to continue" at bounding box center [366, 417] width 18 height 18
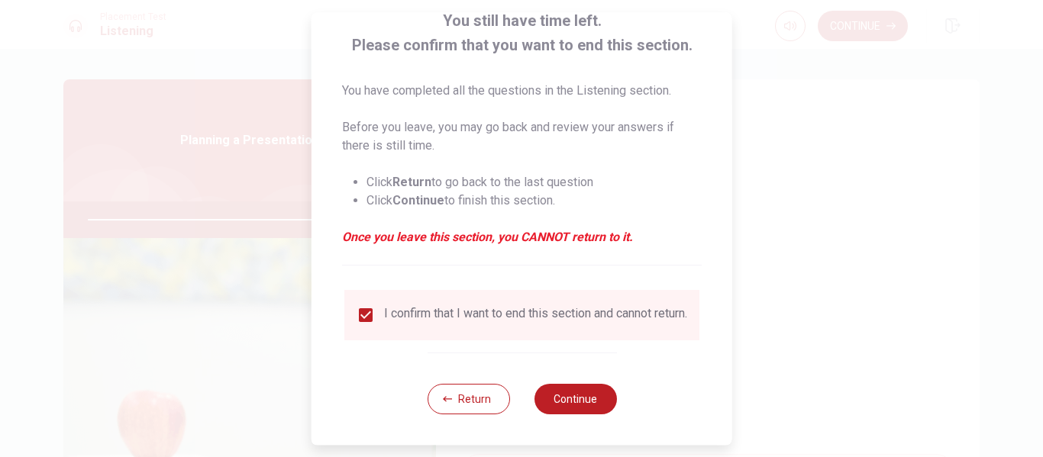
scroll to position [112, 0]
click at [581, 389] on button "Continue" at bounding box center [575, 399] width 82 height 31
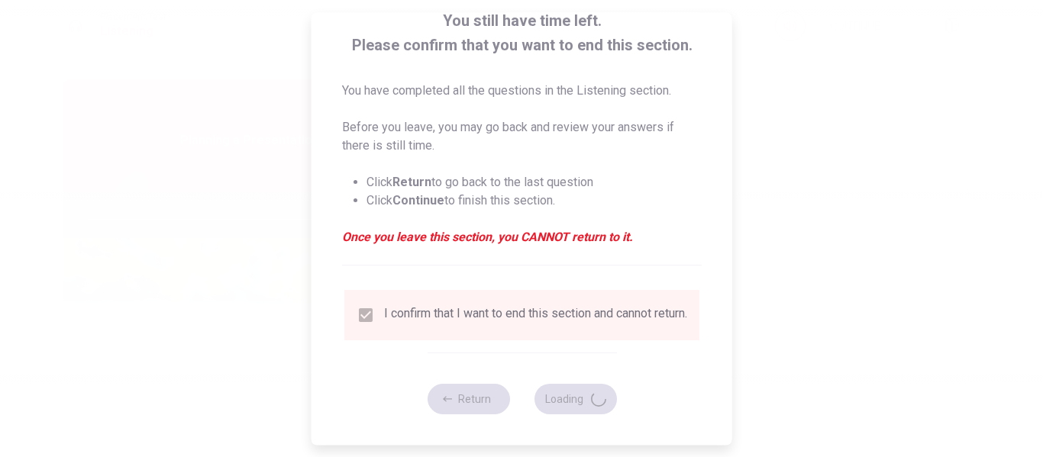
type input "97"
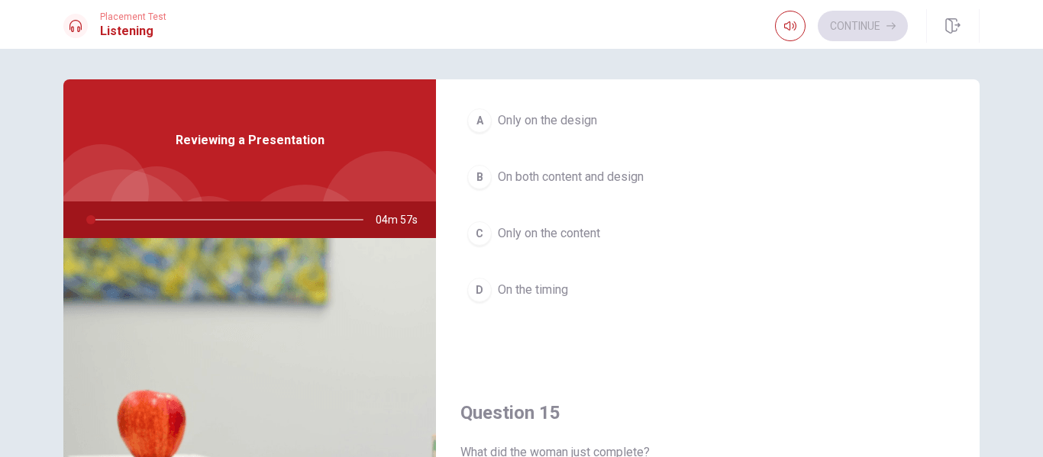
scroll to position [1424, 0]
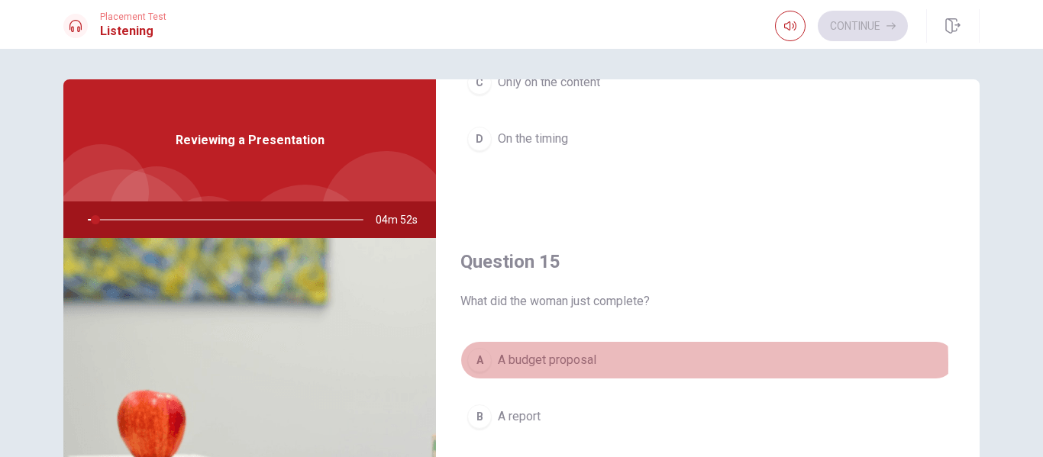
click at [478, 364] on div "A" at bounding box center [479, 360] width 24 height 24
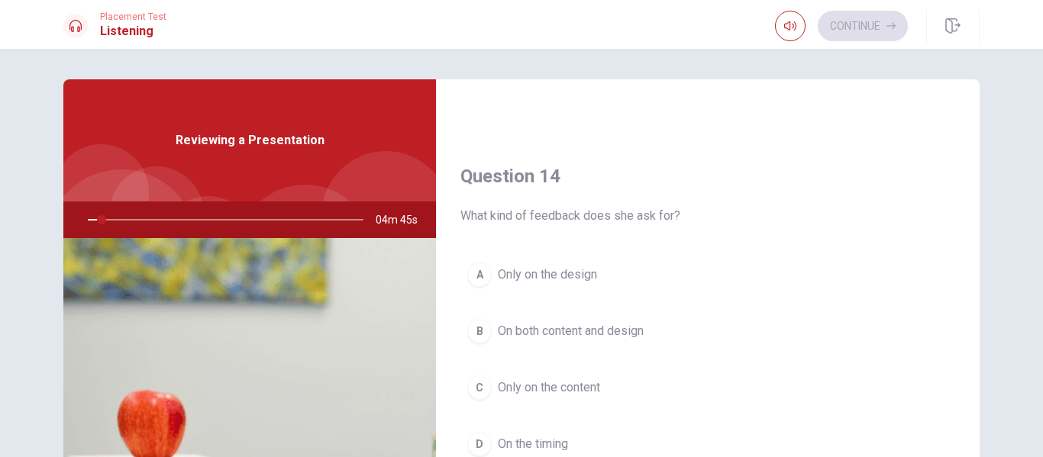
scroll to position [1195, 0]
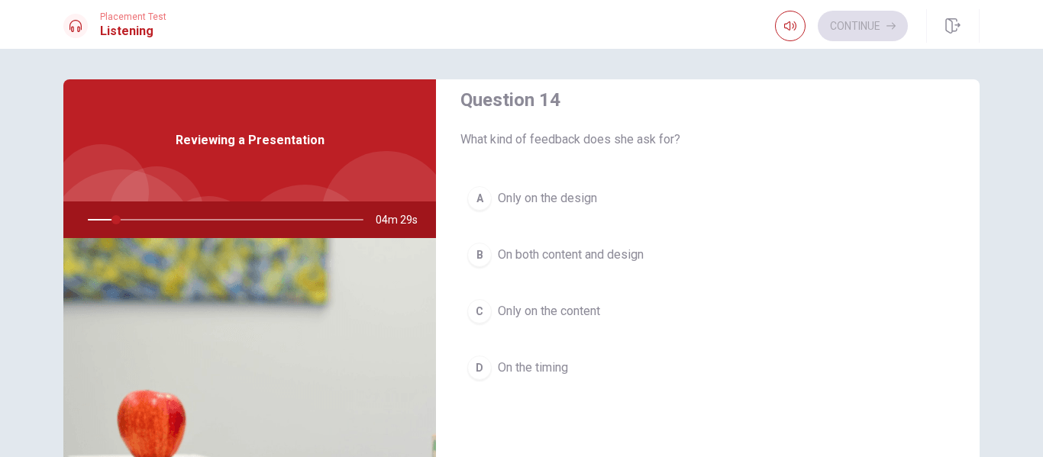
drag, startPoint x: 475, startPoint y: 257, endPoint x: 502, endPoint y: 298, distance: 49.5
click at [475, 259] on div "B" at bounding box center [479, 255] width 24 height 24
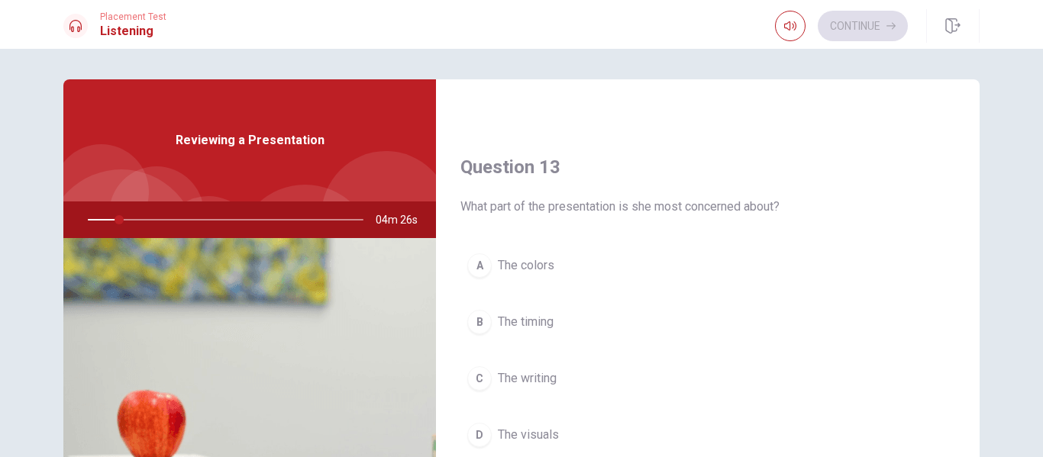
scroll to position [813, 0]
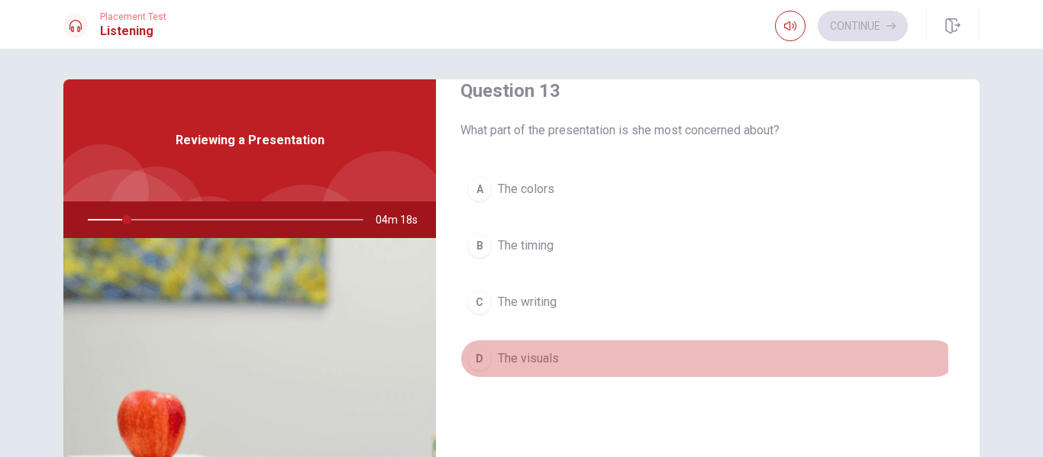
drag, startPoint x: 490, startPoint y: 363, endPoint x: 501, endPoint y: 363, distance: 10.7
click at [491, 365] on button "D The visuals" at bounding box center [707, 359] width 495 height 38
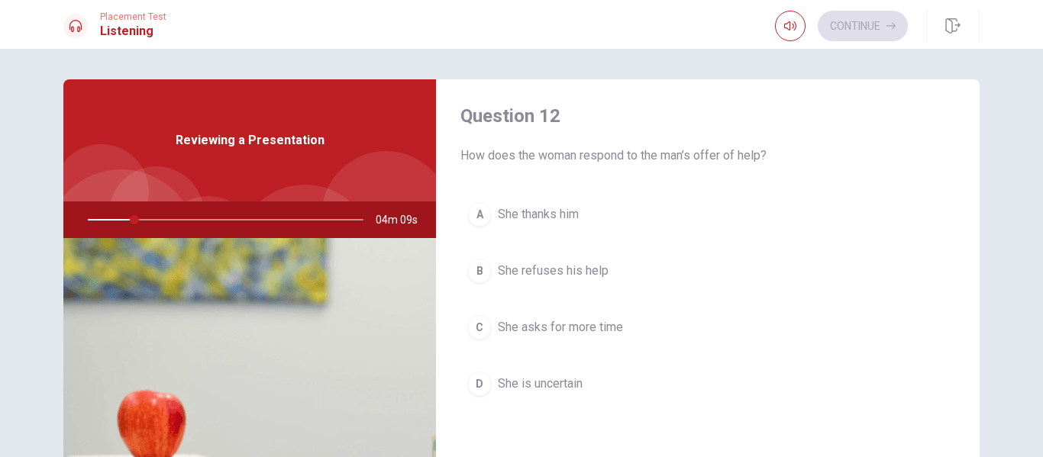
scroll to position [431, 0]
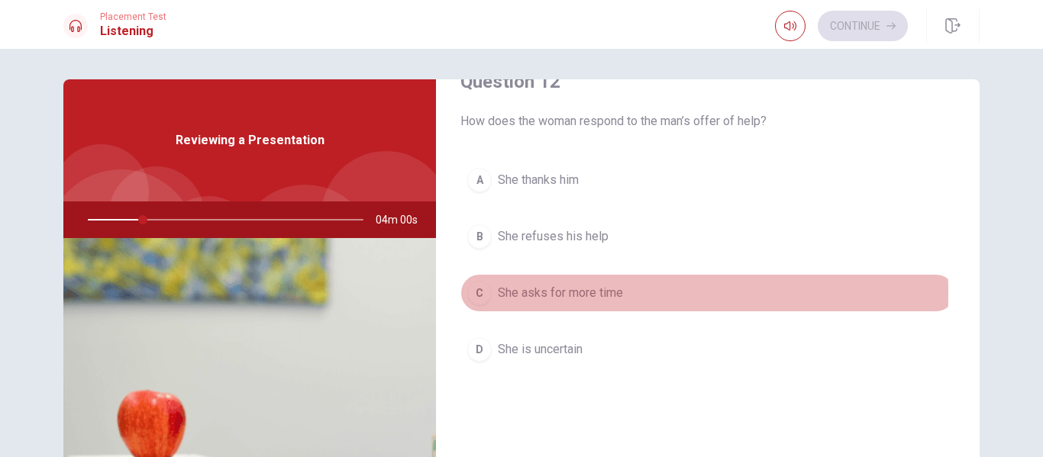
click at [483, 294] on div "C" at bounding box center [479, 293] width 24 height 24
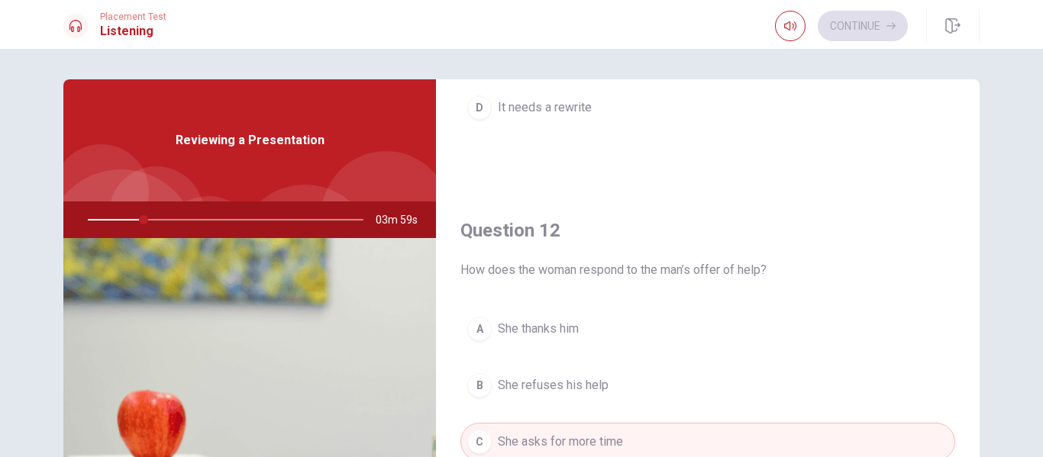
scroll to position [279, 0]
click at [492, 392] on button "B She refuses his help" at bounding box center [707, 389] width 495 height 38
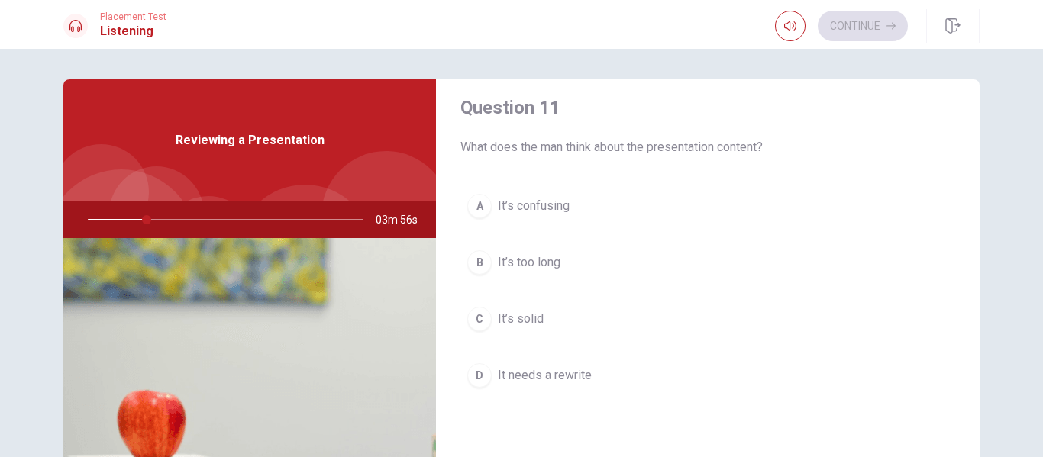
scroll to position [0, 0]
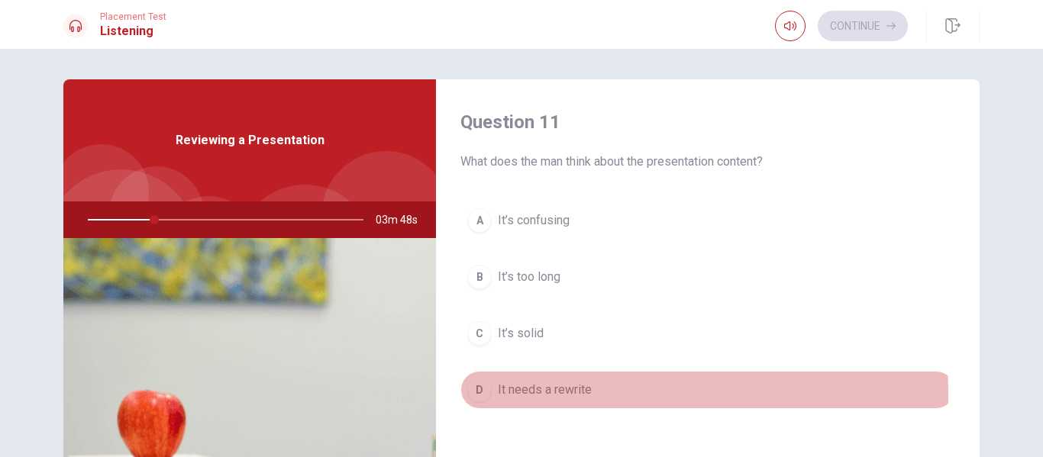
click at [484, 396] on div "D" at bounding box center [479, 390] width 24 height 24
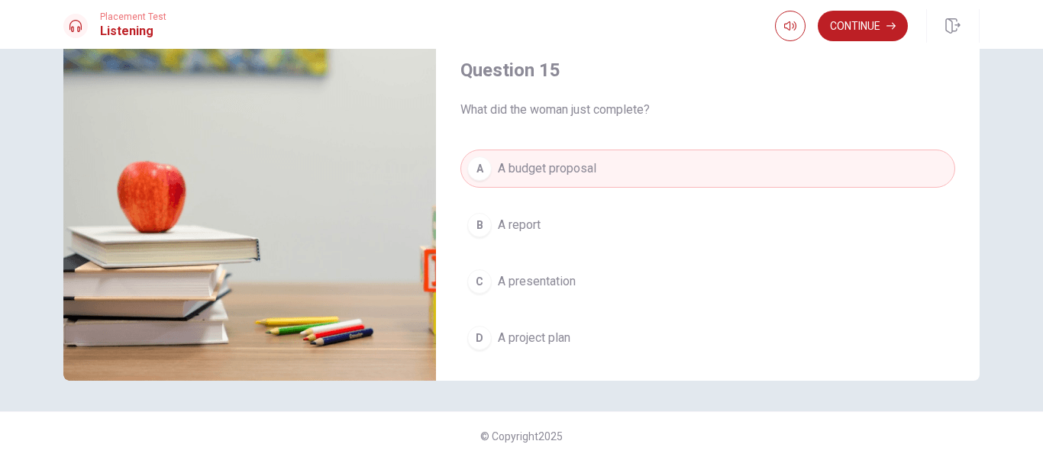
scroll to position [1424, 0]
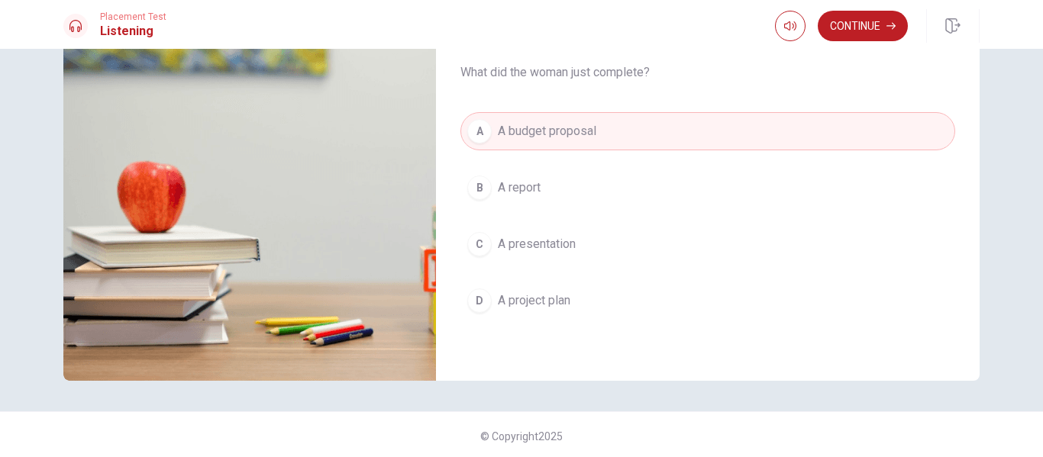
click at [486, 249] on div "C" at bounding box center [479, 244] width 24 height 24
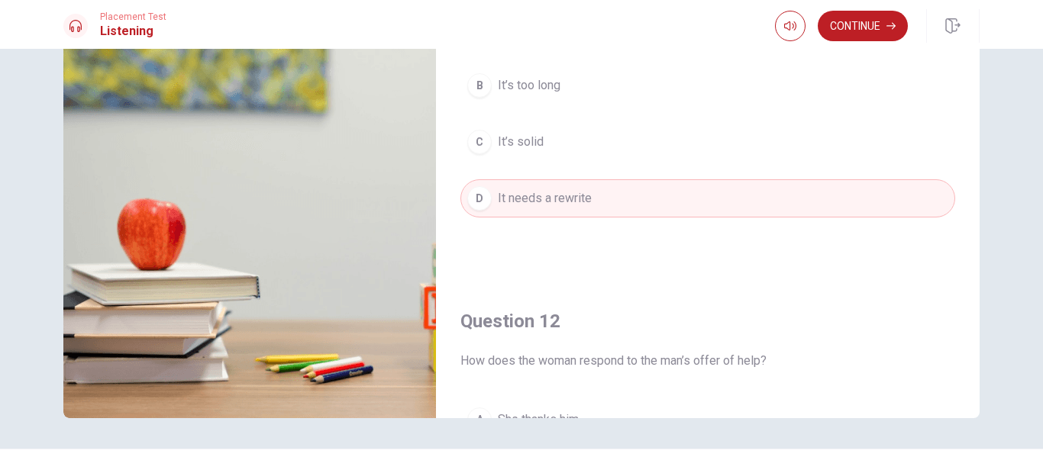
scroll to position [79, 0]
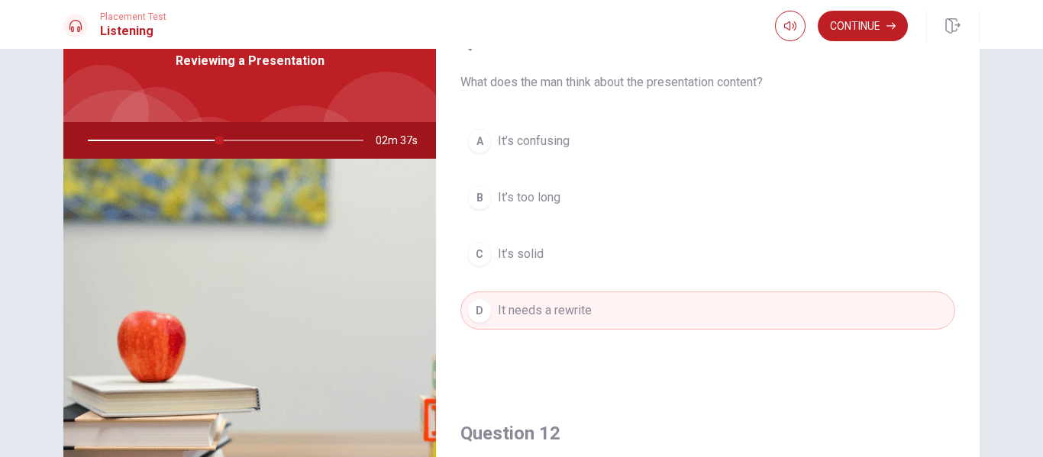
click at [476, 245] on div "C" at bounding box center [479, 254] width 24 height 24
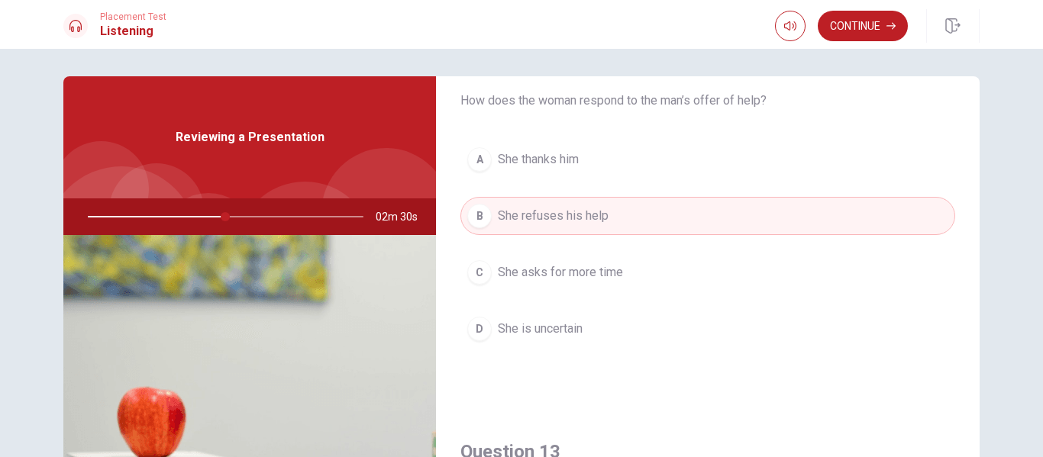
scroll to position [458, 0]
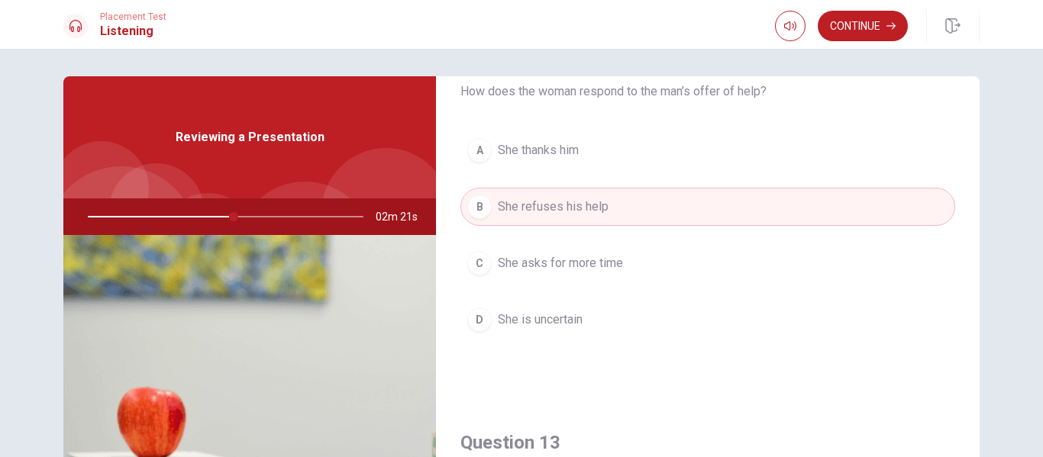
click at [488, 156] on button "A She thanks him" at bounding box center [707, 150] width 495 height 38
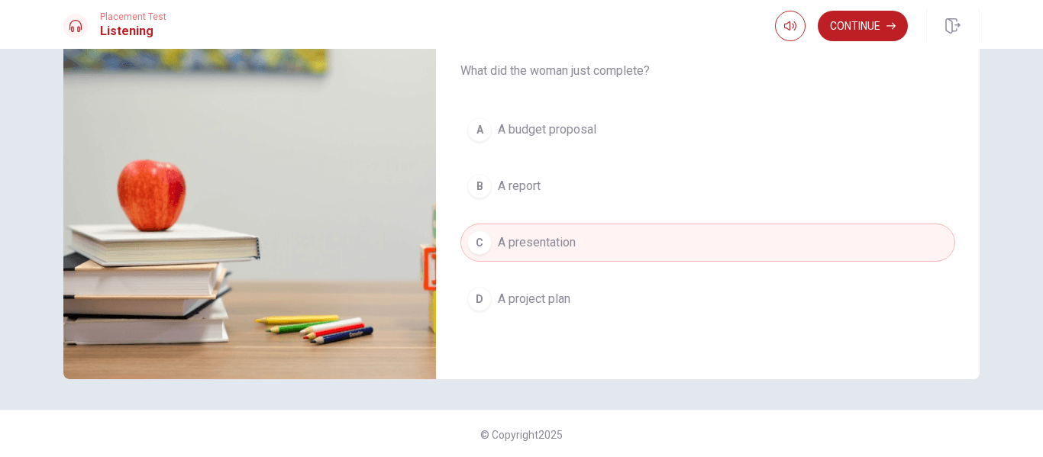
scroll to position [232, 0]
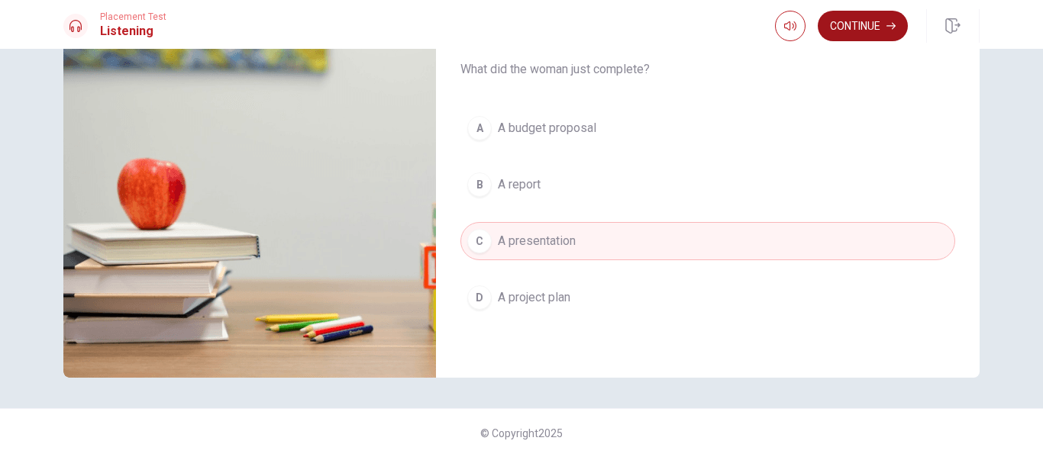
click at [847, 24] on button "Continue" at bounding box center [863, 26] width 90 height 31
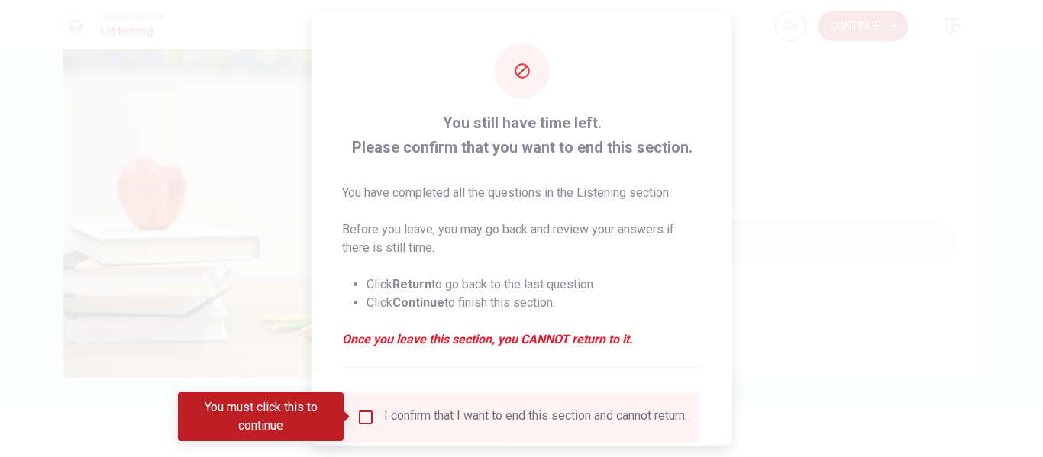
click at [357, 419] on input "You must click this to continue" at bounding box center [366, 417] width 18 height 18
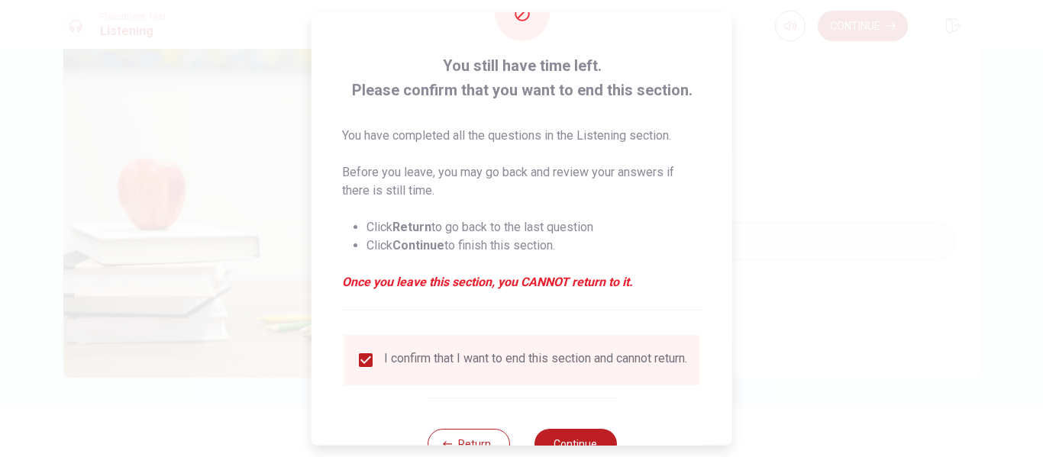
scroll to position [112, 0]
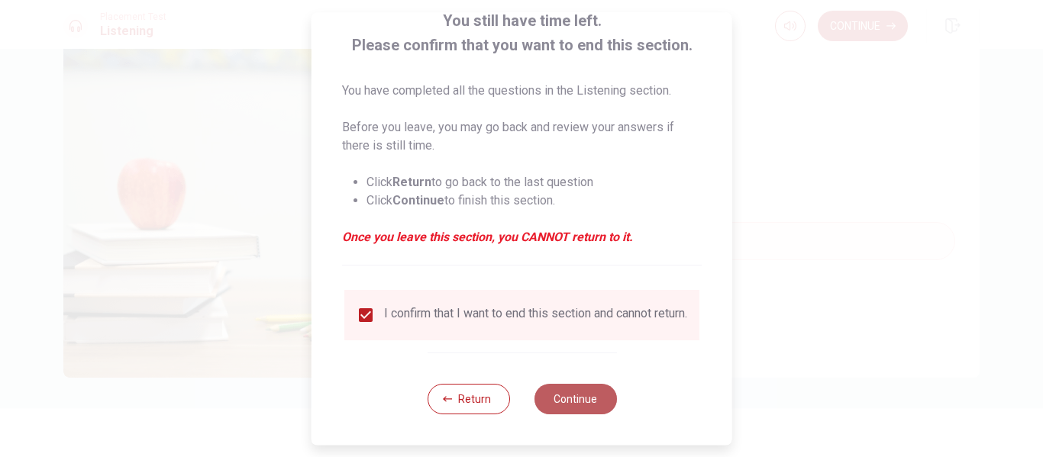
click at [558, 392] on button "Continue" at bounding box center [575, 399] width 82 height 31
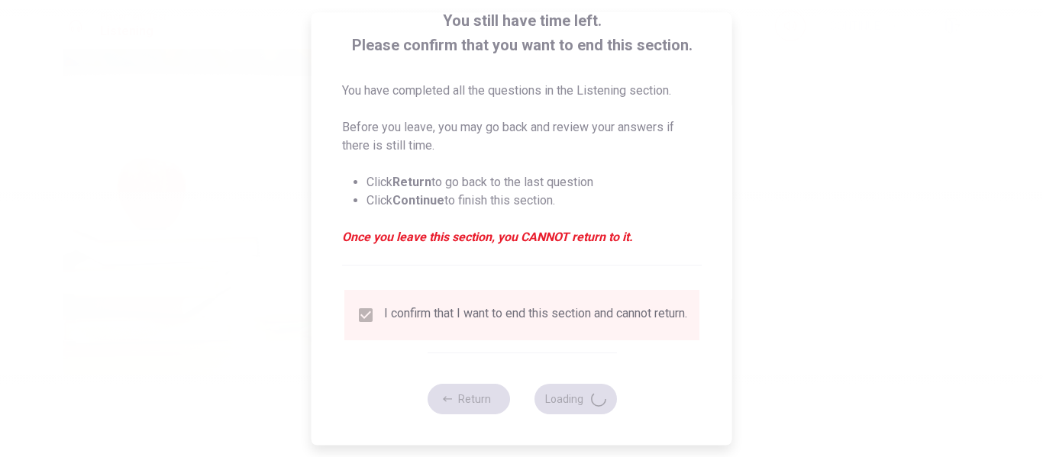
type input "61"
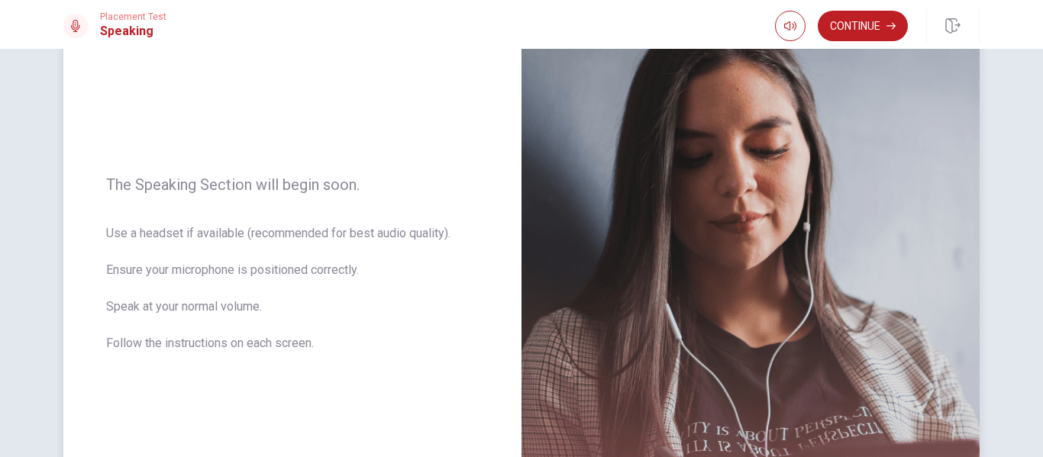
scroll to position [138, 0]
click at [860, 24] on button "Continue" at bounding box center [863, 26] width 90 height 31
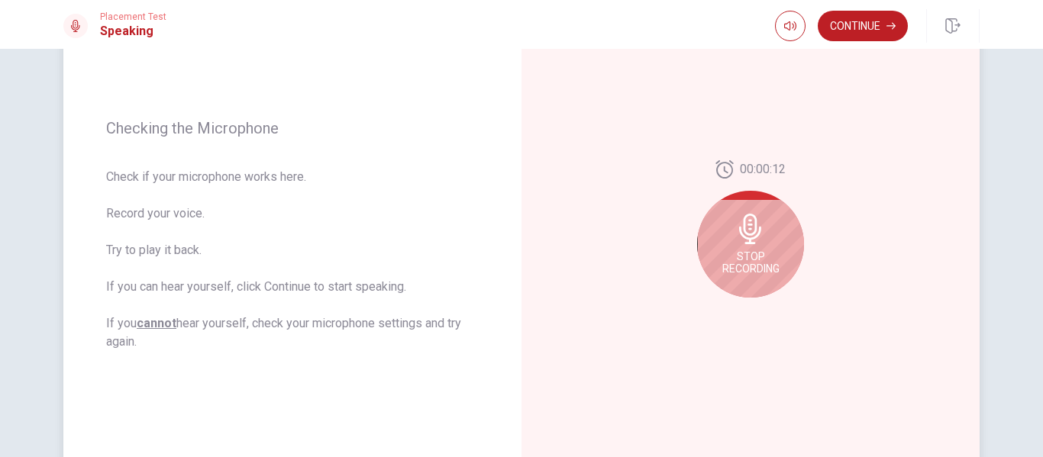
scroll to position [215, 0]
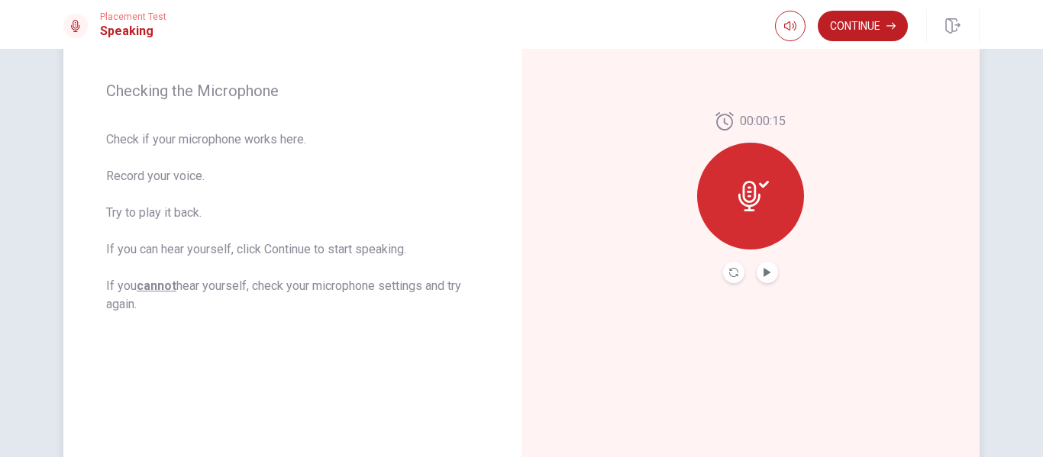
click at [766, 281] on button "Play Audio" at bounding box center [767, 272] width 21 height 21
click at [858, 28] on button "Continue" at bounding box center [863, 26] width 90 height 31
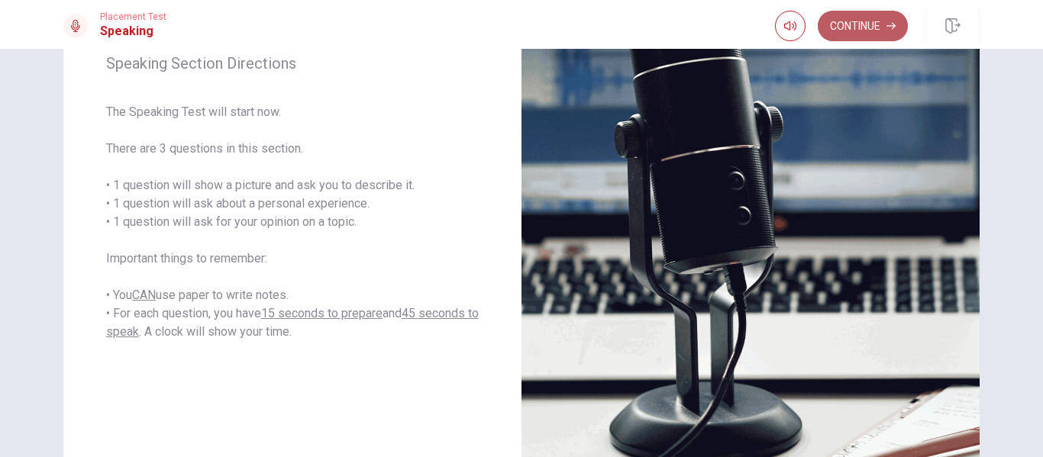
click at [876, 23] on button "Continue" at bounding box center [863, 26] width 90 height 31
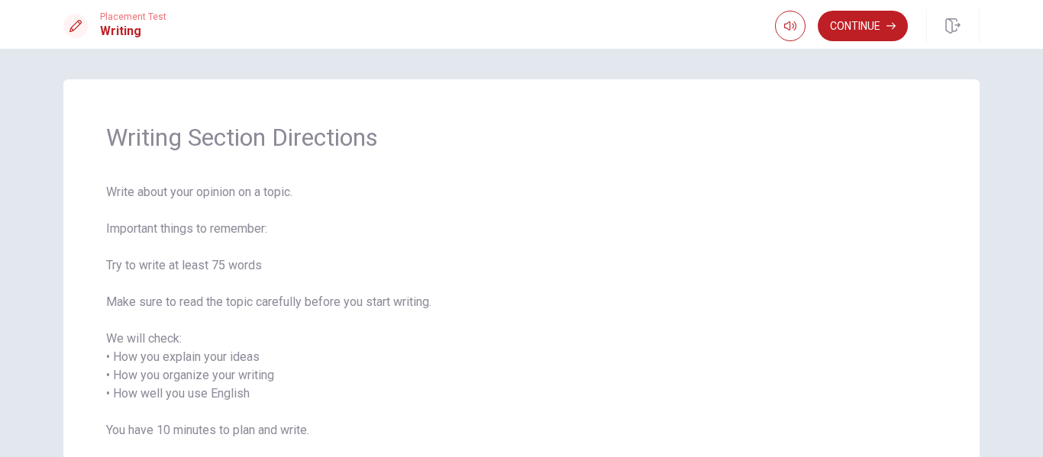
scroll to position [76, 0]
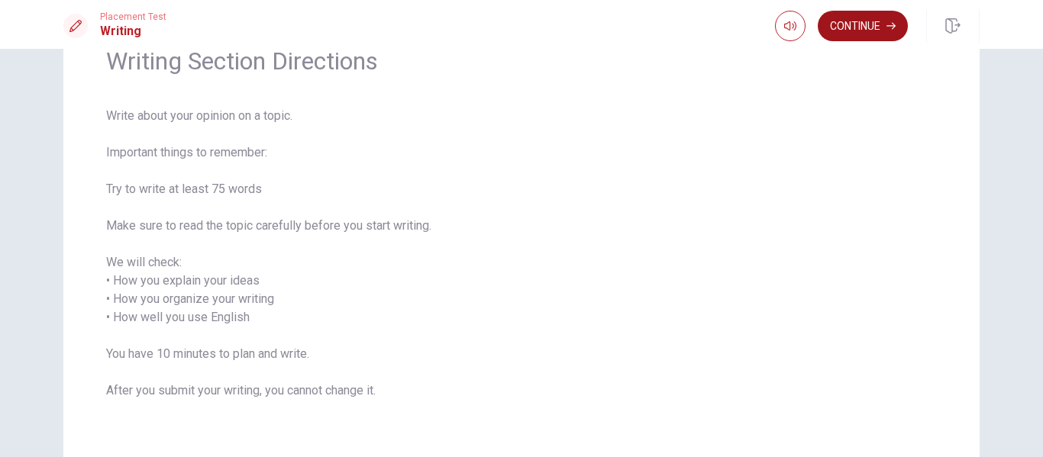
click at [892, 31] on button "Continue" at bounding box center [863, 26] width 90 height 31
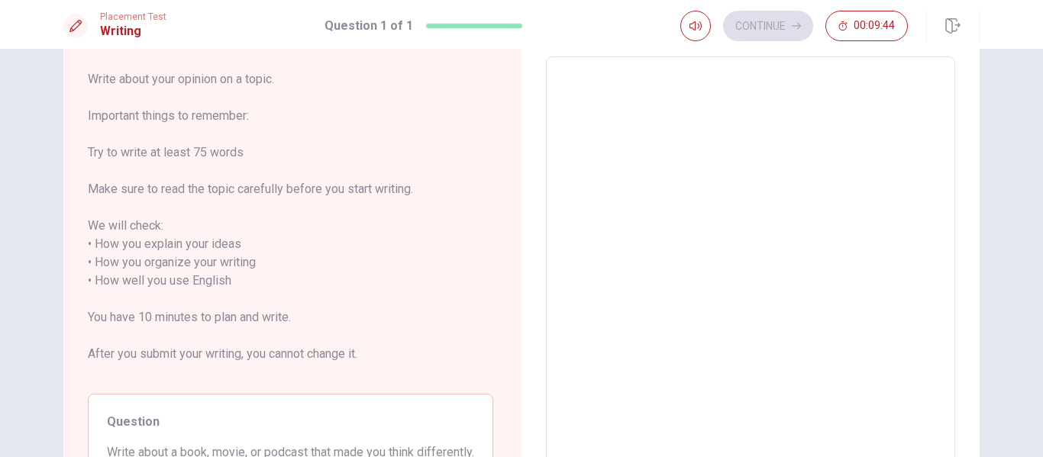
scroll to position [0, 0]
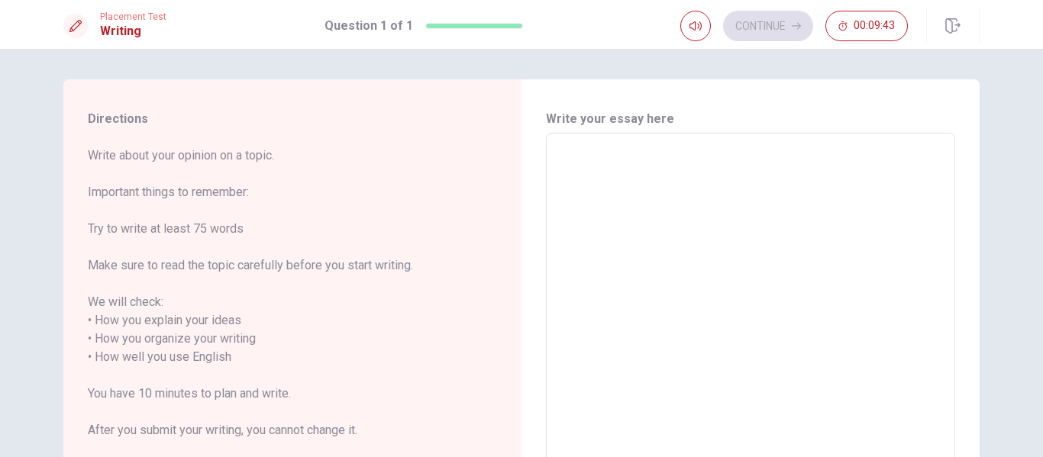
click at [666, 224] on textarea at bounding box center [751, 348] width 388 height 405
type textarea "i"
type textarea "x"
type textarea "i"
type textarea "x"
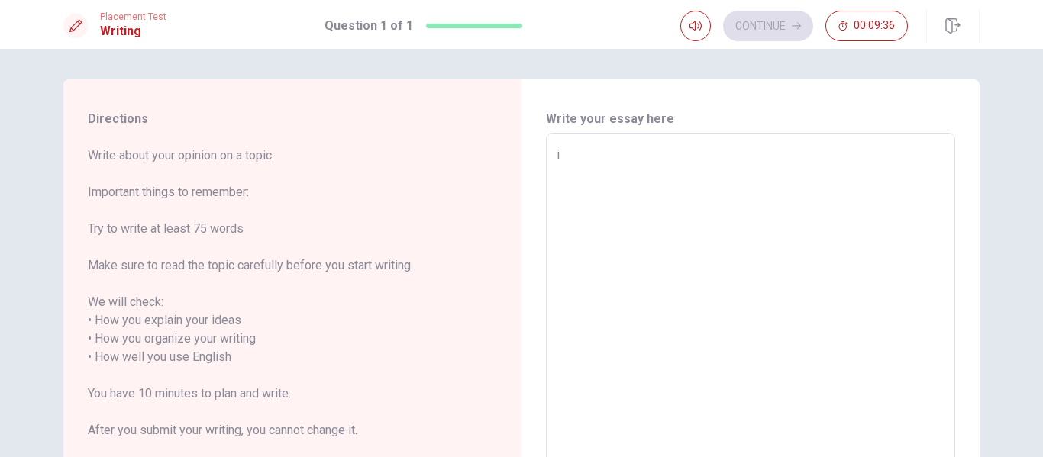
type textarea "i w"
type textarea "x"
type textarea "i wi"
type textarea "x"
type textarea "i w"
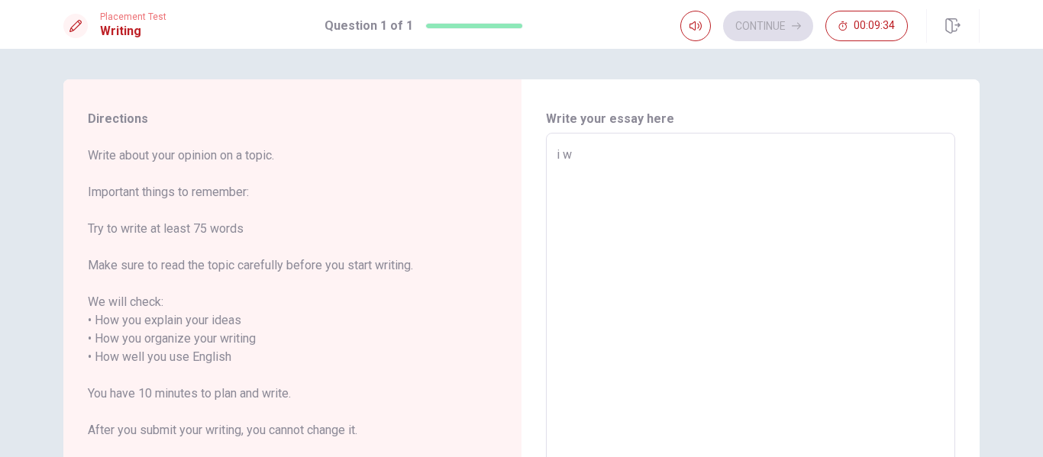
type textarea "x"
type textarea "i"
type textarea "x"
type textarea "i"
type textarea "x"
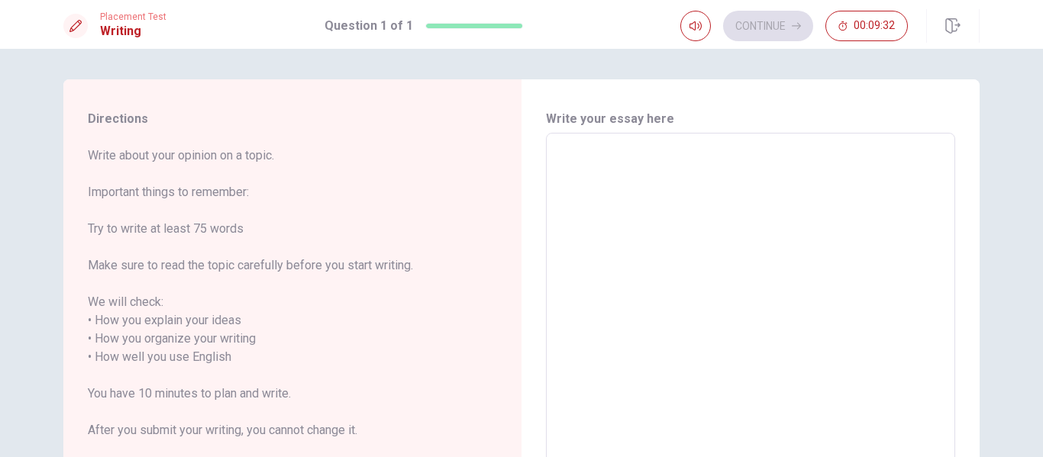
type textarea "I"
type textarea "x"
type textarea "I"
type textarea "x"
type textarea "I w"
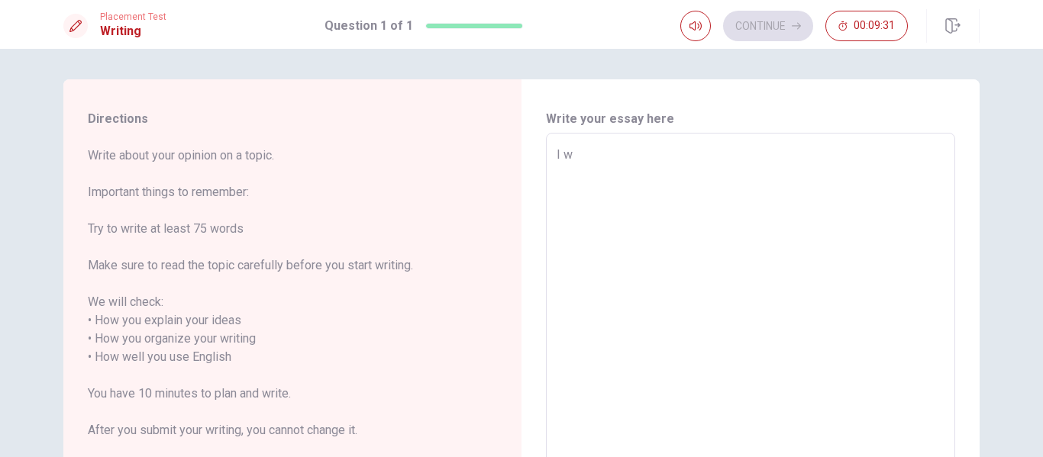
type textarea "x"
type textarea "I wi"
type textarea "x"
type textarea "I wil"
type textarea "x"
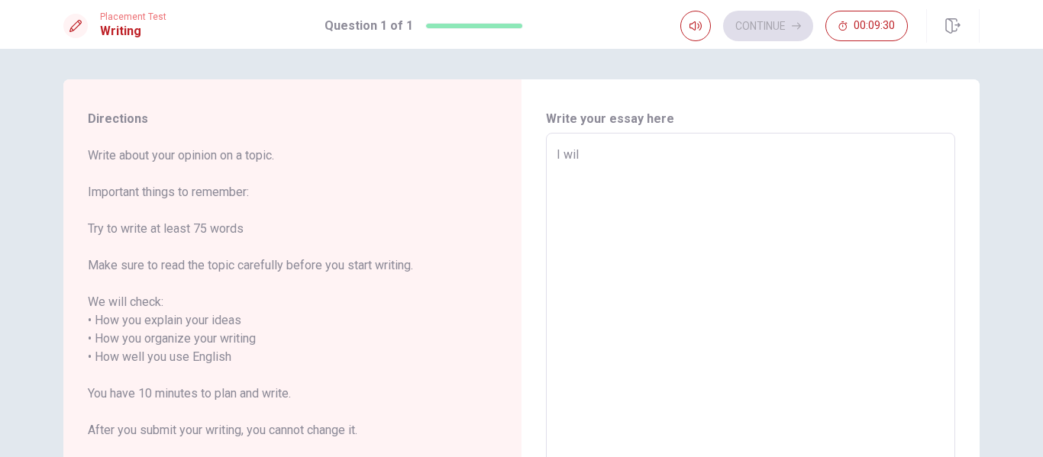
type textarea "I will"
type textarea "x"
type textarea "I will"
type textarea "x"
type textarea "I will r"
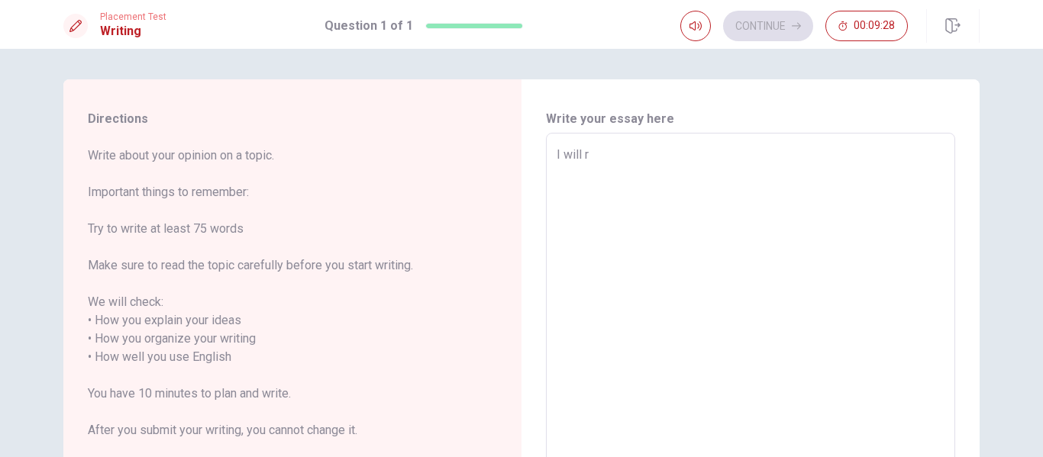
type textarea "x"
type textarea "I will ri"
type textarea "x"
type textarea "I will rig"
type textarea "x"
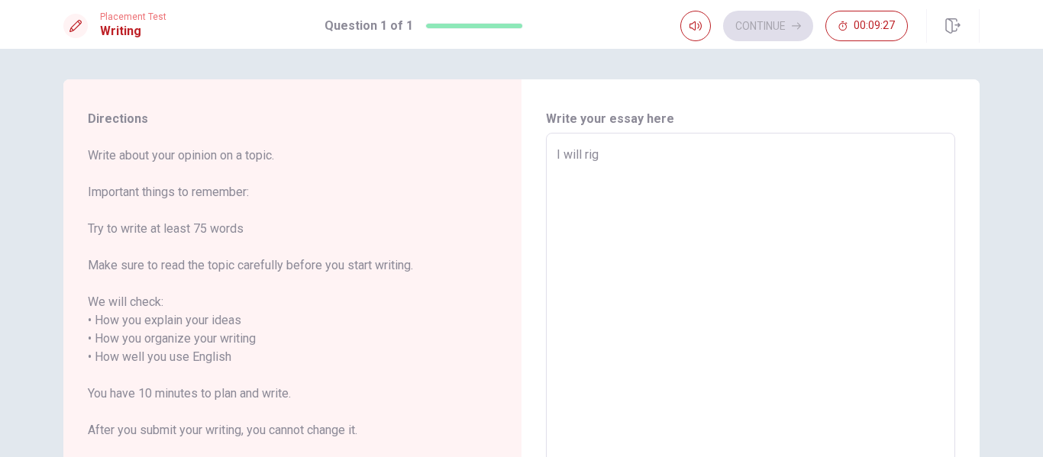
type textarea "I will righ"
type textarea "x"
type textarea "I will right"
type textarea "x"
type textarea "I will right"
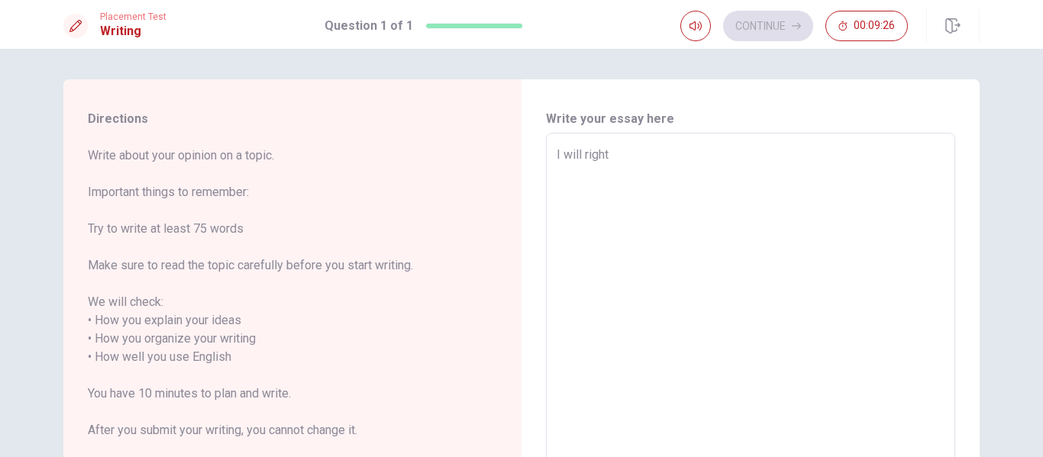
type textarea "x"
type textarea "I will right"
type textarea "x"
type textarea "I will righ"
type textarea "x"
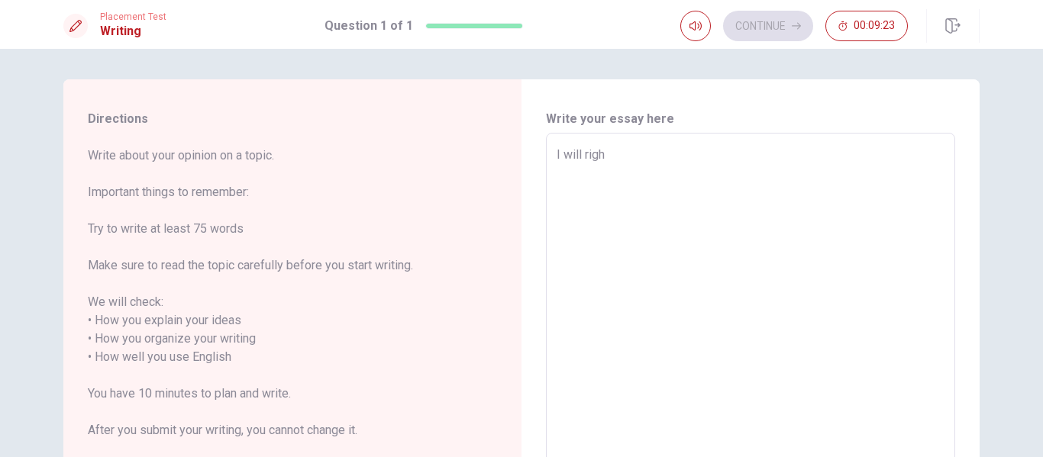
type textarea "I will righe"
type textarea "x"
type textarea "I will righet"
type textarea "x"
type textarea "I will righe"
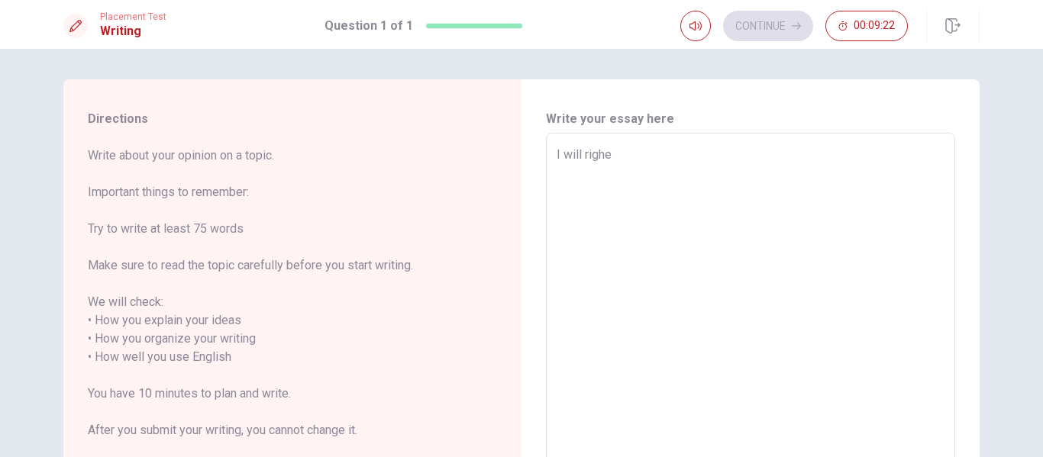
type textarea "x"
type textarea "I will righ"
type textarea "x"
type textarea "I will right"
type textarea "x"
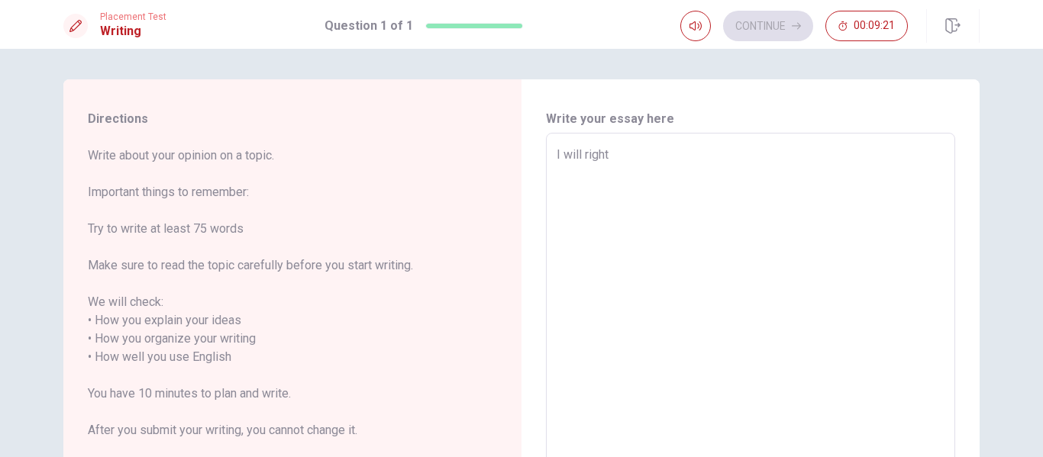
type textarea "I will right"
type textarea "x"
type textarea "I will right a"
type textarea "x"
type textarea "I will right ab"
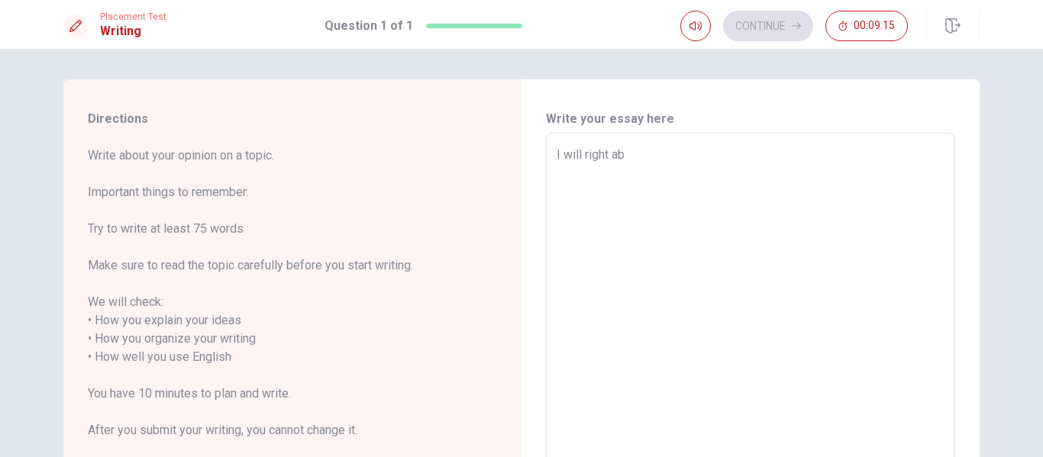
type textarea "x"
type textarea "I will right abo"
type textarea "x"
type textarea "I will right abou"
type textarea "x"
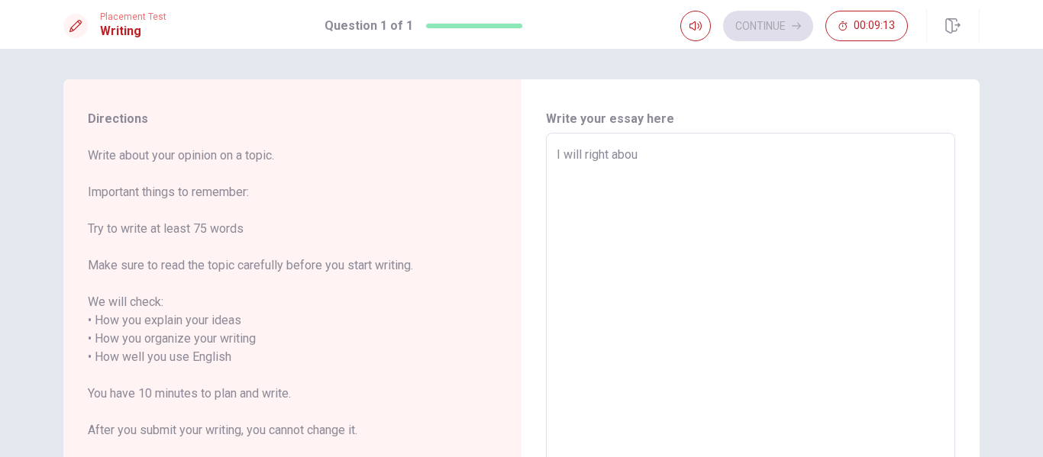
type textarea "I will right about"
type textarea "x"
type textarea "I will right about"
type textarea "x"
type textarea "I will right about s"
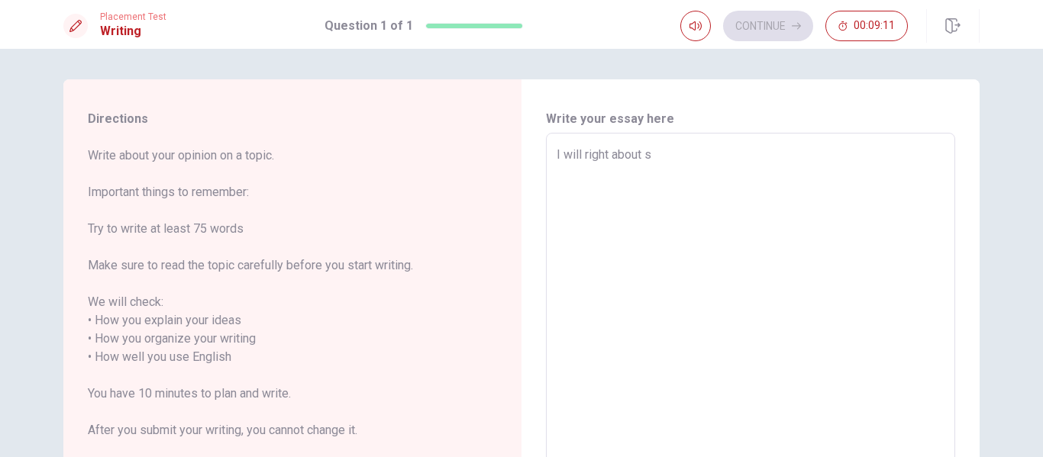
type textarea "x"
type textarea "I will right about so"
type textarea "x"
type textarea "I will right about som"
type textarea "x"
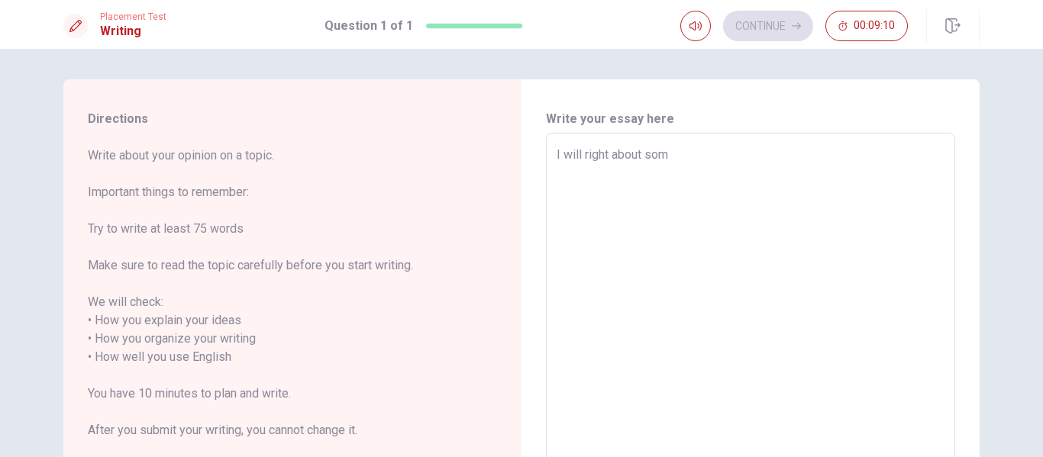
type textarea "I will right about so"
type textarea "x"
type textarea "I will right about s"
type textarea "x"
type textarea "I will right about"
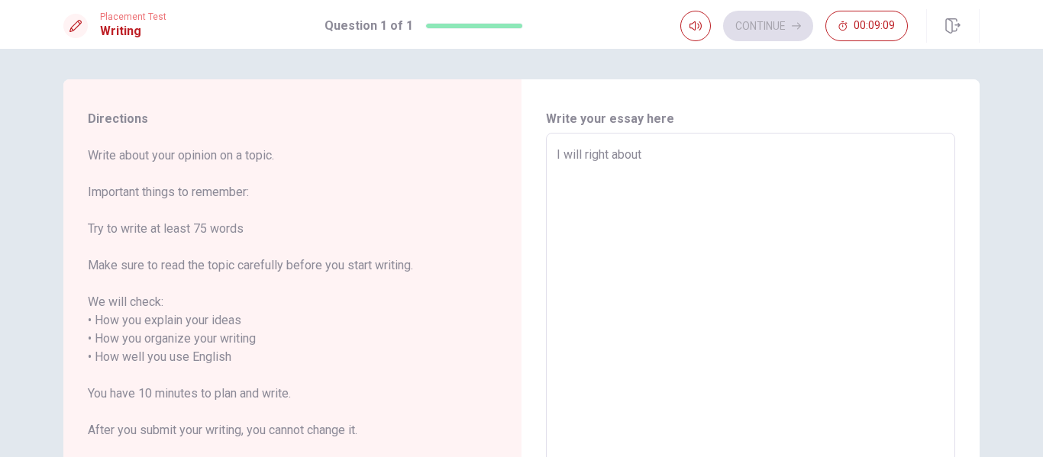
type textarea "x"
type textarea "I will right about m"
type textarea "x"
type textarea "I will right about my"
type textarea "x"
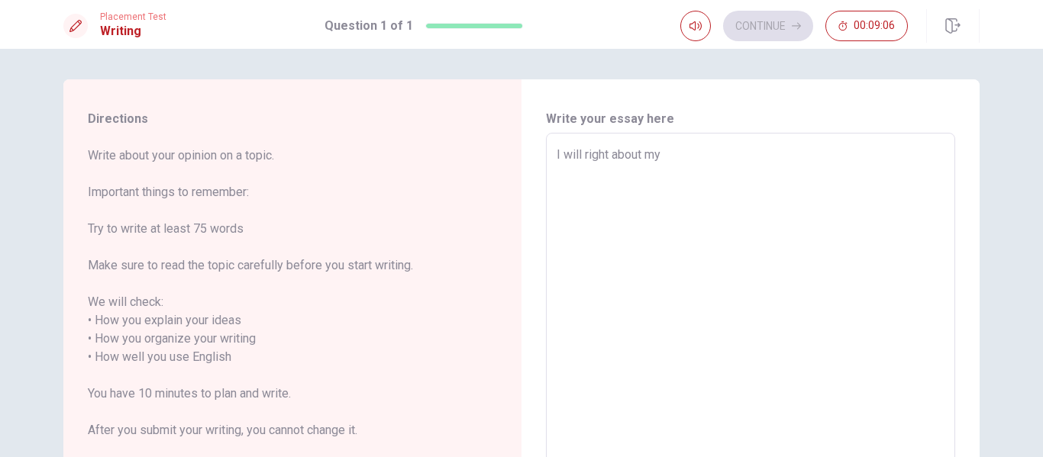
type textarea "I will right about my"
type textarea "x"
type textarea "I will right about my f"
type textarea "x"
type textarea "I will right about my fe"
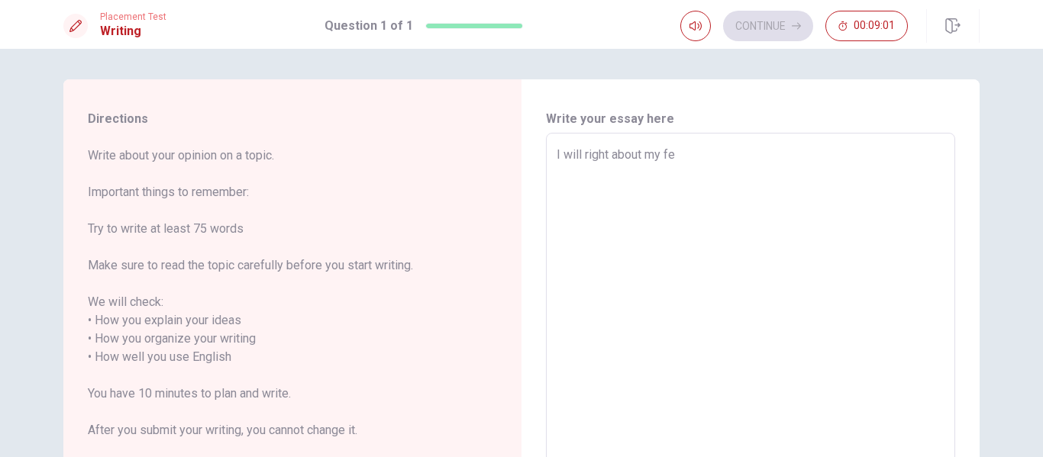
type textarea "x"
type textarea "I will right about my f"
type textarea "x"
type textarea "I will right about my fa"
type textarea "x"
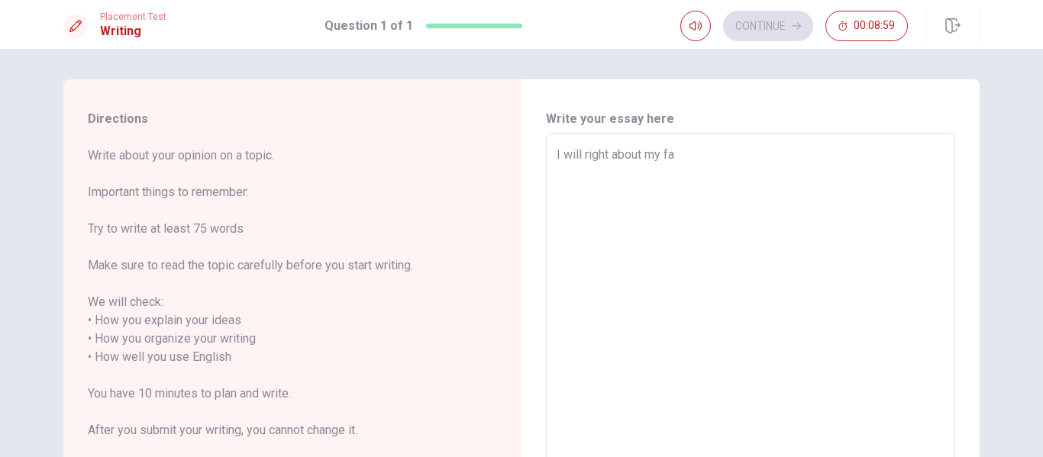
type textarea "I will right about my fav"
type textarea "x"
type textarea "I will right about my fave"
type textarea "x"
type textarea "I will right about my [PERSON_NAME]"
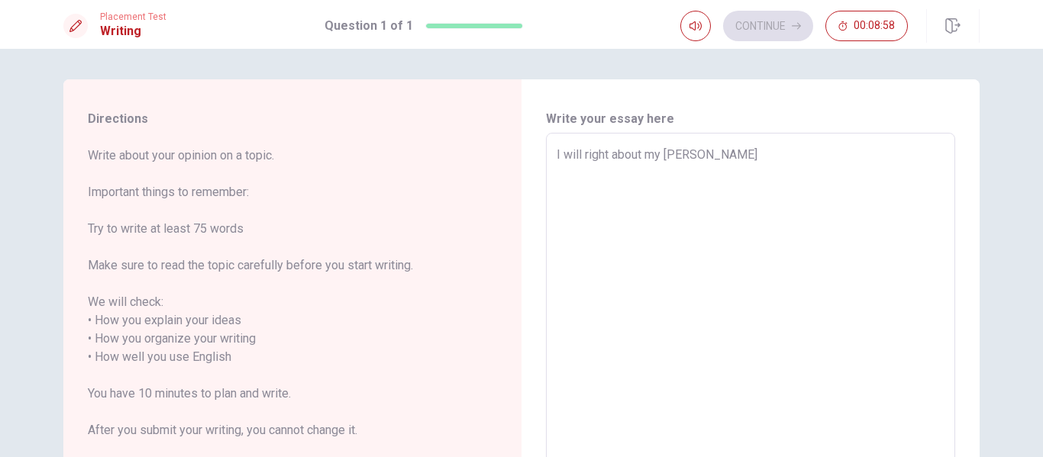
type textarea "x"
type textarea "I will right about my favert"
type textarea "x"
type textarea "I will right about my faverte"
type textarea "x"
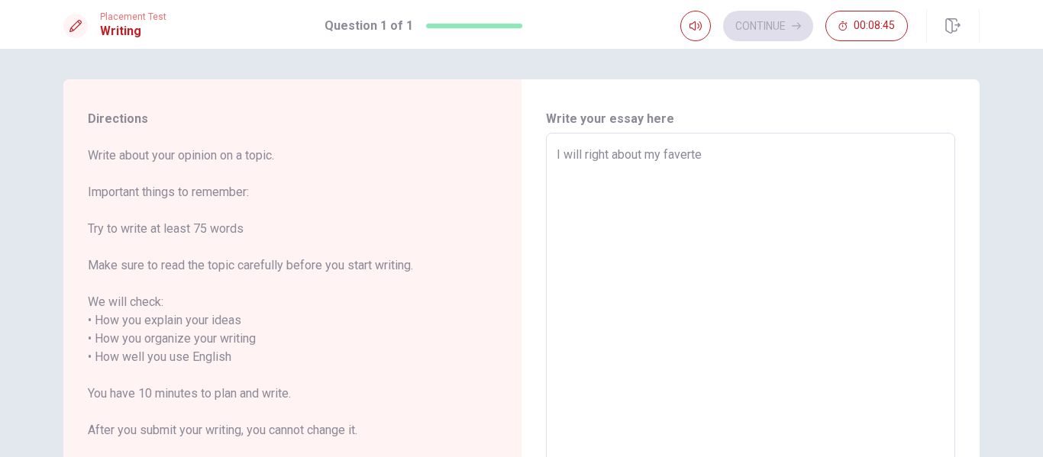
type textarea "I will right about my favert"
type textarea "x"
type textarea "I will right about my [PERSON_NAME]"
type textarea "x"
type textarea "I will right about my fave"
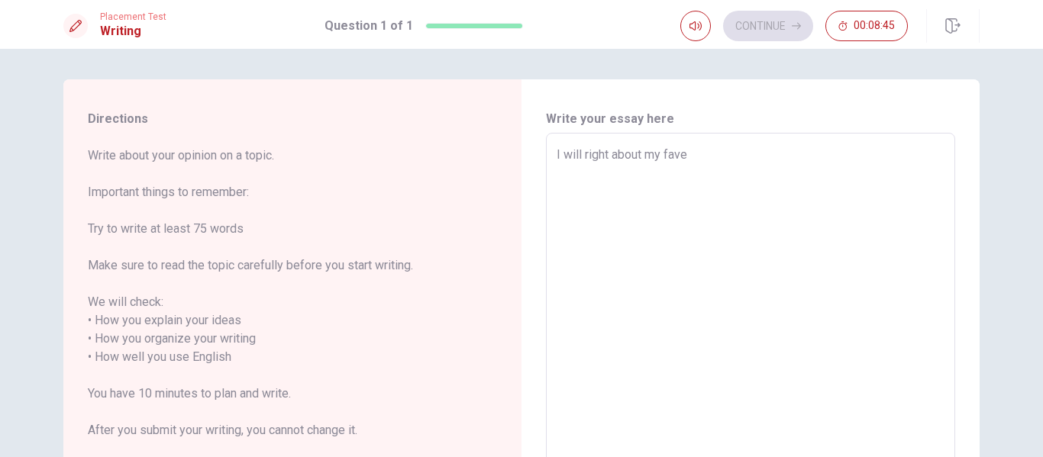
type textarea "x"
type textarea "I will right about my fav"
type textarea "x"
type textarea "I will right about my favo"
type textarea "x"
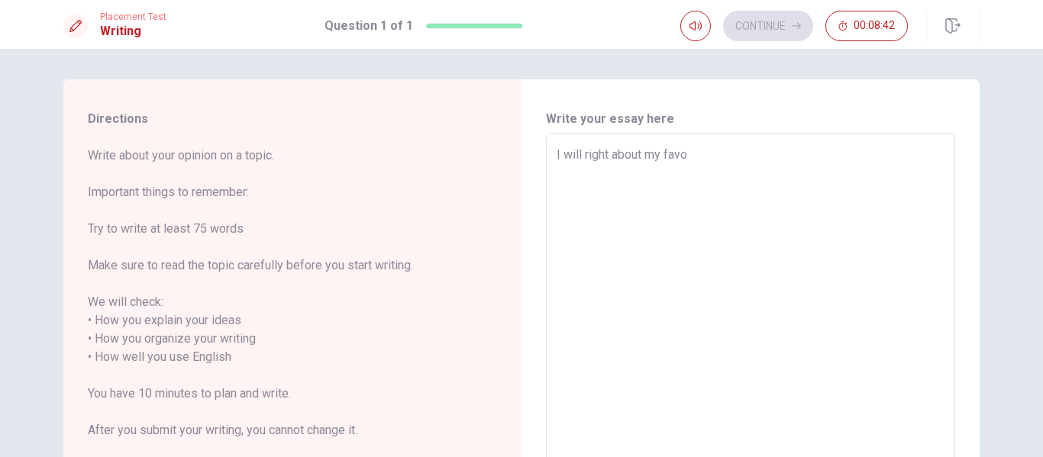
type textarea "I will right about my favou"
type textarea "x"
type textarea "I will right about my favour"
type textarea "x"
type textarea "I will right about my favouri"
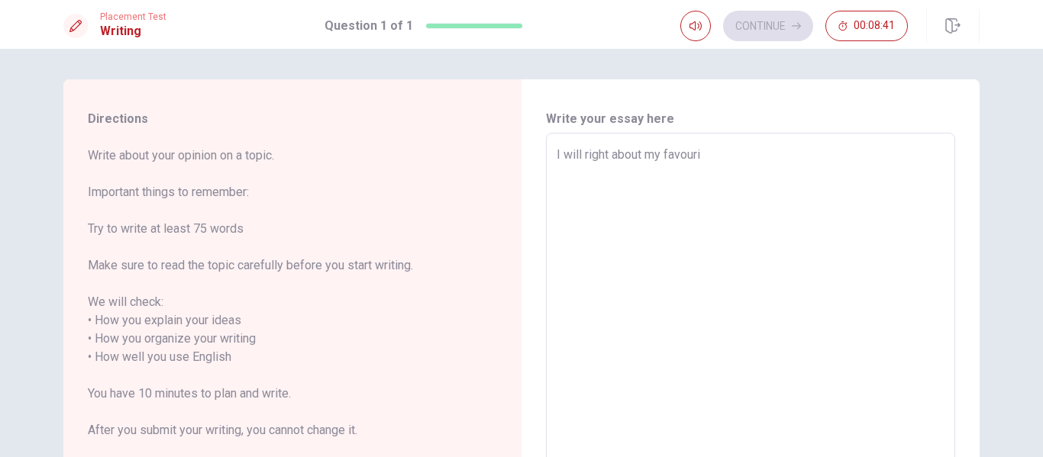
type textarea "x"
type textarea "I will right about my favourit"
type textarea "x"
type textarea "I will right about my favourite"
type textarea "x"
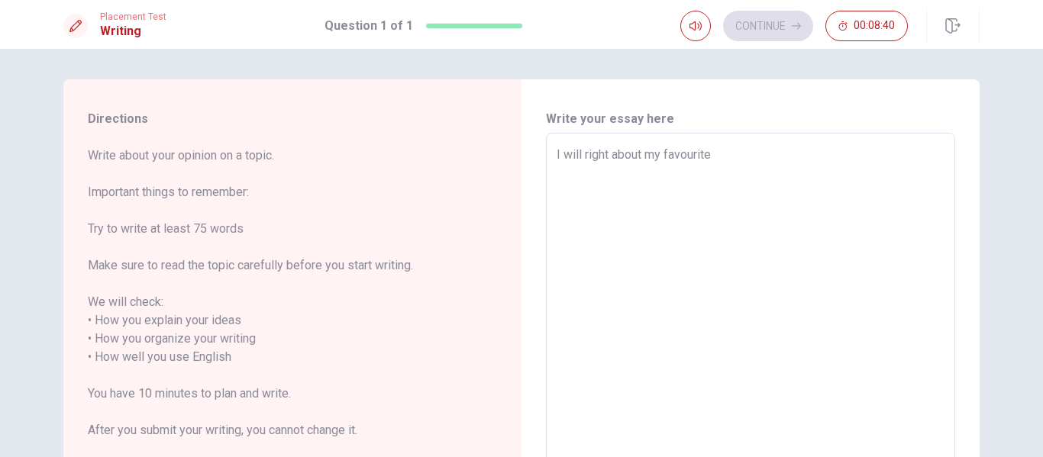
type textarea "I will right about my favourite"
type textarea "x"
type textarea "I will right about my favourite b"
type textarea "x"
type textarea "I will right about my favourite [PERSON_NAME]"
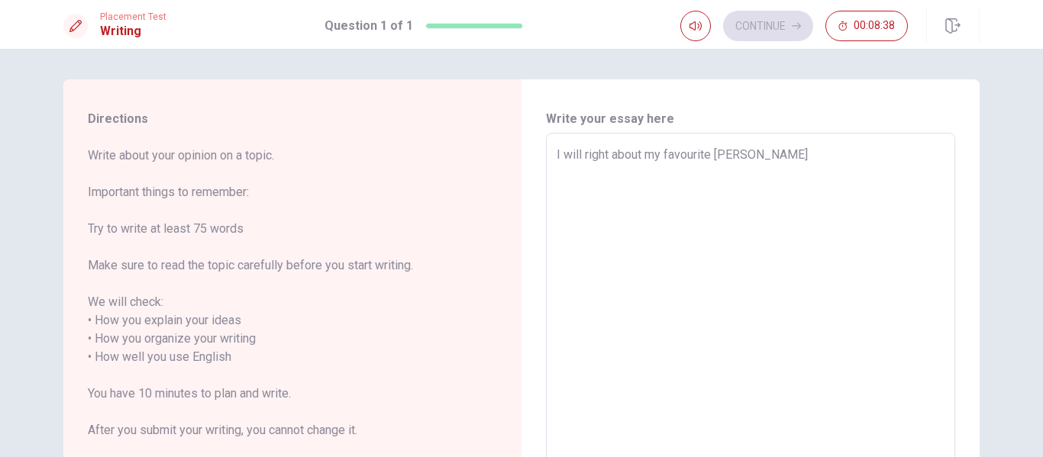
type textarea "x"
type textarea "I will right about my favourite boo"
type textarea "x"
type textarea "I will right about my favourite book"
type textarea "x"
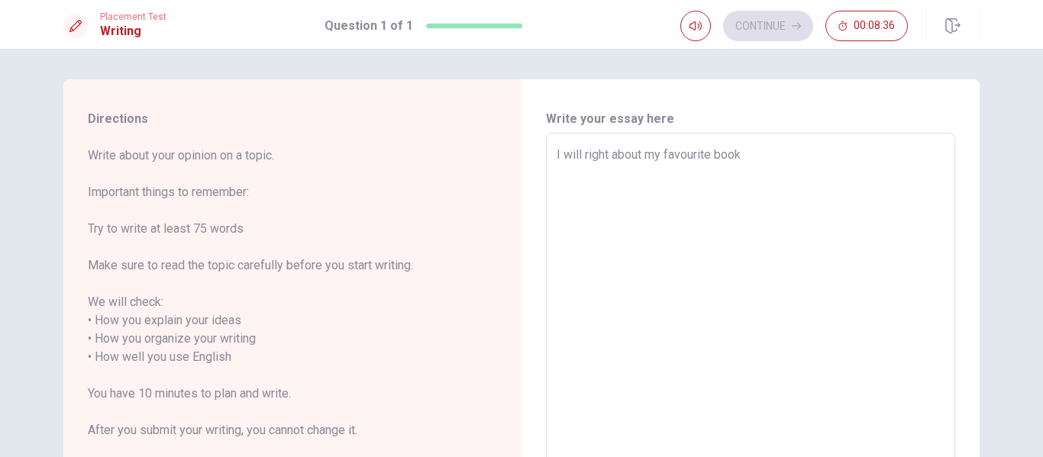
type textarea "I will right about my favourite book"
type textarea "x"
type textarea "I will right about my favourite book"
type textarea "x"
type textarea "I will right about my favourite book f"
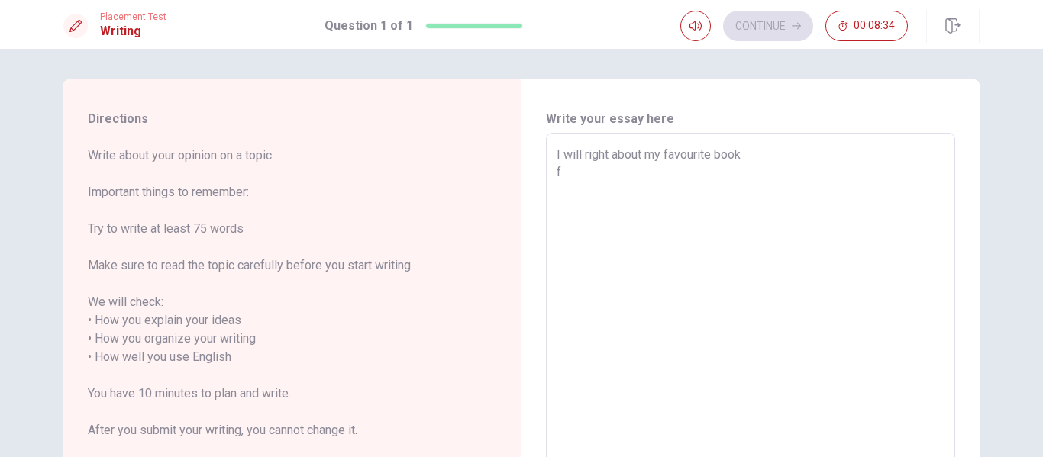
type textarea "x"
type textarea "I will right about my favourite book fi"
type textarea "x"
type textarea "I will right about my favourite book f"
type textarea "x"
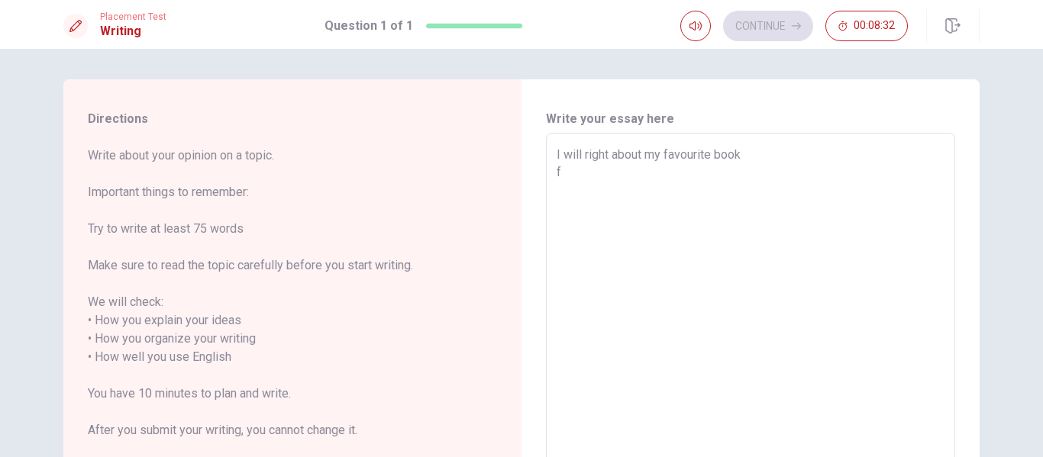
type textarea "I will right about my favourite book"
type textarea "x"
type textarea "I will right about my favourite book"
type textarea "x"
type textarea "I will right about my favourite book"
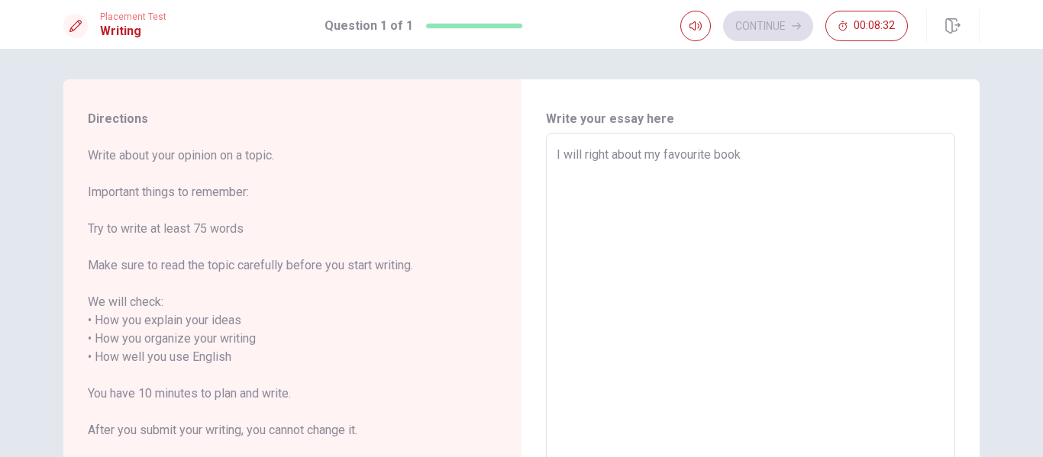
type textarea "x"
type textarea "I will right about my favourite boo"
type textarea "x"
type textarea "I will right about my favourite [PERSON_NAME]"
type textarea "x"
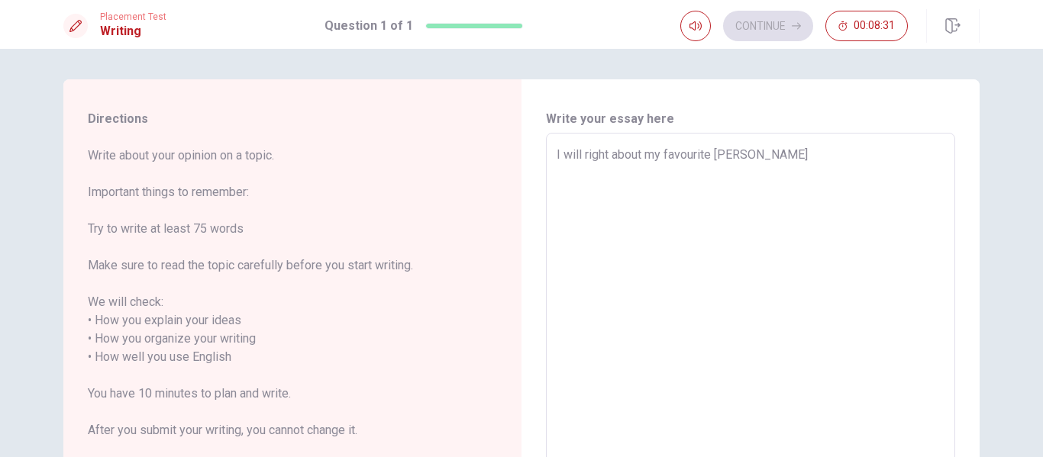
type textarea "I will right about my favourite b"
type textarea "x"
type textarea "I will right about my favourite [PERSON_NAME]"
type textarea "x"
type textarea "I will right about my favourite boo"
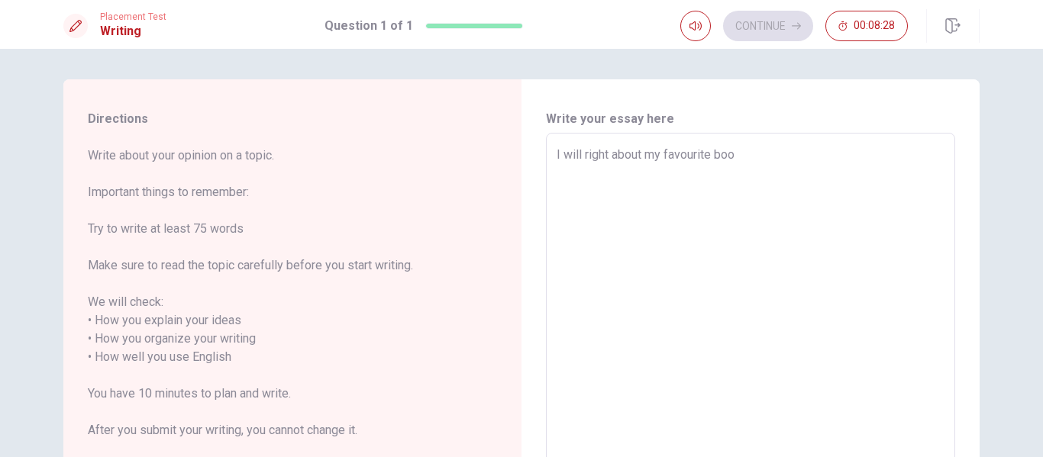
type textarea "x"
type textarea "I will right about my favourite book"
type textarea "x"
type textarea "I will right about my favourite book"
type textarea "x"
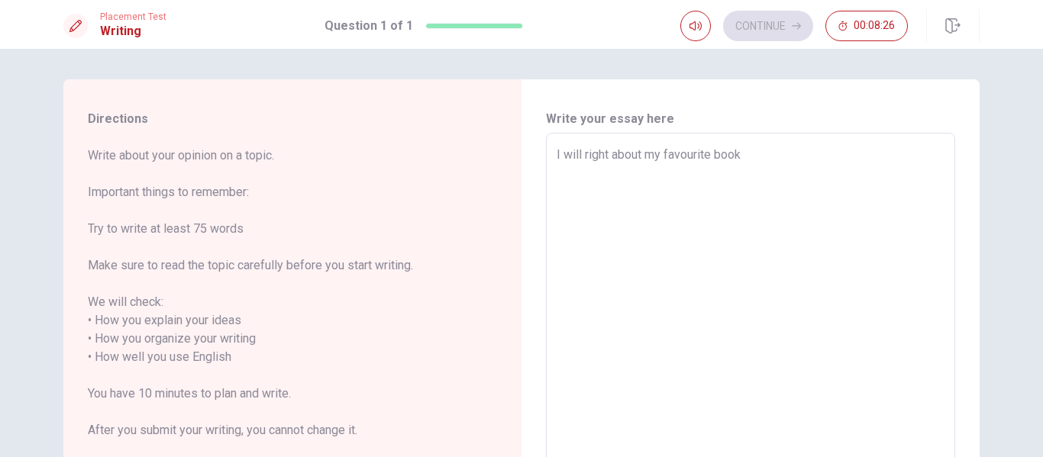
type textarea "I will right about my favourite book"
type textarea "x"
type textarea "I will right about my favourite book i"
type textarea "x"
type textarea "I will right about my favourite book it"
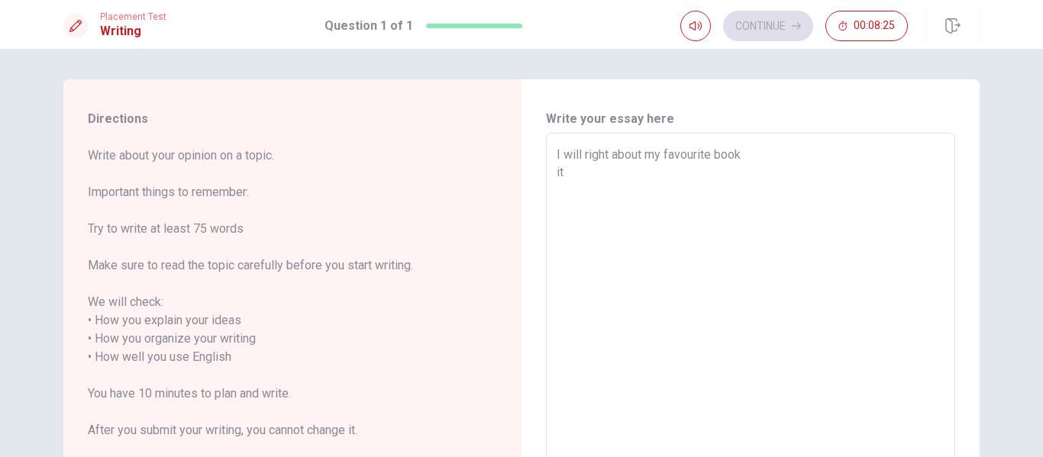
type textarea "x"
type textarea "I will right about my favourite book it"
type textarea "x"
type textarea "I will right about my favourite book it s"
type textarea "x"
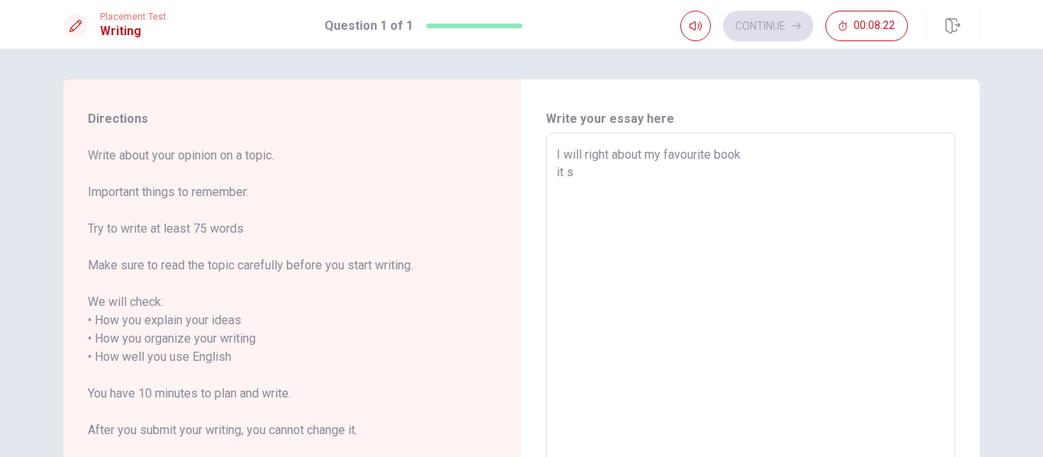
type textarea "I will right about my favourite book it sp"
type textarea "x"
type textarea "I will right about my favourite book it spe"
type textarea "x"
type textarea "I will right about my favourite book it spes"
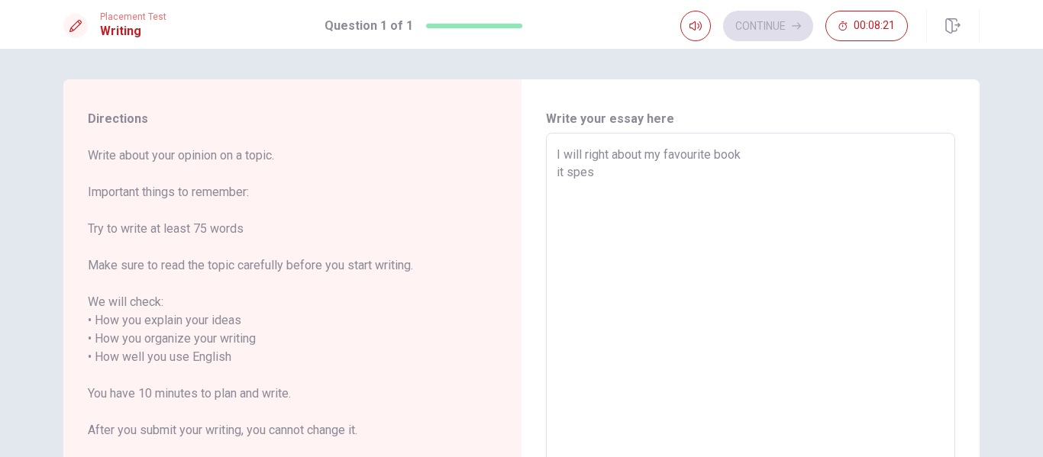
type textarea "x"
type textarea "I will right about my favourite book it spe"
type textarea "x"
type textarea "I will right about my favourite book it spea"
type textarea "x"
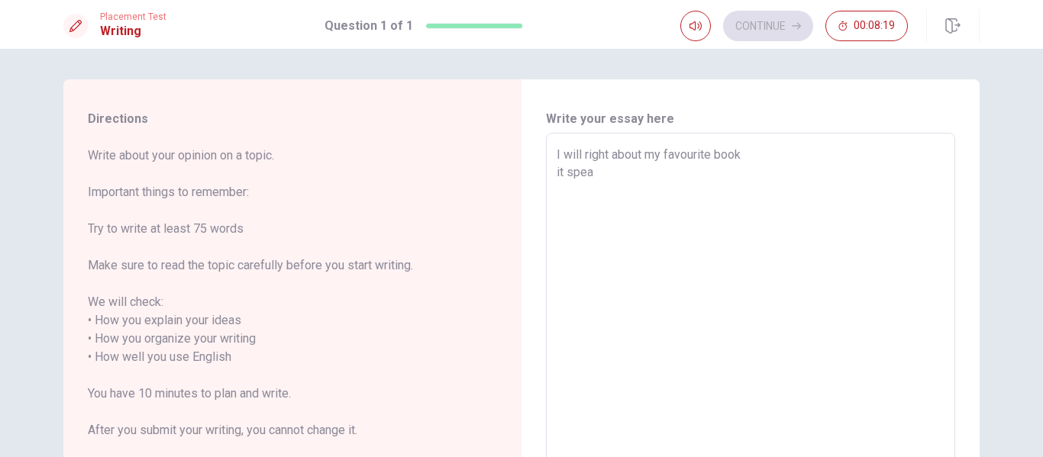
type textarea "I will right about my favourite book it speac"
type textarea "x"
type textarea "I will right about my favourite book it speack"
type textarea "x"
type textarea "I will right about my favourite book it speack"
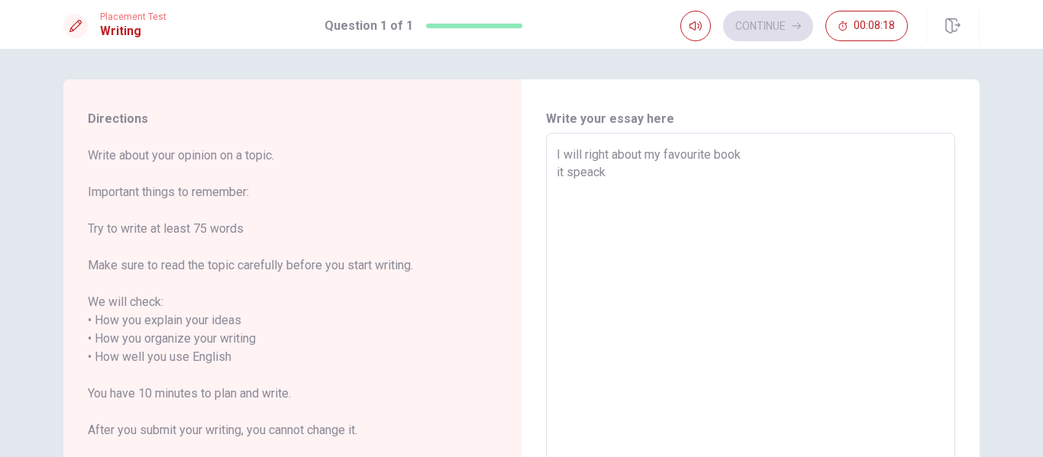
type textarea "x"
type textarea "I will right about my favourite book it speack a"
type textarea "x"
type textarea "I will right about my favourite book it speack ab"
type textarea "x"
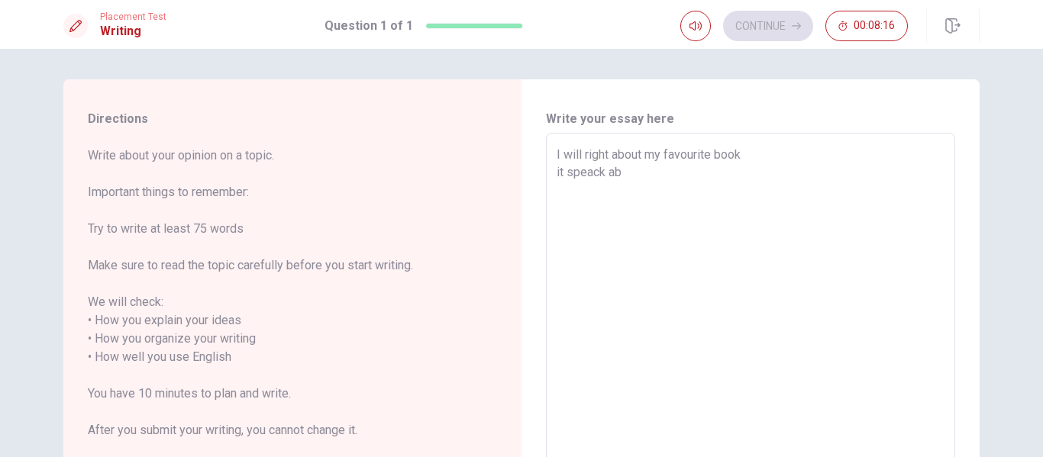
type textarea "I will right about my favourite book it speack abo"
type textarea "x"
type textarea "I will right about my favourite book it speack abou"
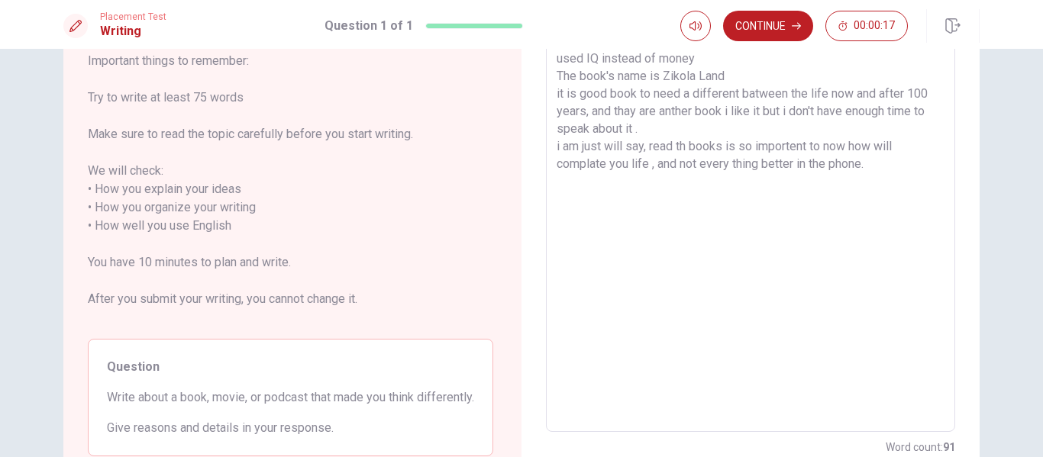
scroll to position [30, 0]
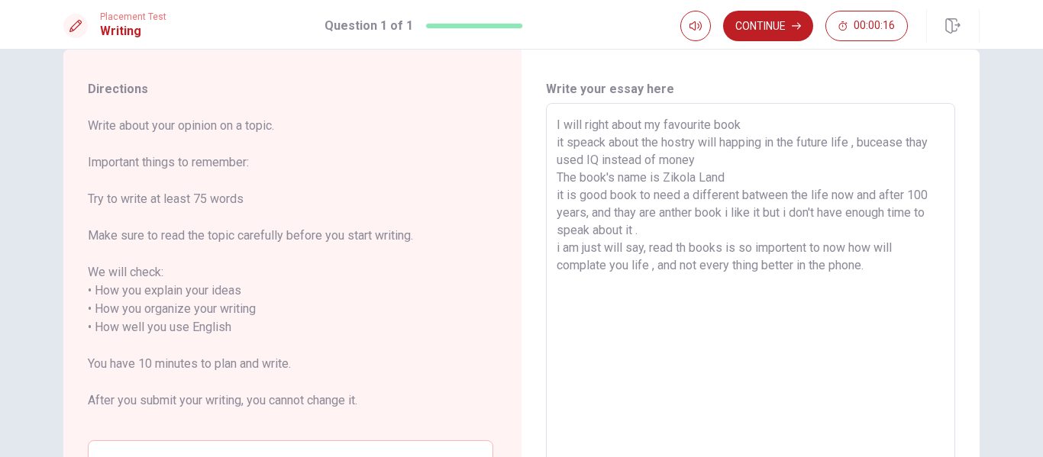
click at [737, 227] on textarea "I will right about my favourite book it speack about the hostry will happing in…" at bounding box center [751, 318] width 388 height 405
click at [758, 173] on textarea "I will right about my favourite book it speack about the hostry will happing in…" at bounding box center [751, 318] width 388 height 405
click at [726, 163] on textarea "I will right about my favourite book it speack about the hostry will happing in…" at bounding box center [751, 318] width 388 height 405
drag, startPoint x: 770, startPoint y: 122, endPoint x: 770, endPoint y: 132, distance: 9.9
click at [770, 123] on textarea "I will right about my favourite book it speack about the hostry will happing in…" at bounding box center [751, 318] width 388 height 405
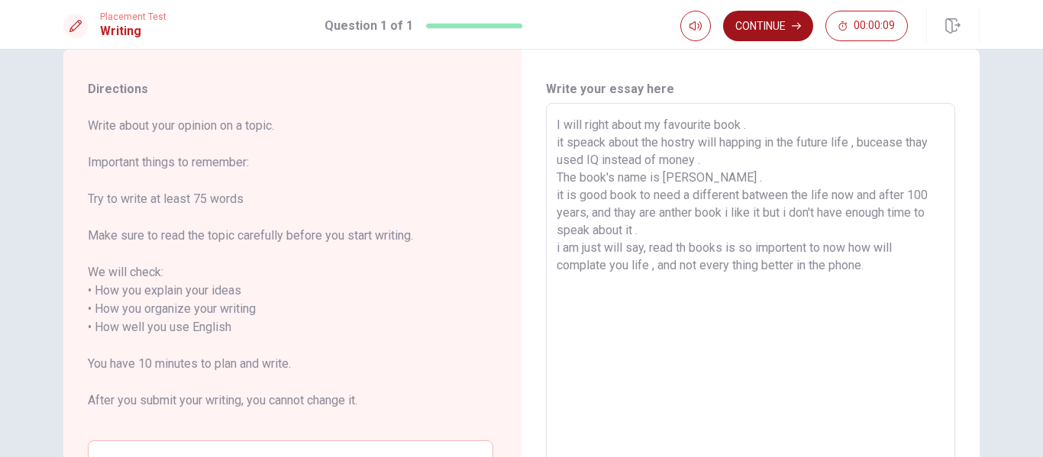
click at [789, 24] on button "Continue" at bounding box center [768, 26] width 90 height 31
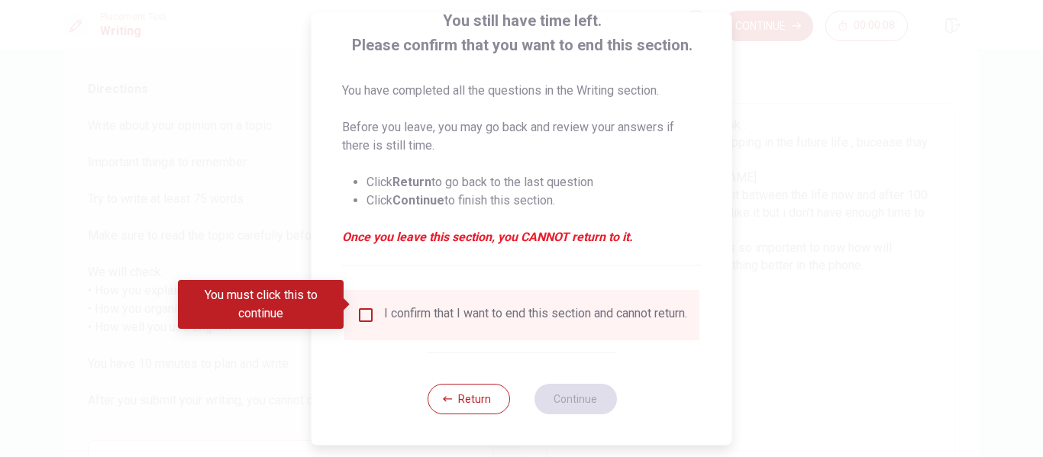
scroll to position [112, 0]
drag, startPoint x: 384, startPoint y: 320, endPoint x: 385, endPoint y: 327, distance: 7.7
click at [384, 327] on div "I confirm that I want to end this section and cannot return." at bounding box center [521, 315] width 355 height 50
click at [363, 306] on input "You must click this to continue" at bounding box center [366, 315] width 18 height 18
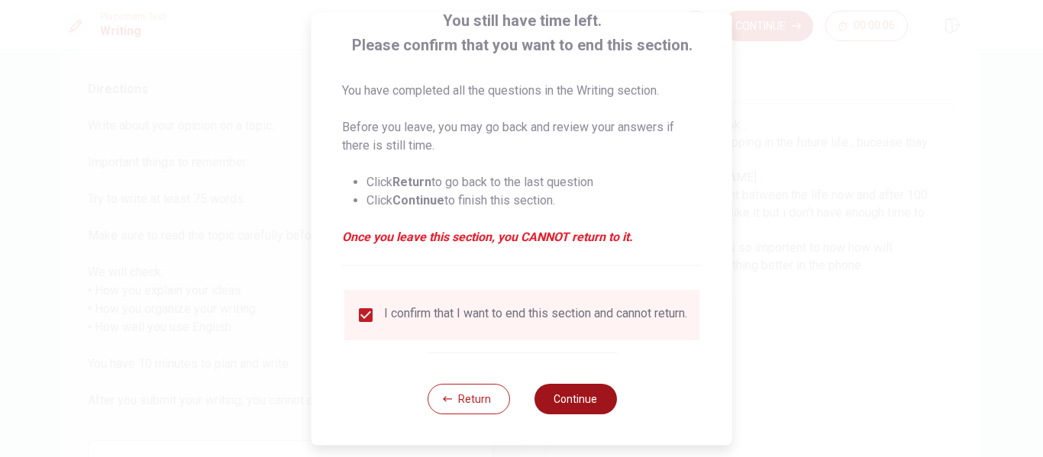
click at [569, 402] on button "Continue" at bounding box center [575, 399] width 82 height 31
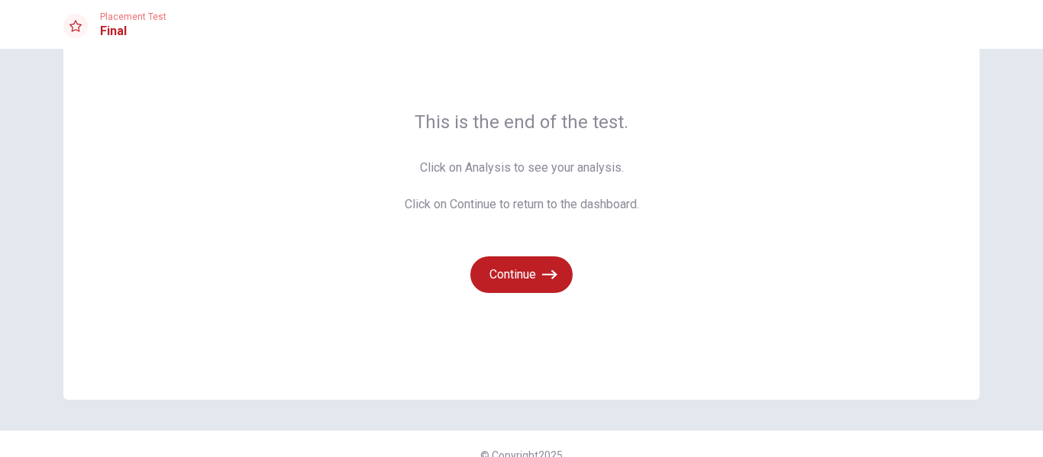
scroll to position [98, 0]
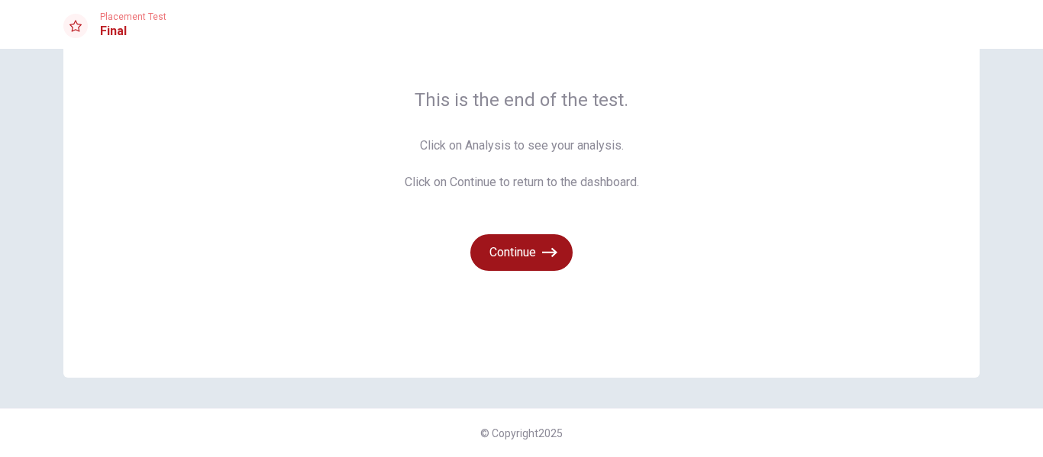
click at [527, 263] on button "Continue" at bounding box center [521, 252] width 102 height 37
